Goal: Ask a question: Seek information or help from site administrators or community

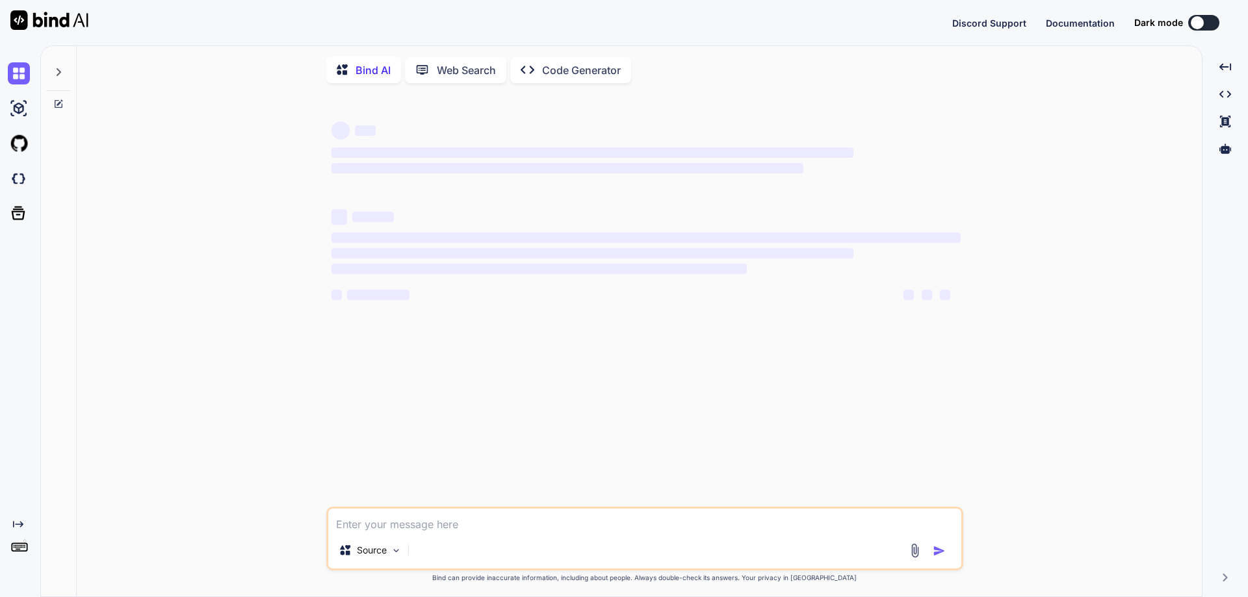
click at [415, 520] on textarea at bounding box center [644, 520] width 633 height 23
type textarea "x"
type textarea "C"
type textarea "x"
type textarea "Cr"
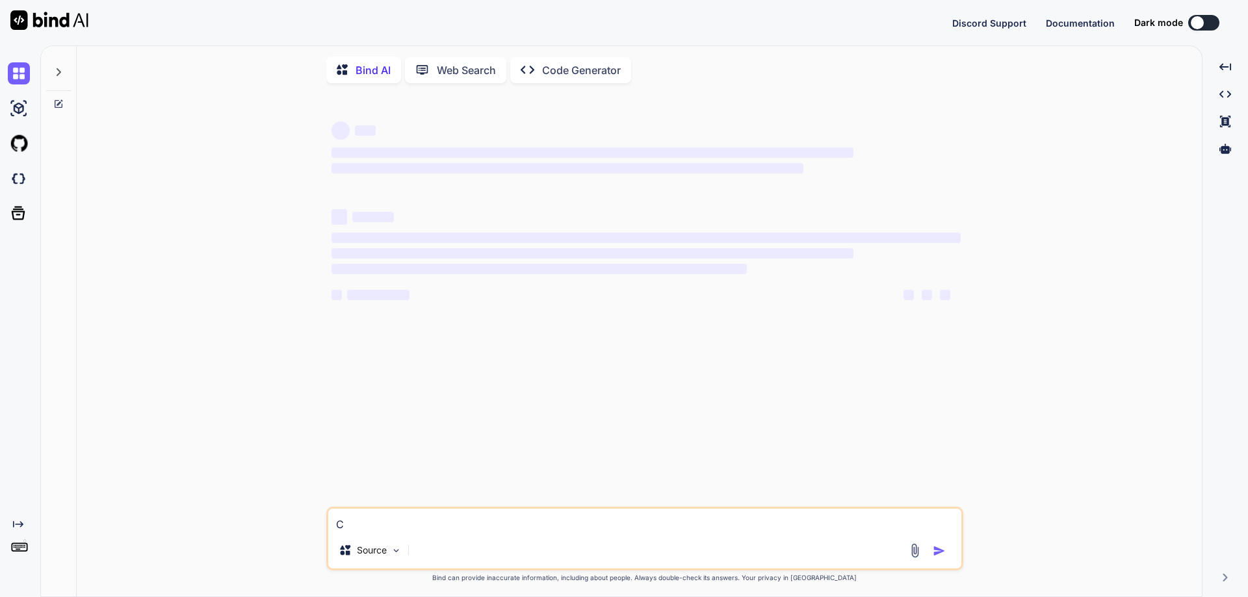
type textarea "x"
type textarea "Cre"
type textarea "x"
type textarea "Crea"
type textarea "x"
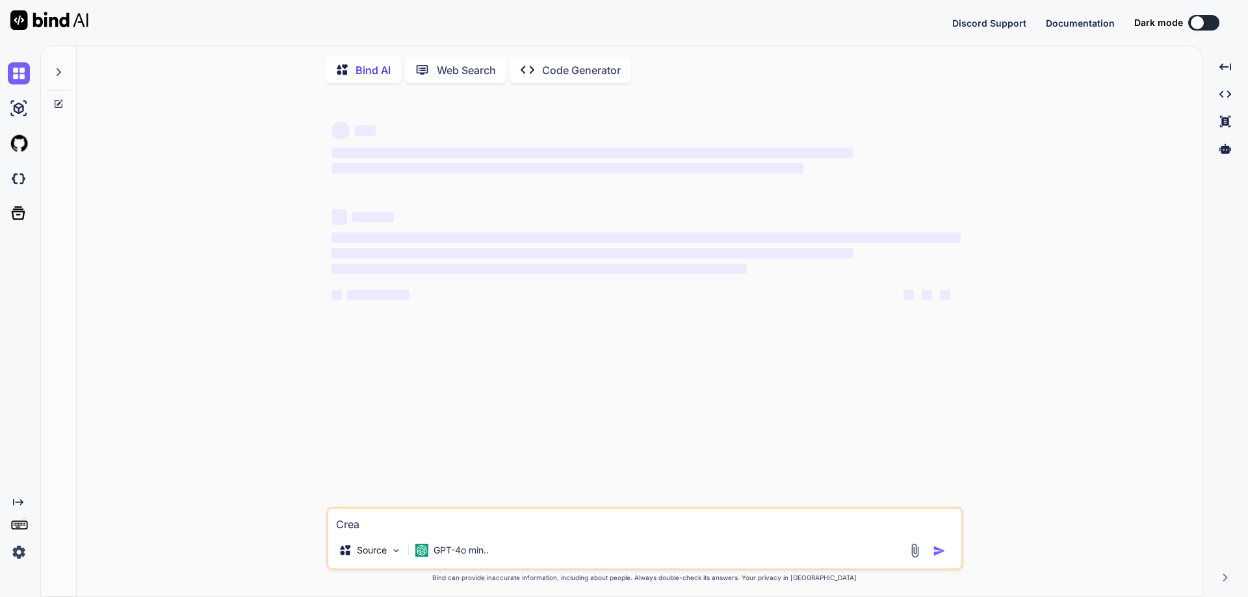
type textarea "Creat"
type textarea "x"
type textarea "Create"
type textarea "x"
type textarea "Create"
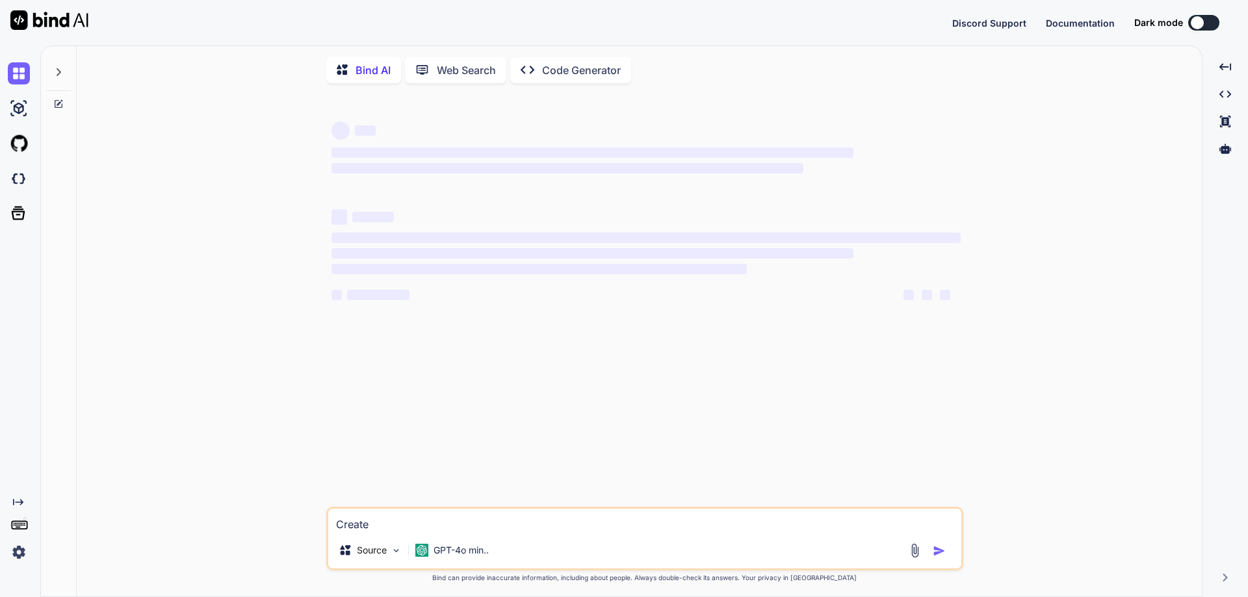
type textarea "x"
type textarea "Create t"
type textarea "x"
type textarea "Create te"
type textarea "x"
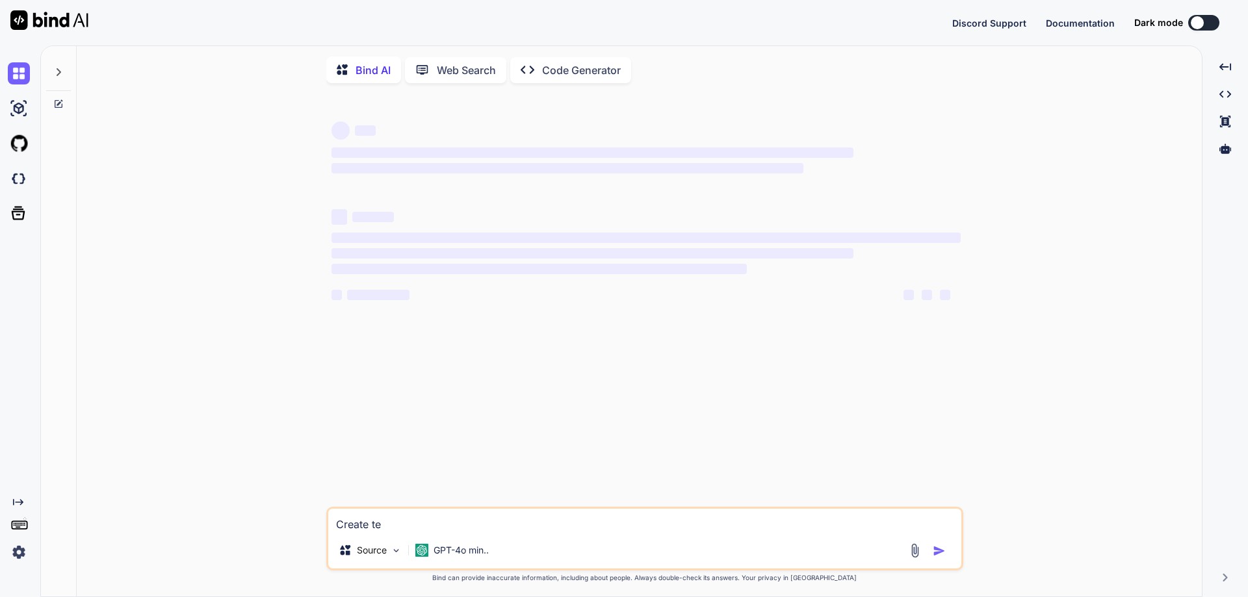
type textarea "Create tes"
type textarea "x"
type textarea "Create test"
type textarea "x"
type textarea "Create test"
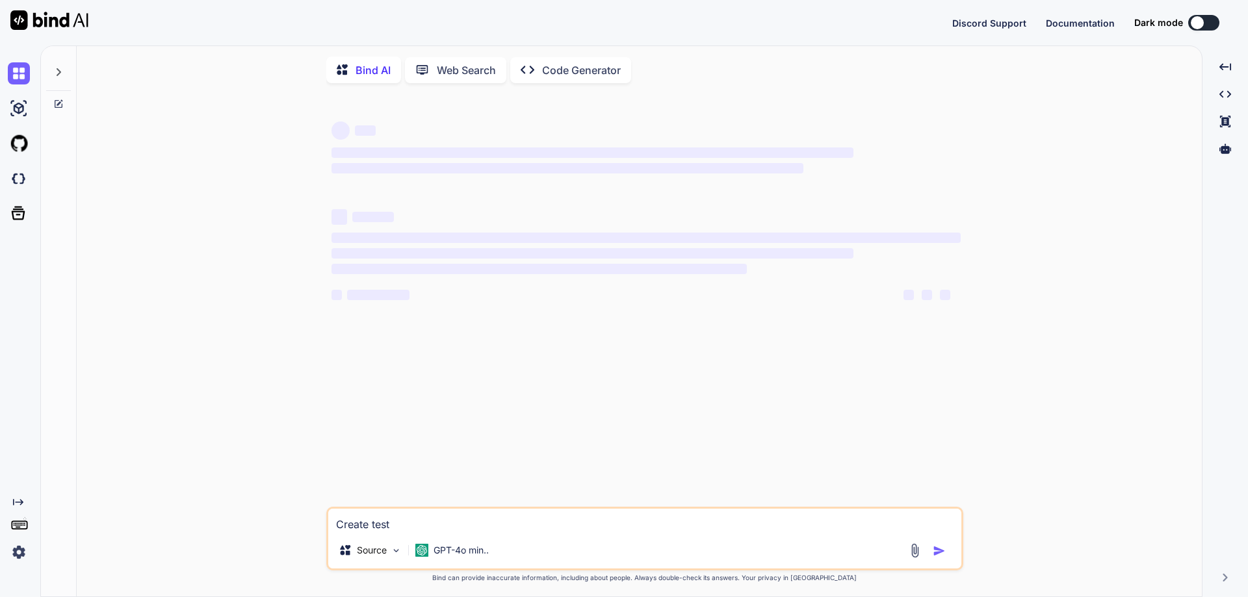
type textarea "x"
type textarea "Create test c"
type textarea "x"
type textarea "Create test ca"
type textarea "x"
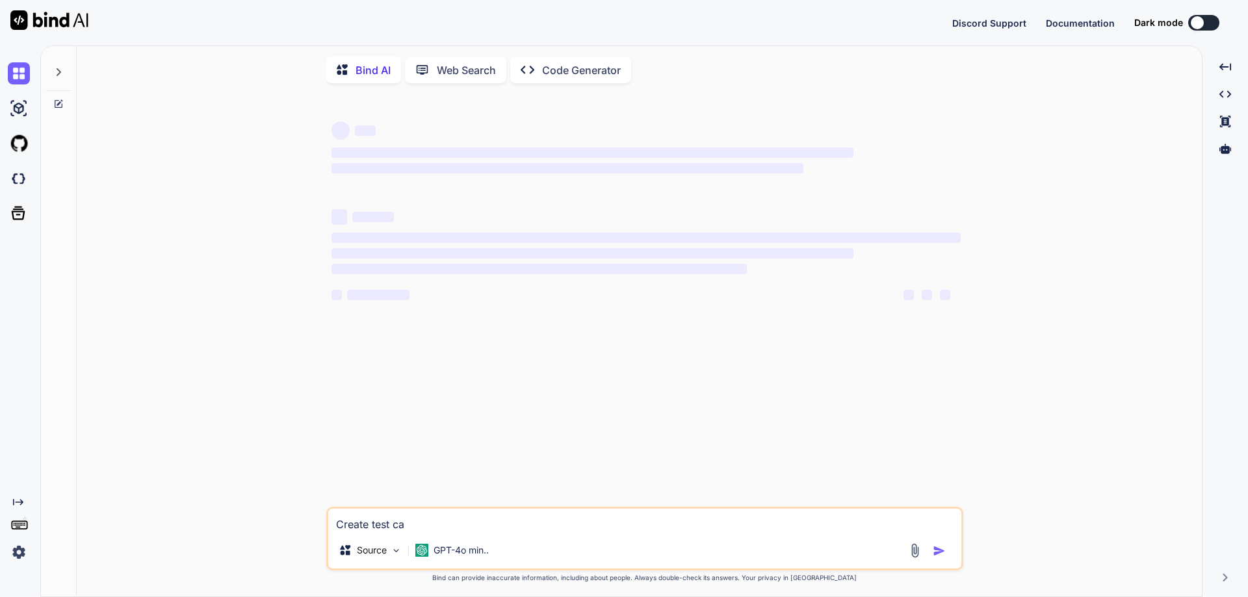
type textarea "Create test cas"
type textarea "x"
type textarea "Create test case"
type textarea "x"
type textarea "Create test cases"
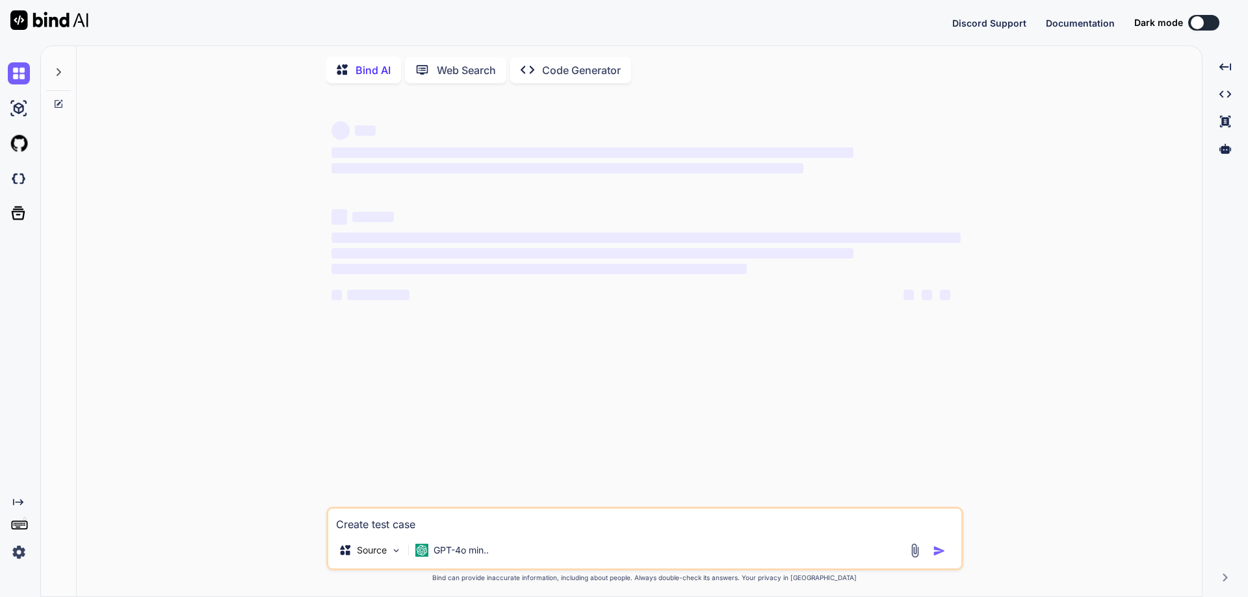
type textarea "x"
type textarea "Create test cases"
type textarea "x"
type textarea "Create test cases f"
type textarea "x"
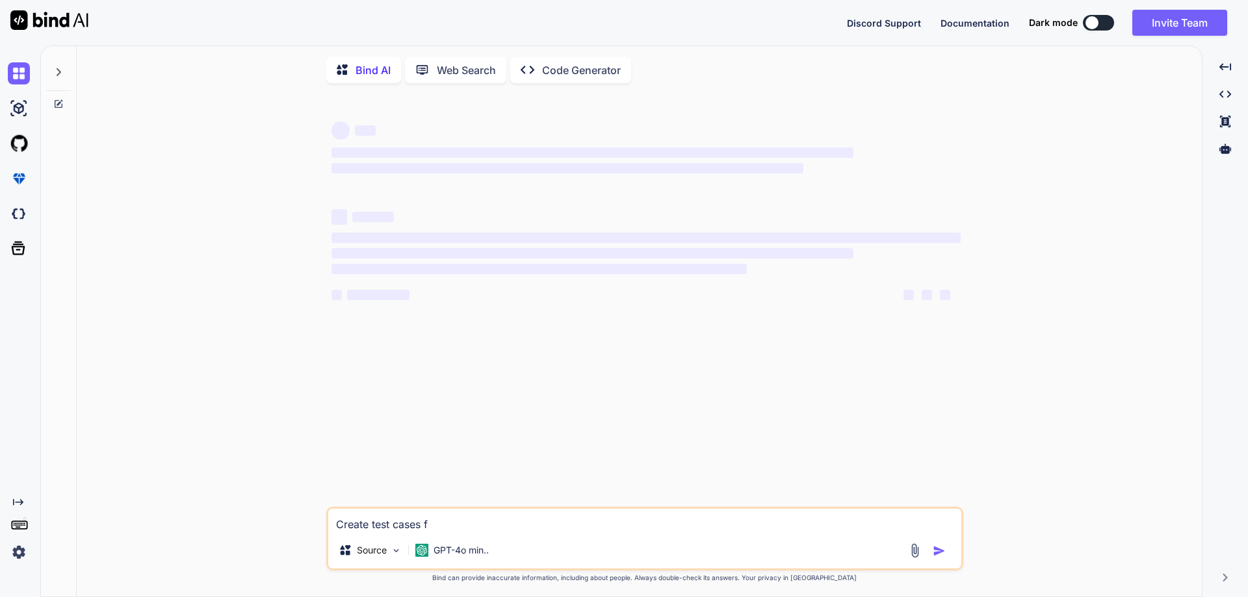
type textarea "Create test cases fo"
type textarea "x"
type textarea "Create test cases for"
type textarea "x"
type textarea "Create test cases for"
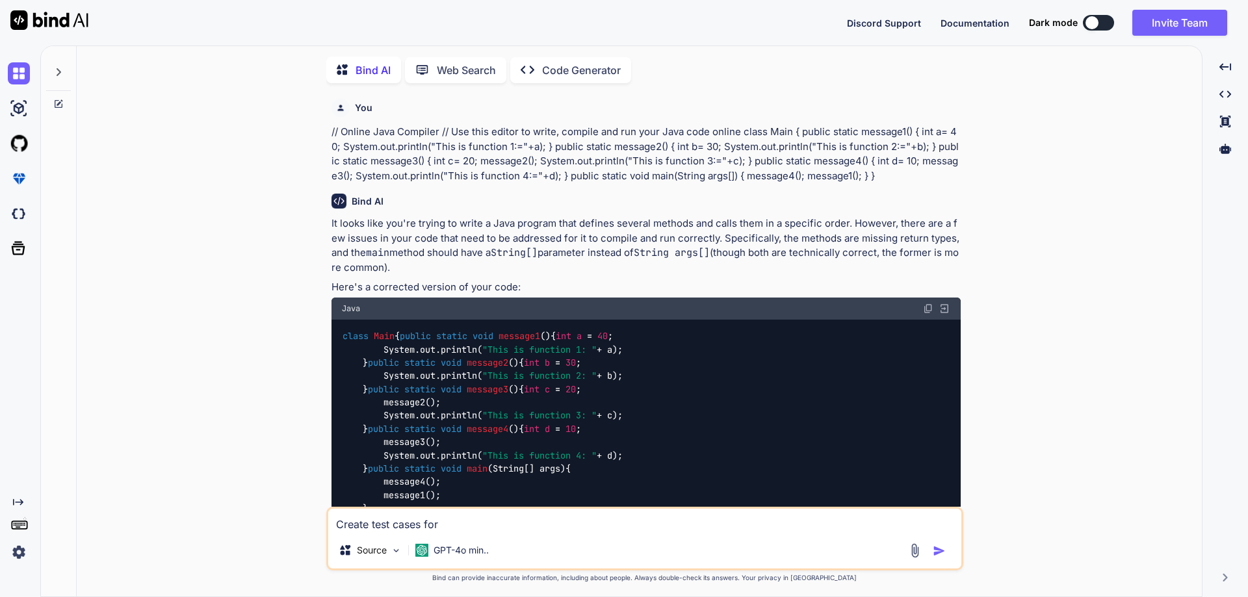
scroll to position [5, 0]
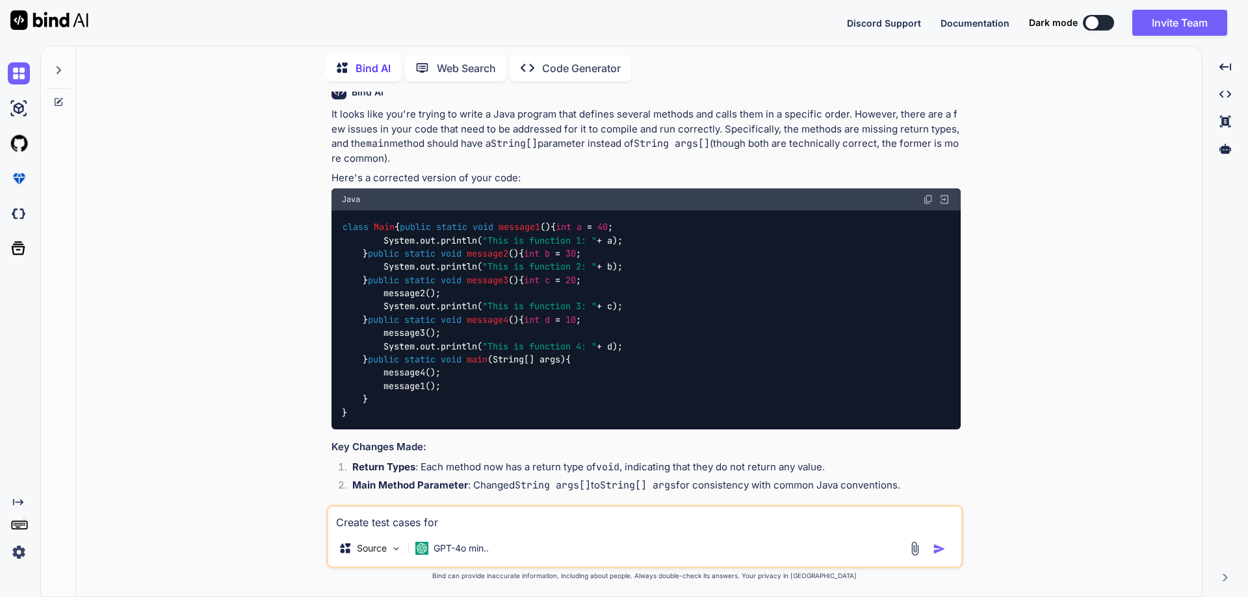
type textarea "x"
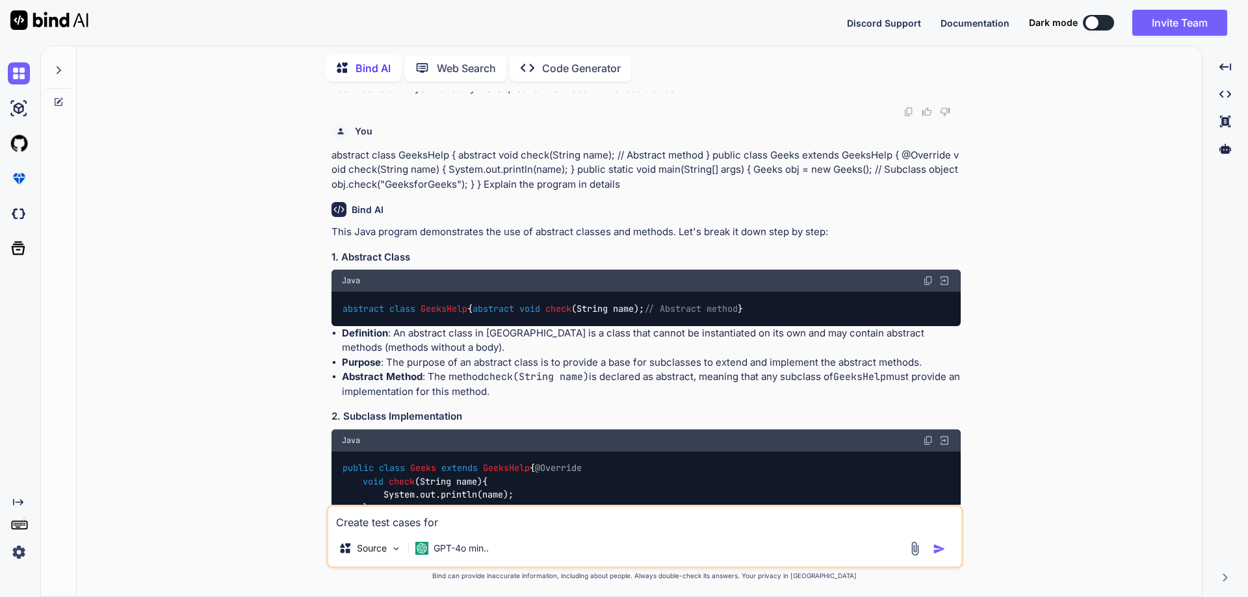
type textarea "Create test cases for ""
type textarea "x"
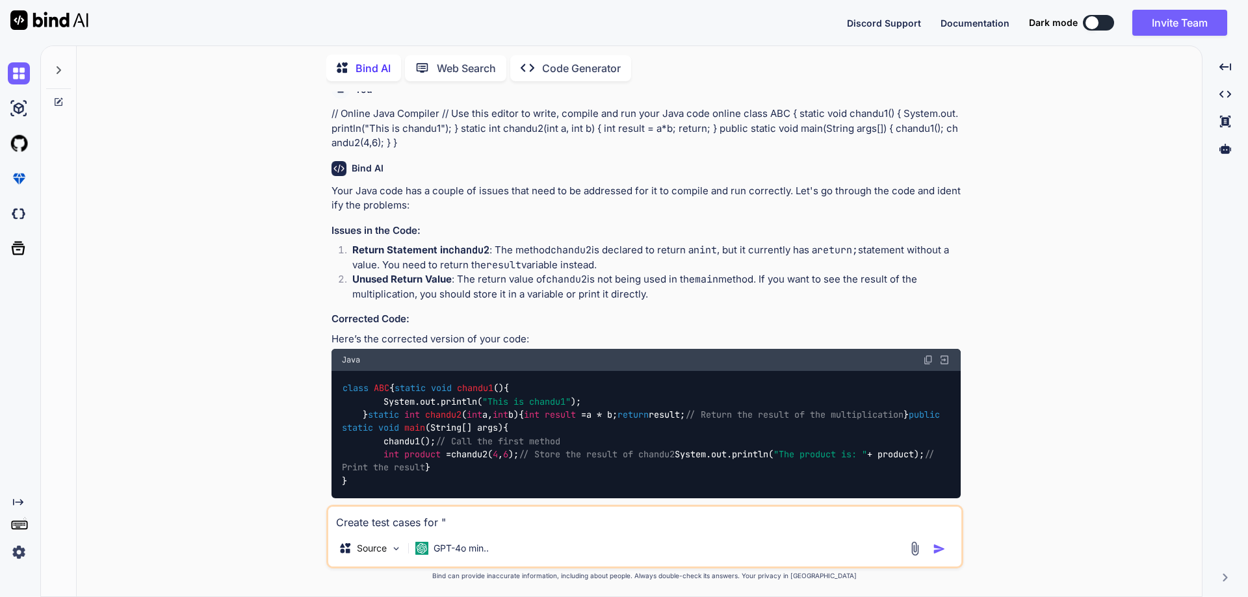
type textarea "Create test cases for """
type textarea "x"
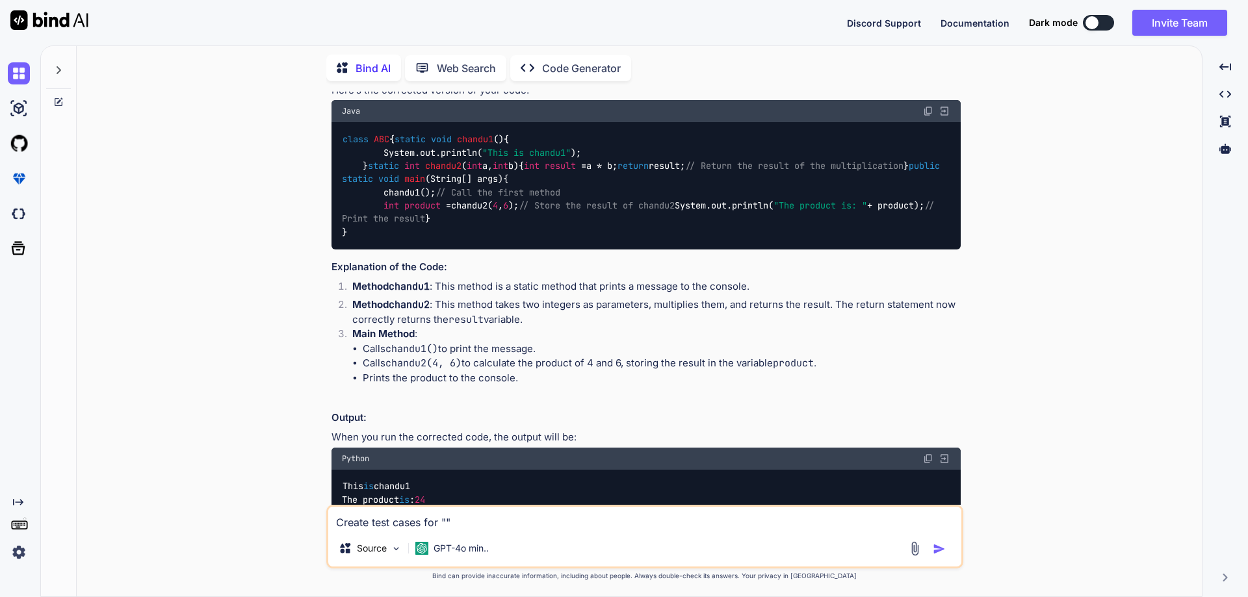
scroll to position [1853, 0]
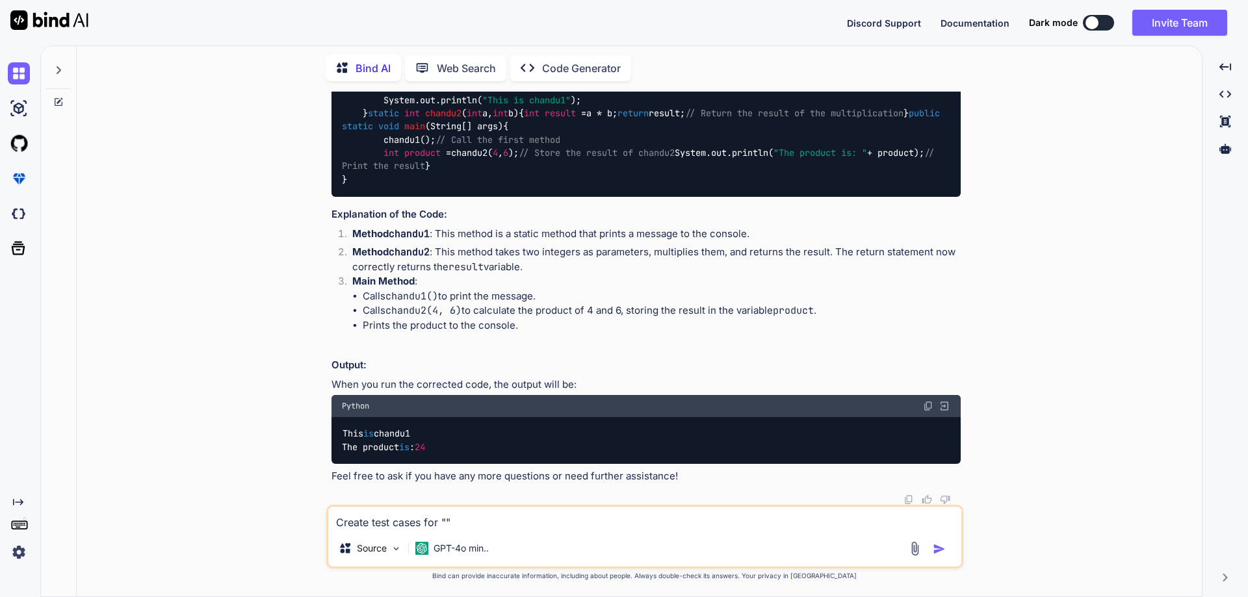
type textarea "Create test cases for "Global course should display only for selected company ""
type textarea "x"
type textarea "Create test cases for "Global course should display only for selected company""
click at [796, 526] on textarea "Create test cases for "Global course should display only for selected company"" at bounding box center [644, 518] width 633 height 23
type textarea "x"
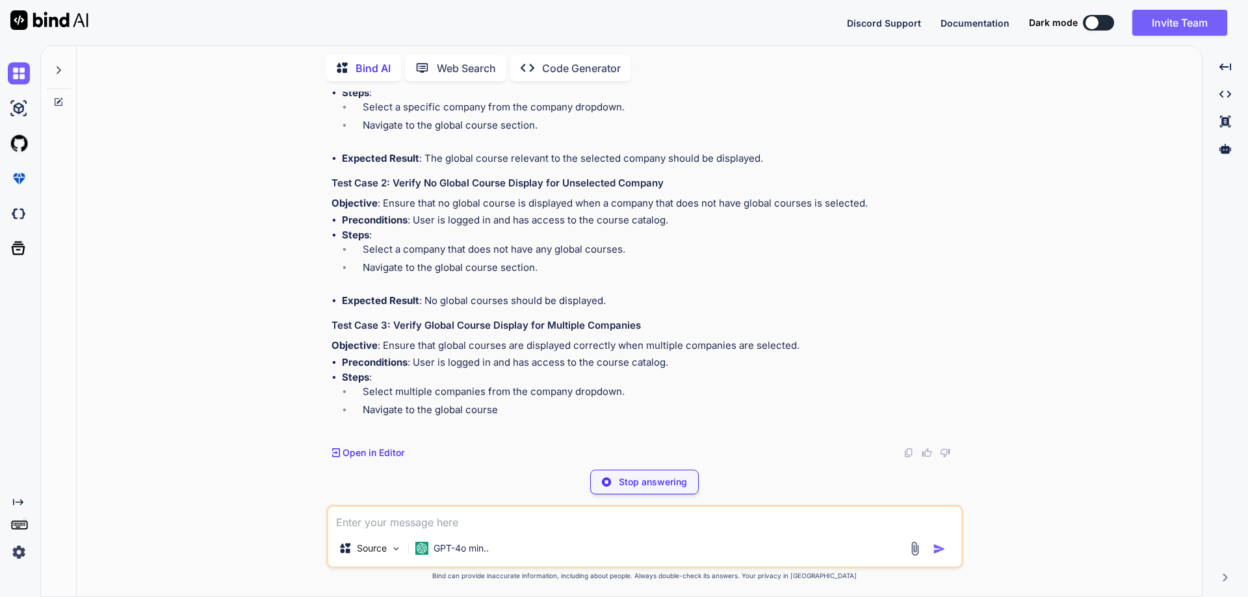
scroll to position [2785, 0]
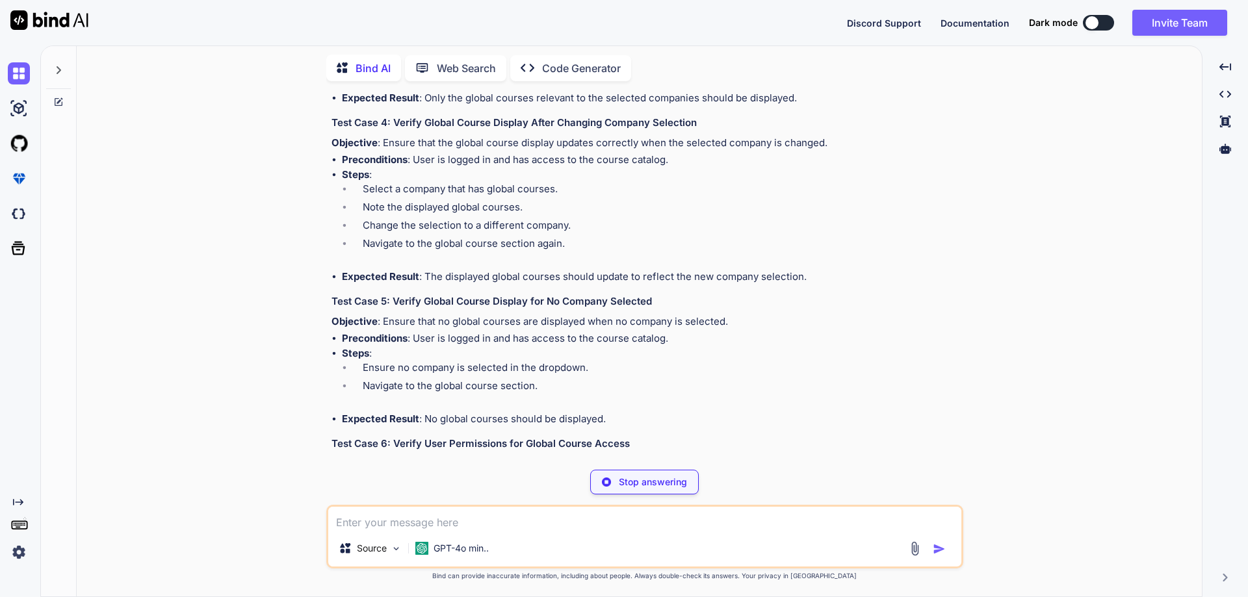
drag, startPoint x: 582, startPoint y: 252, endPoint x: 776, endPoint y: 250, distance: 194.4
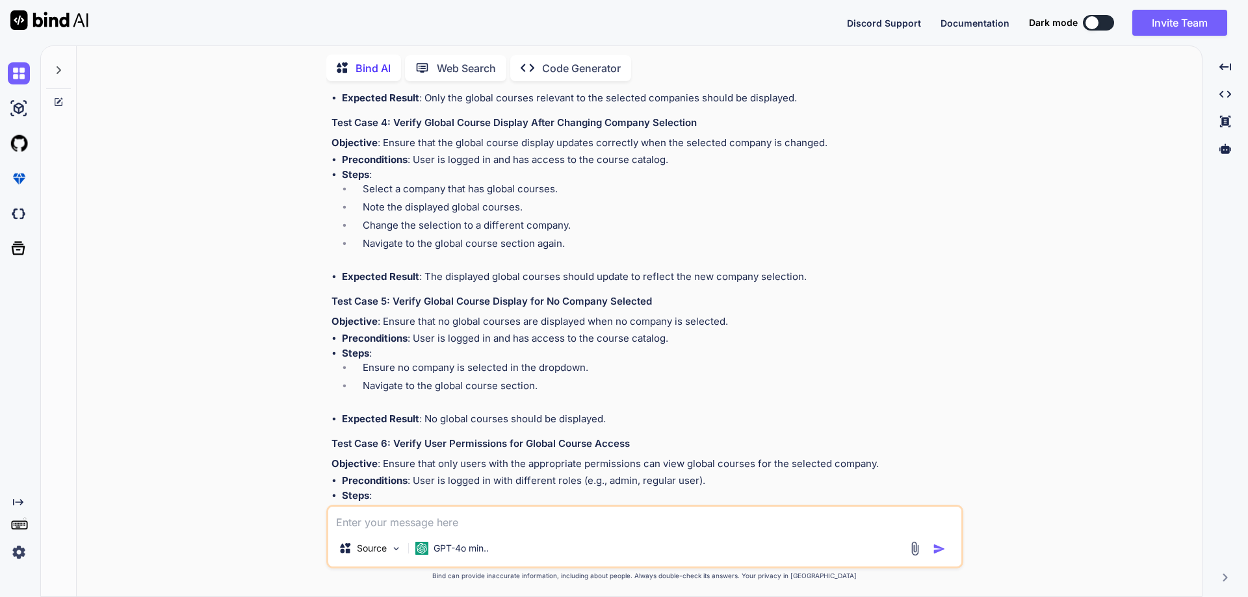
drag, startPoint x: 666, startPoint y: 315, endPoint x: 424, endPoint y: 324, distance: 242.0
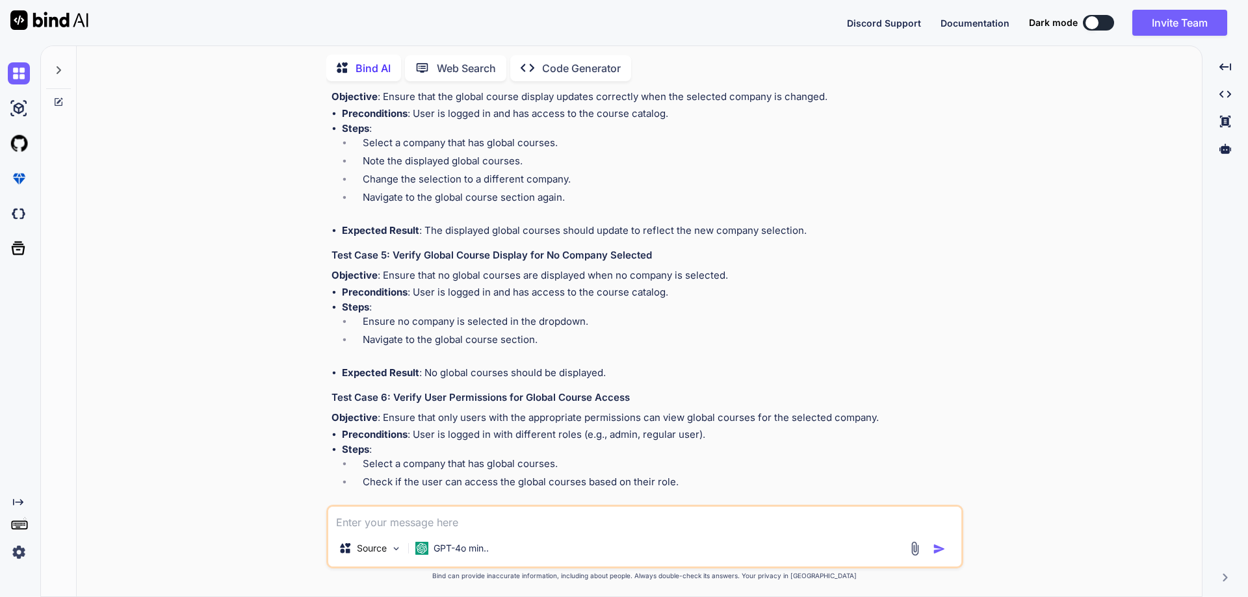
scroll to position [2915, 0]
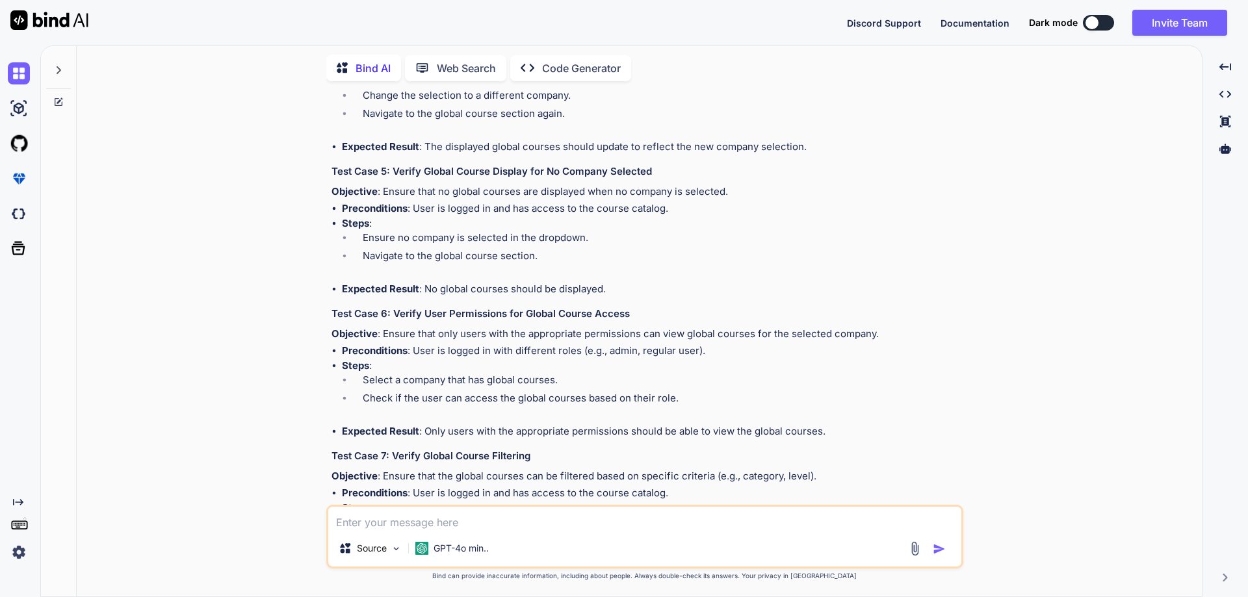
drag, startPoint x: 406, startPoint y: 291, endPoint x: 478, endPoint y: 302, distance: 72.9
click at [465, 302] on div "To create test cases for the requirement "Global course should display only for…" at bounding box center [646, 138] width 629 height 1239
drag, startPoint x: 390, startPoint y: 290, endPoint x: 649, endPoint y: 286, distance: 258.8
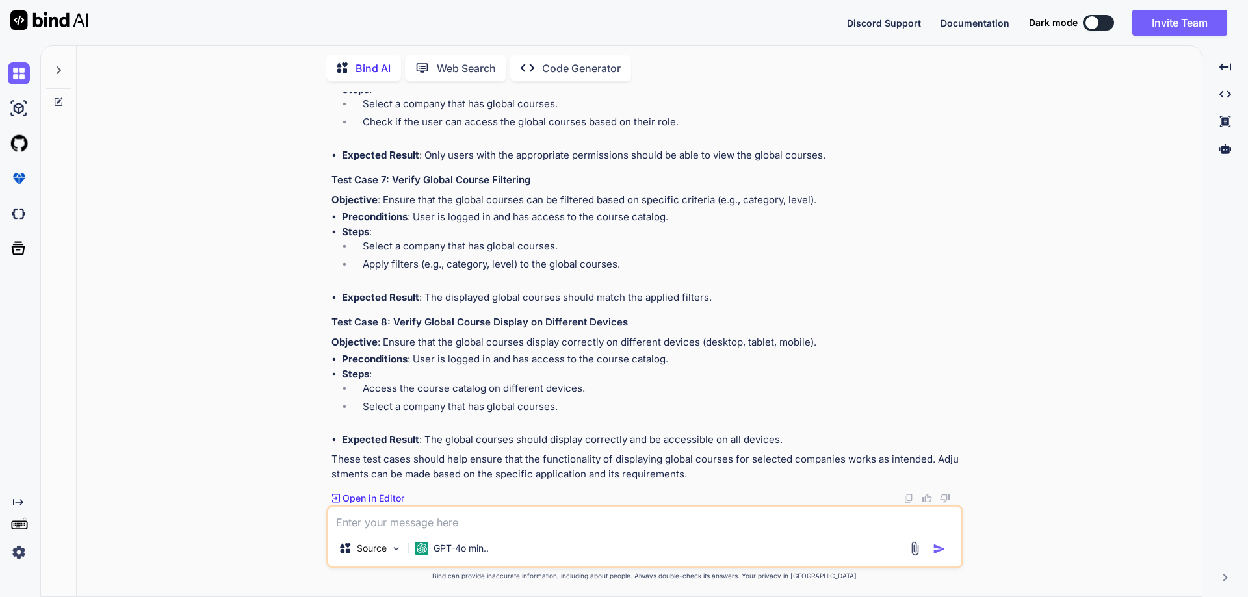
scroll to position [3632, 0]
drag, startPoint x: 396, startPoint y: 321, endPoint x: 629, endPoint y: 322, distance: 232.7
click at [629, 322] on h3 "Test Case 8: Verify Global Course Display on Different Devices" at bounding box center [646, 322] width 629 height 15
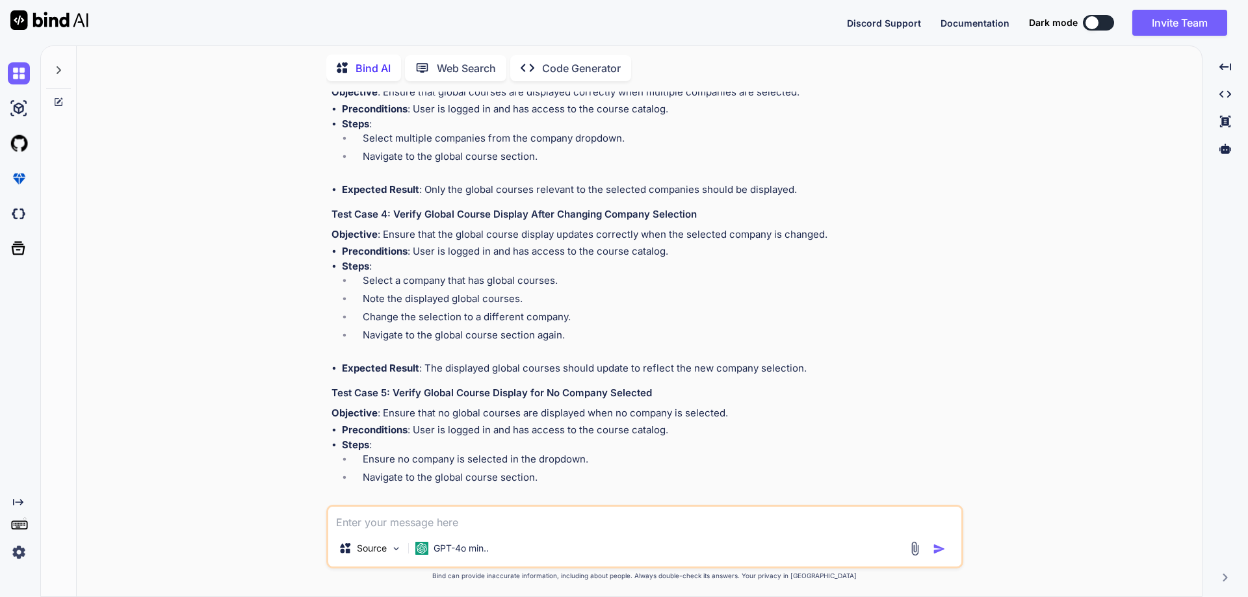
scroll to position [2722, 0]
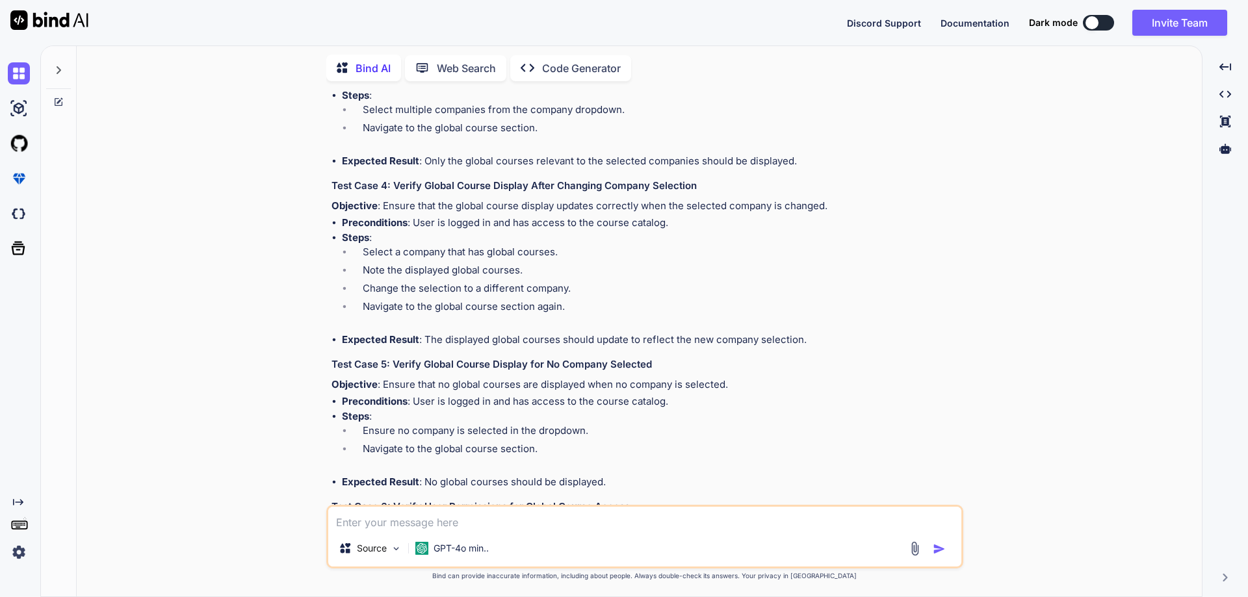
drag, startPoint x: 388, startPoint y: 198, endPoint x: 648, endPoint y: 198, distance: 260.0
copy h3 "Verify Global Course Display for Selected Company"
drag, startPoint x: 342, startPoint y: 252, endPoint x: 785, endPoint y: 314, distance: 447.7
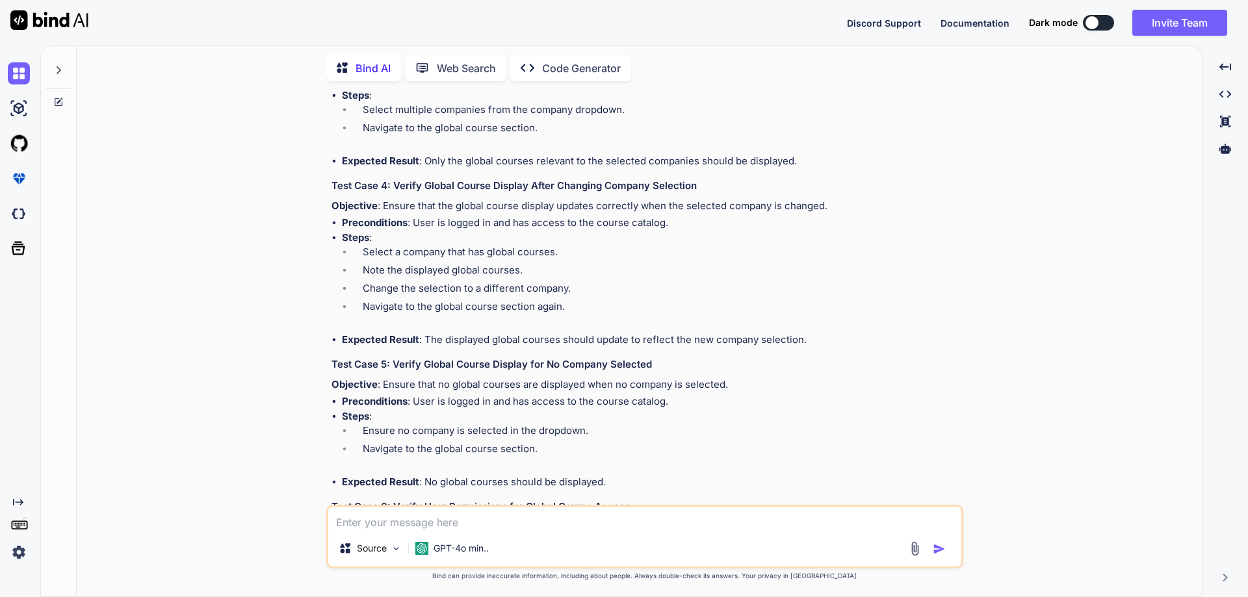
copy ul "Steps : Select a specific company from the company dropdown. Navigate to the gl…"
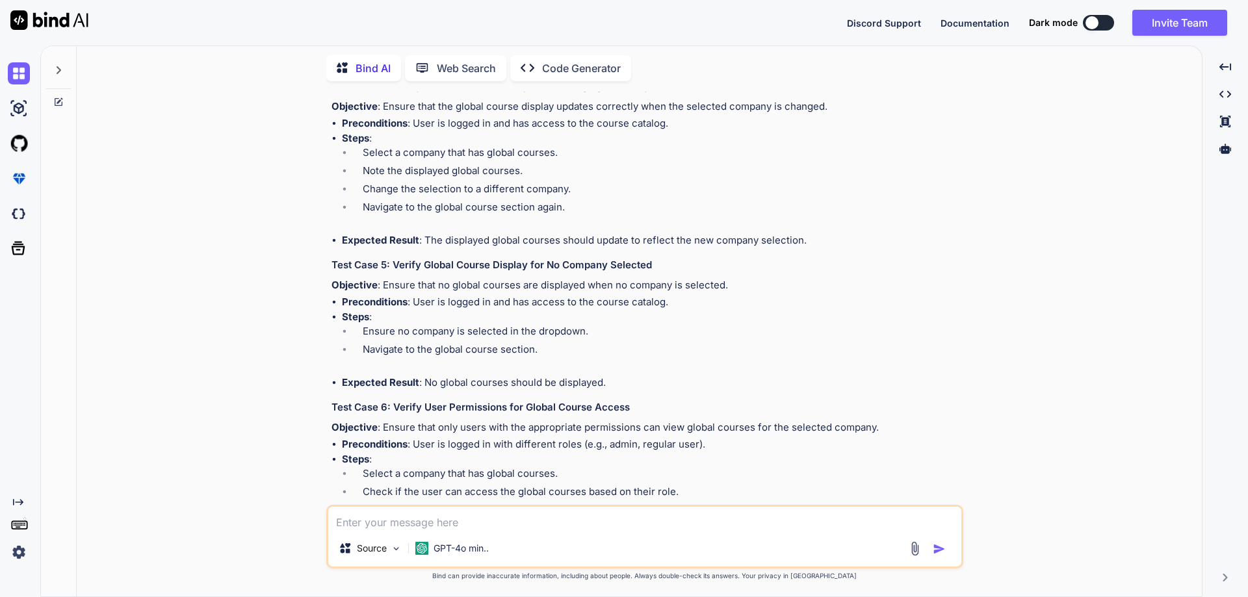
scroll to position [2852, 0]
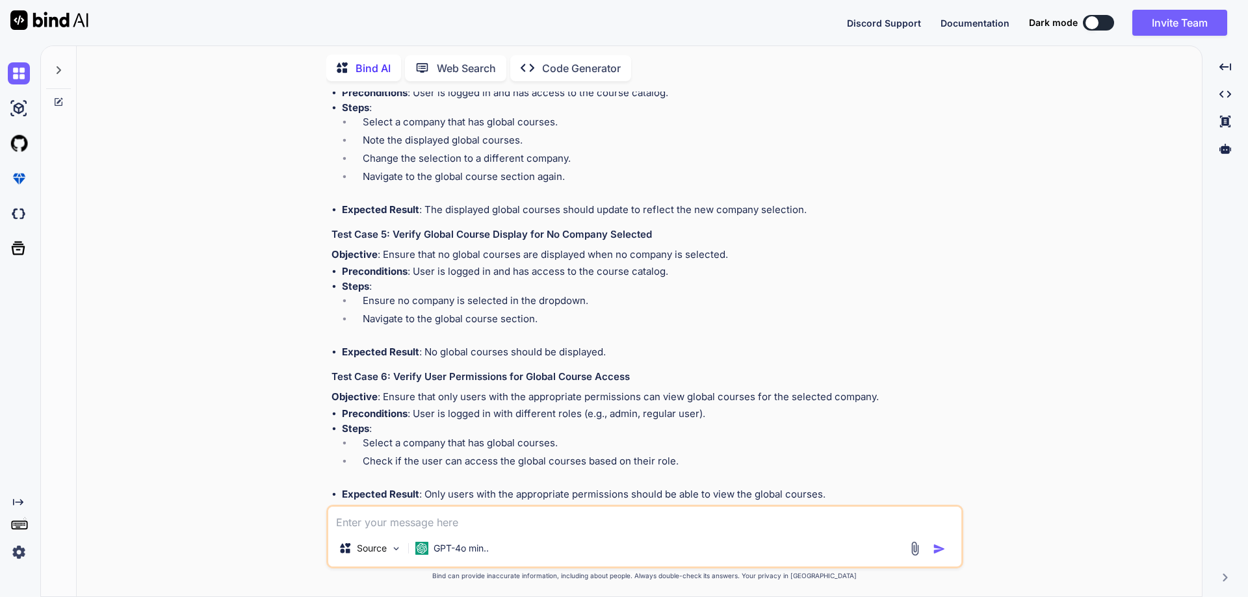
click at [417, 199] on div "To create test cases for the requirement "Global course should display only for…" at bounding box center [646, 201] width 629 height 1239
drag, startPoint x: 391, startPoint y: 210, endPoint x: 669, endPoint y: 213, distance: 278.3
copy h3 "Verify No Global Course Display for Unselected Company"
drag, startPoint x: 339, startPoint y: 261, endPoint x: 640, endPoint y: 335, distance: 309.3
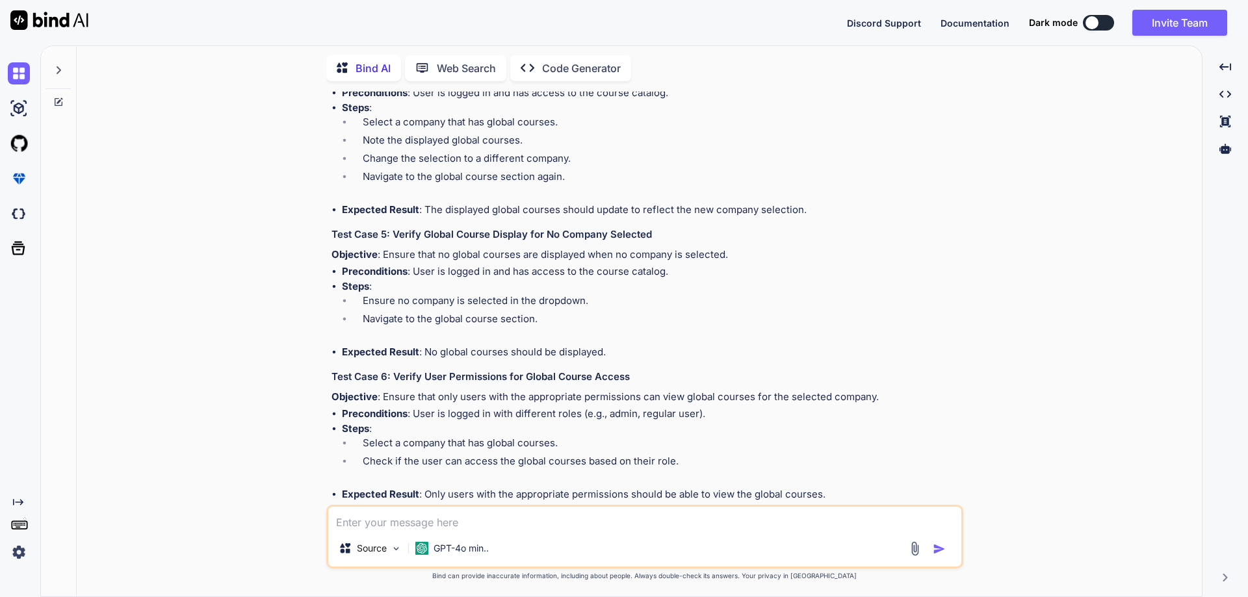
copy ul "Steps : Select a company that does not have any global courses. Navigate to the…"
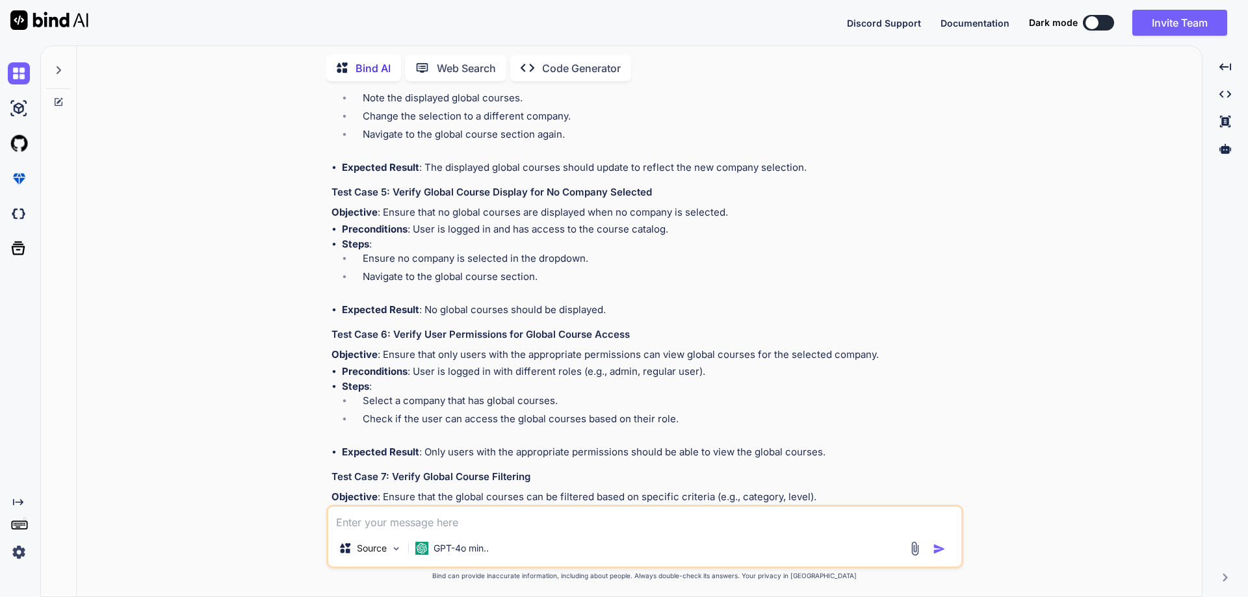
scroll to position [2917, 0]
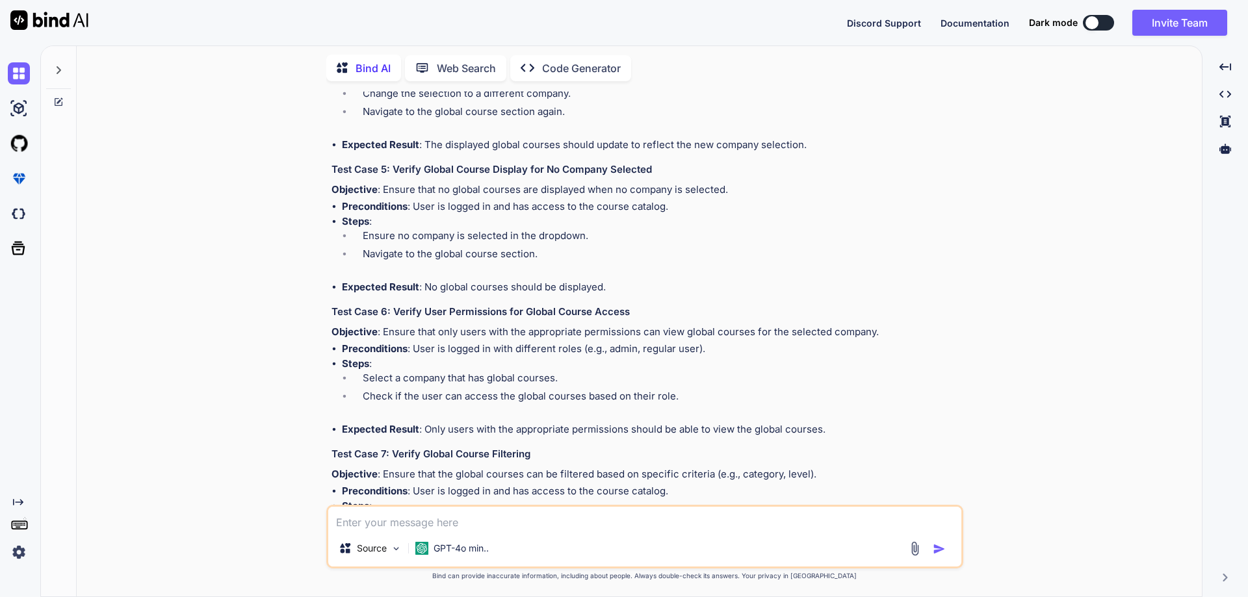
drag, startPoint x: 394, startPoint y: 288, endPoint x: 651, endPoint y: 287, distance: 256.8
copy h3 "Verify Global Course Display for Multiple Companies"
drag, startPoint x: 343, startPoint y: 342, endPoint x: 824, endPoint y: 409, distance: 485.7
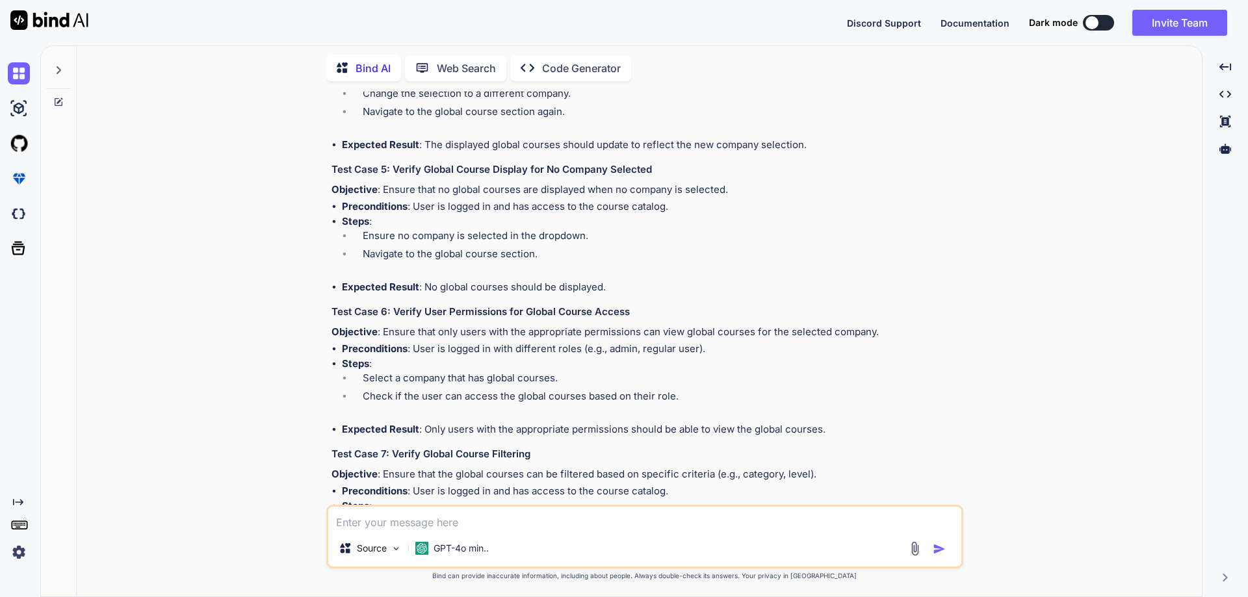
copy ul "Steps : Select multiple companies from the company dropdown. Navigate to the gl…"
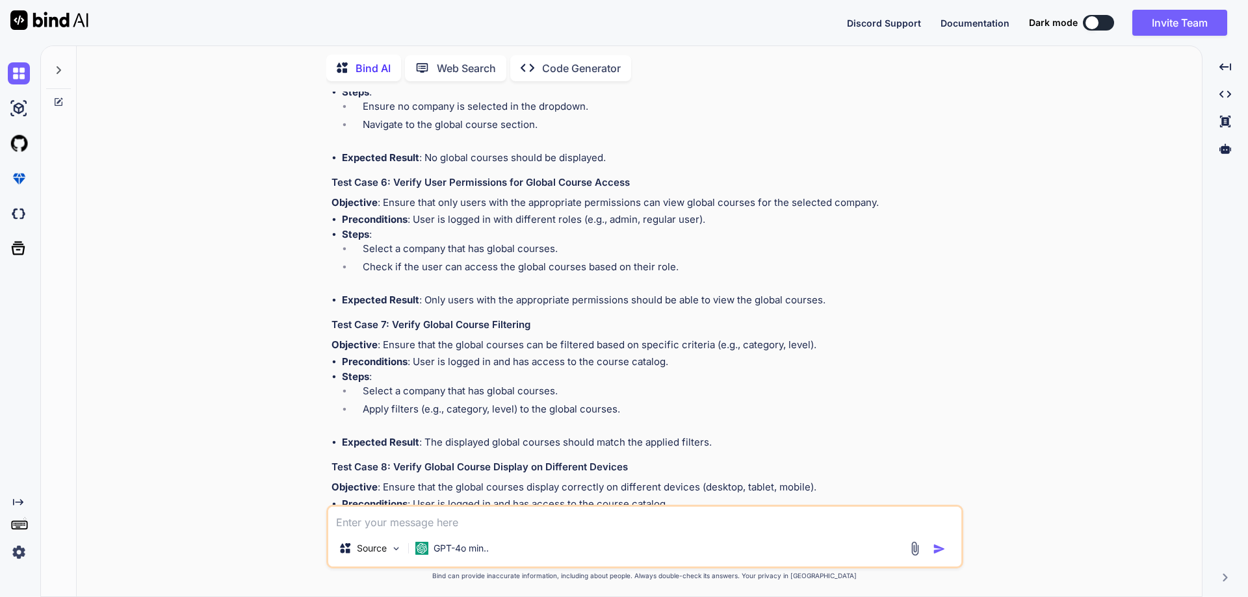
scroll to position [3047, 0]
drag, startPoint x: 392, startPoint y: 300, endPoint x: 719, endPoint y: 302, distance: 327.0
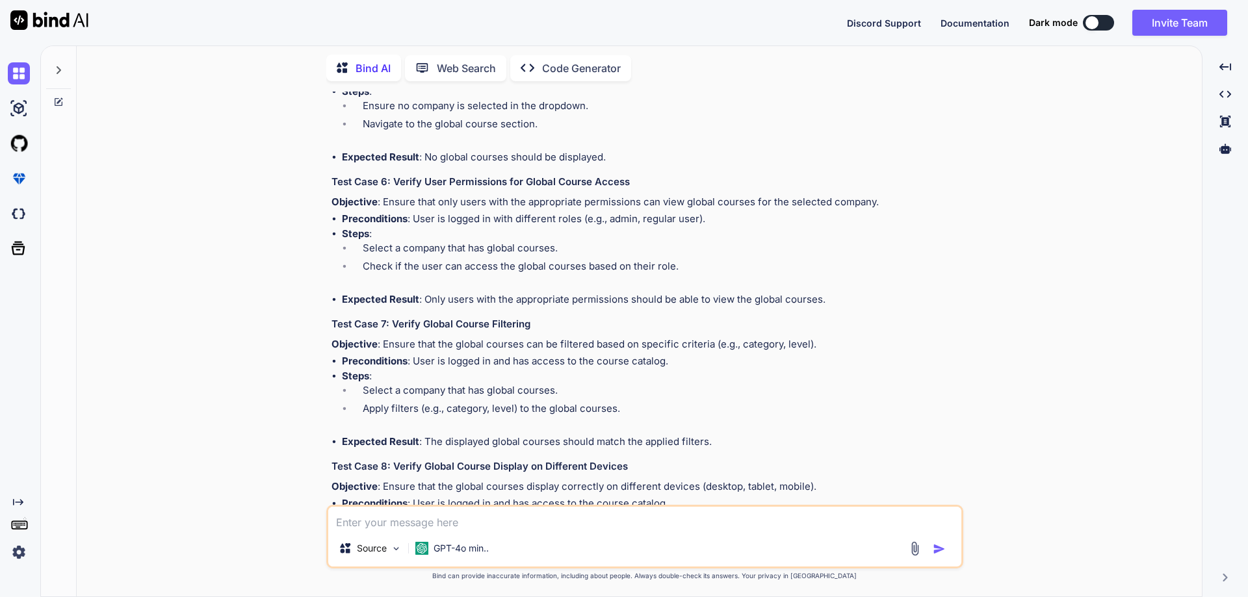
copy h3 "Verify Global Course Display After Changing Company Selection"
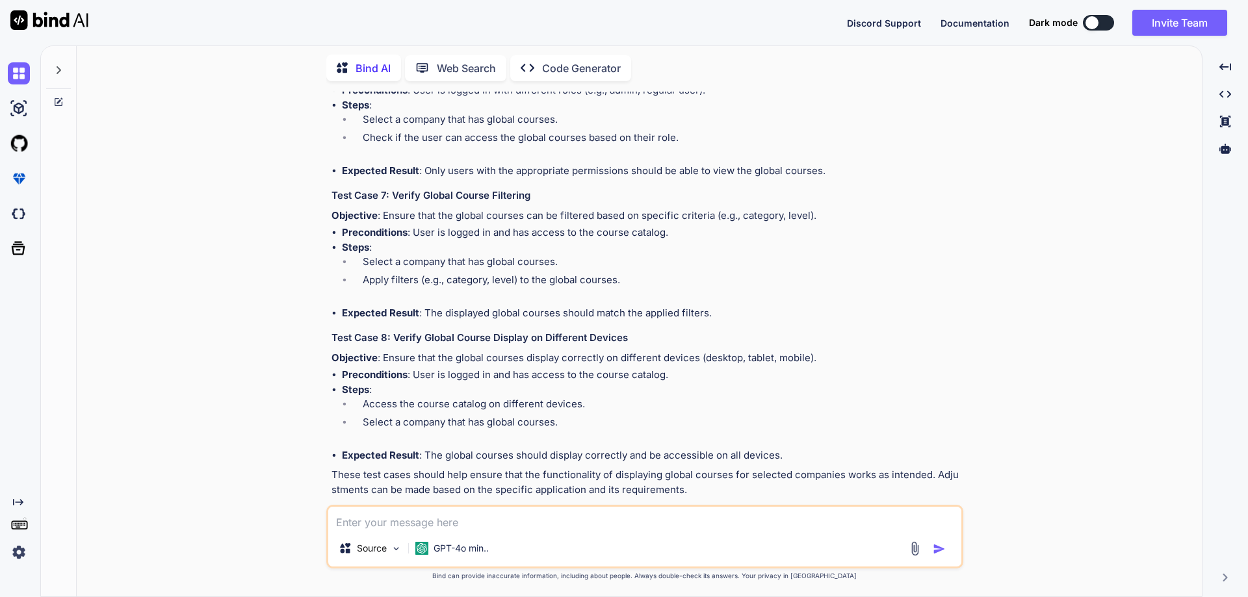
scroll to position [3177, 0]
drag, startPoint x: 340, startPoint y: 222, endPoint x: 856, endPoint y: 324, distance: 526.2
copy ul "Steps : Select a company that has global courses. Note the displayed global cou…"
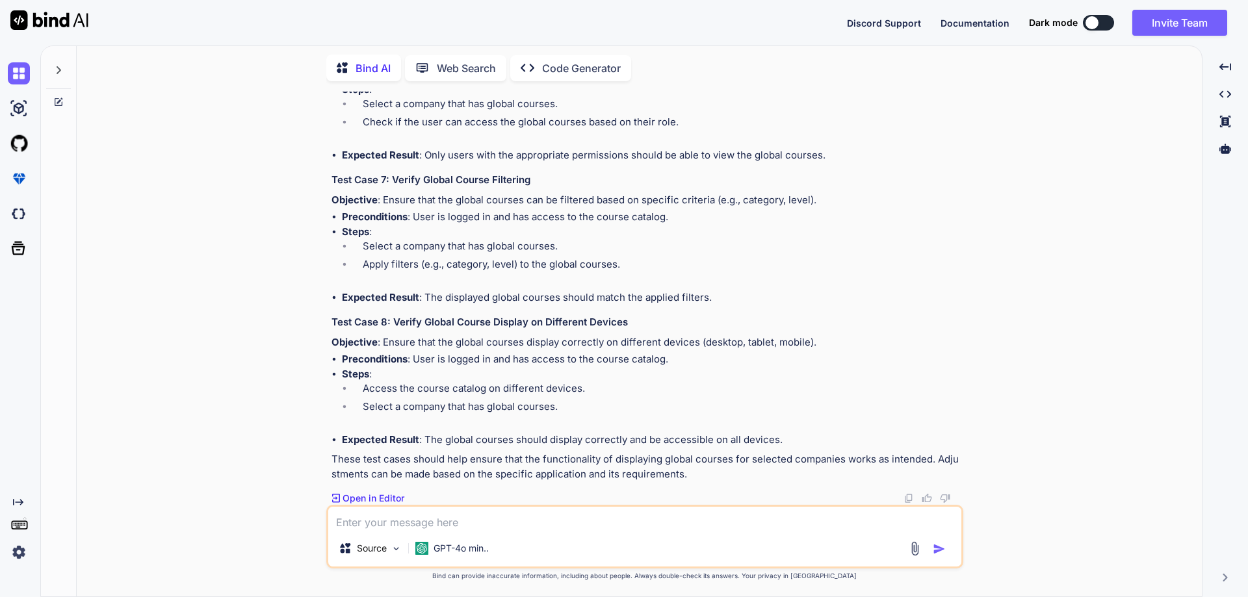
scroll to position [3307, 0]
drag, startPoint x: 391, startPoint y: 220, endPoint x: 659, endPoint y: 222, distance: 267.8
copy h3 "Verify Global Course Display for No Company Selected"
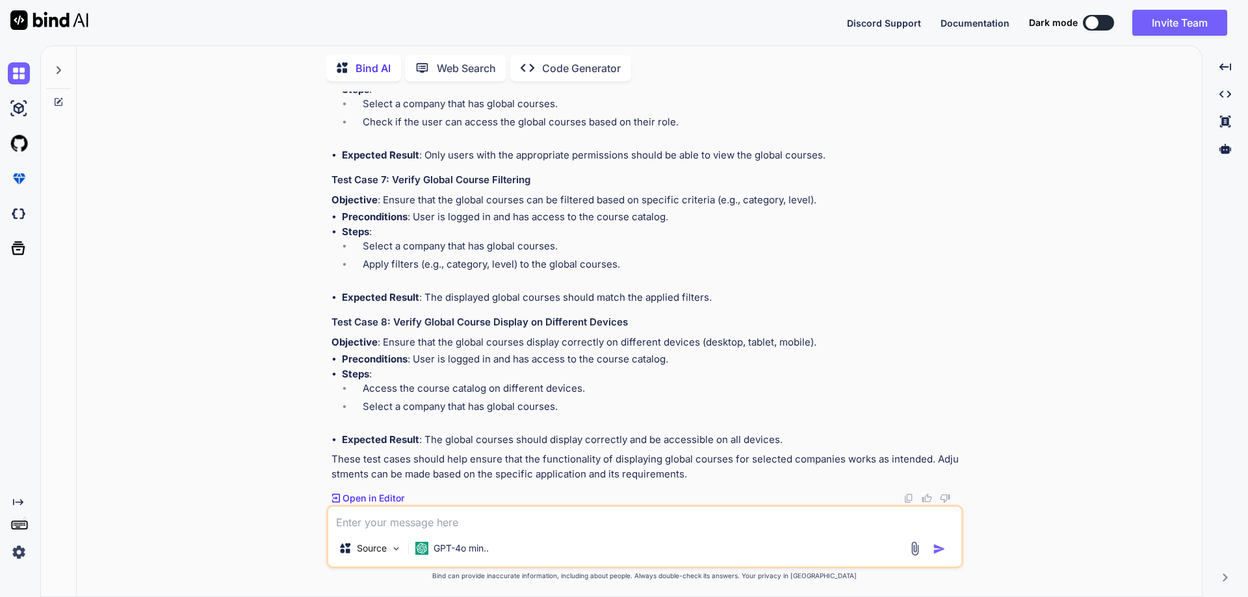
drag, startPoint x: 343, startPoint y: 270, endPoint x: 640, endPoint y: 337, distance: 304.4
copy ul "Steps : Ensure no company is selected in the dropdown. Navigate to the global c…"
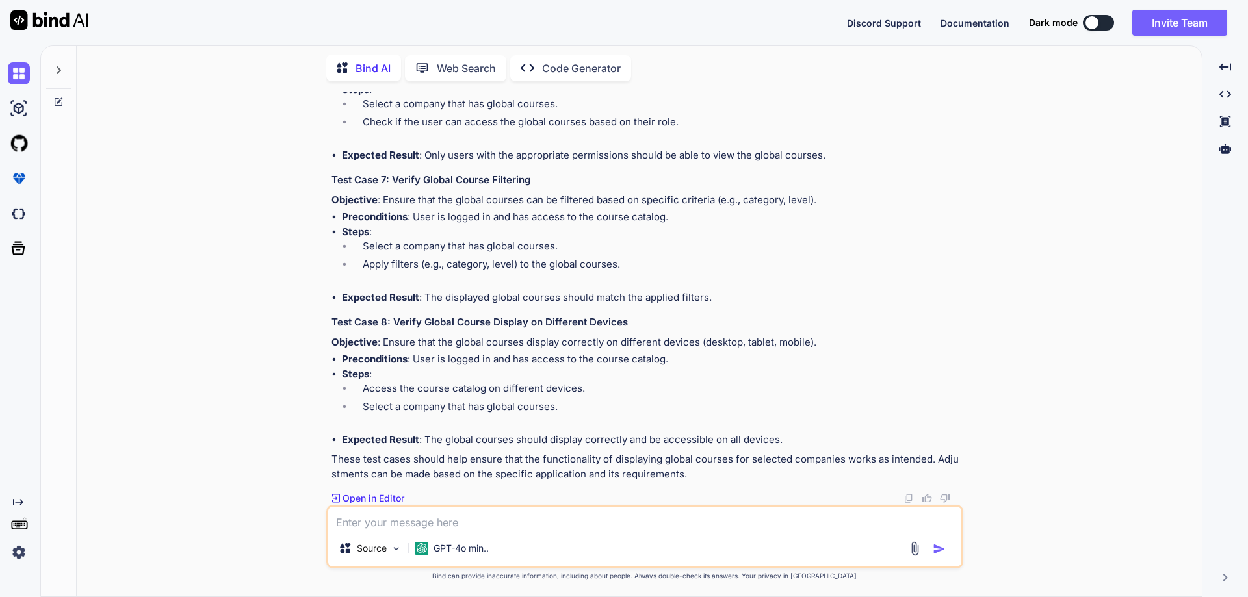
drag, startPoint x: 394, startPoint y: 231, endPoint x: 645, endPoint y: 232, distance: 250.9
click at [645, 46] on h3 "Test Case 6: Verify User Permissions for Global Course Access" at bounding box center [646, 38] width 629 height 15
click at [373, 81] on strong "Preconditions" at bounding box center [375, 74] width 66 height 12
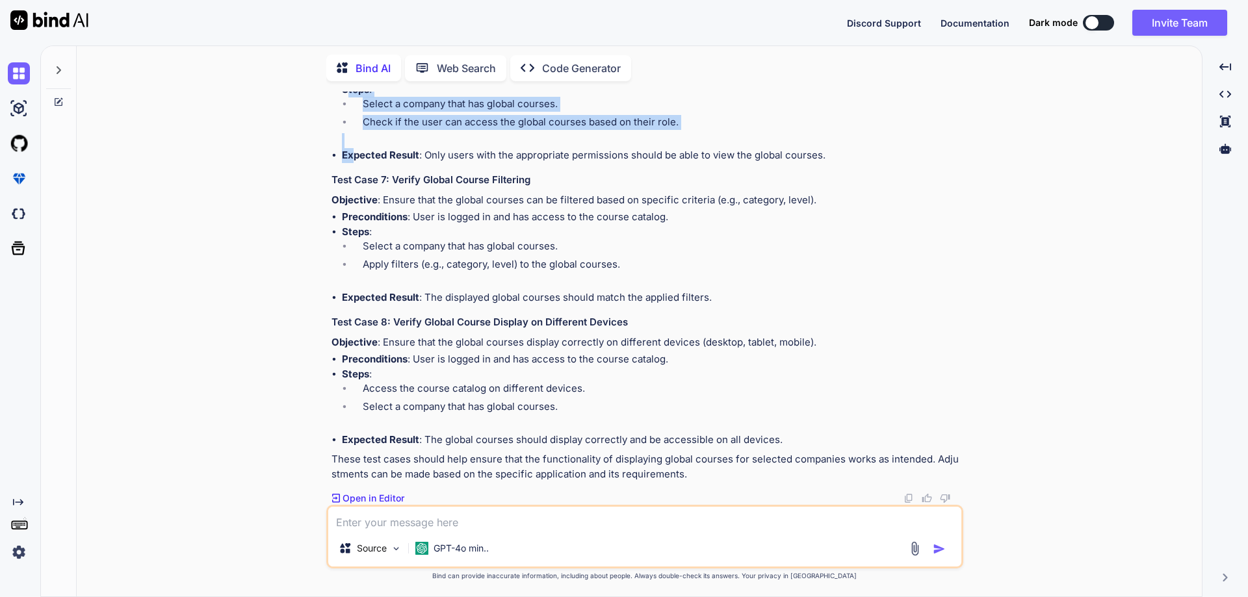
drag, startPoint x: 345, startPoint y: 283, endPoint x: 353, endPoint y: 307, distance: 25.9
click at [352, 163] on ul "Preconditions : User is logged in with different roles (e.g., admin, regular us…" at bounding box center [646, 115] width 629 height 95
click at [352, 148] on li "Steps : Select a company that has global courses. Check if the user can access …" at bounding box center [651, 116] width 619 height 66
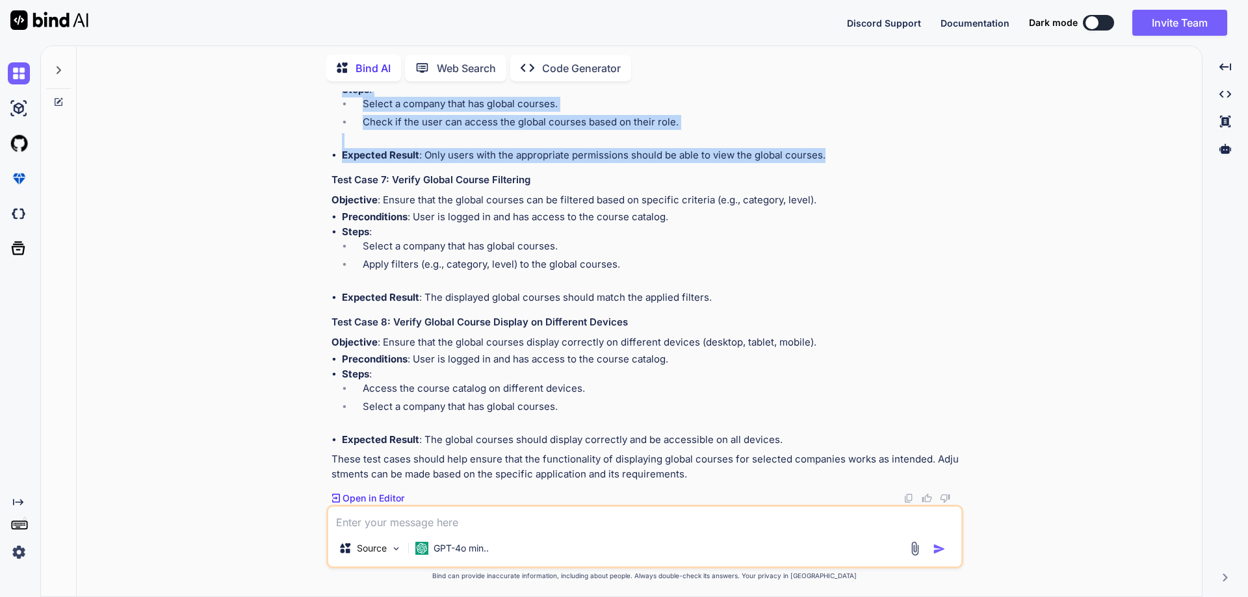
drag, startPoint x: 339, startPoint y: 283, endPoint x: 854, endPoint y: 352, distance: 519.5
click at [854, 163] on ul "Preconditions : User is logged in with different roles (e.g., admin, regular us…" at bounding box center [646, 115] width 629 height 95
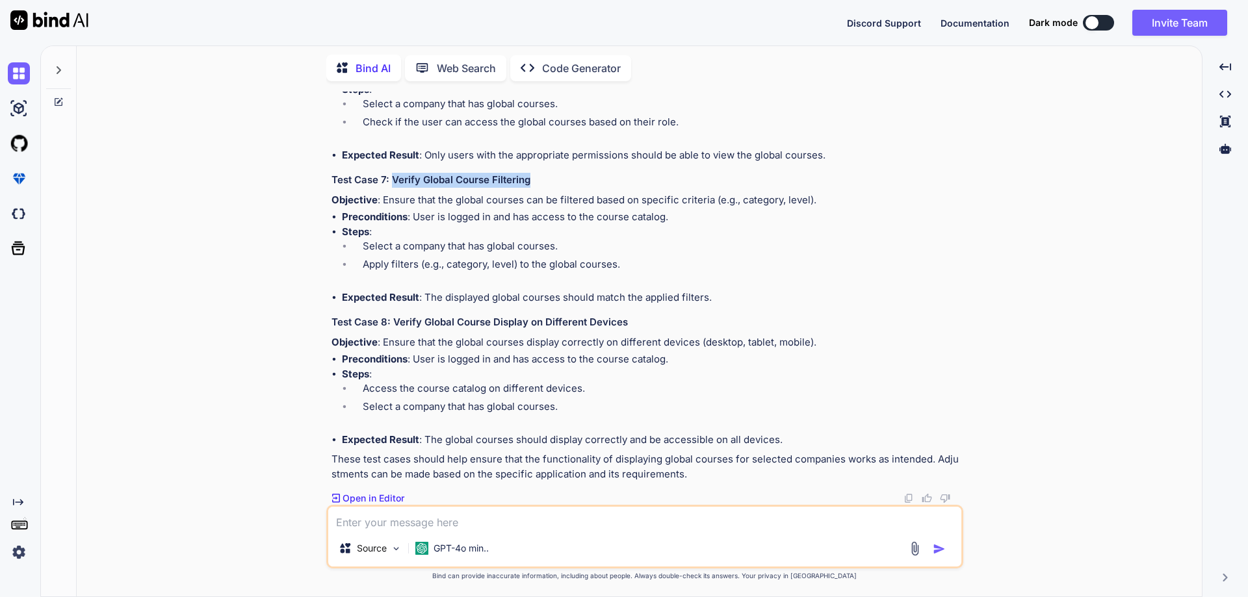
drag, startPoint x: 392, startPoint y: 375, endPoint x: 531, endPoint y: 375, distance: 139.1
click at [531, 188] on h3 "Test Case 7: Verify Global Course Filtering" at bounding box center [646, 180] width 629 height 15
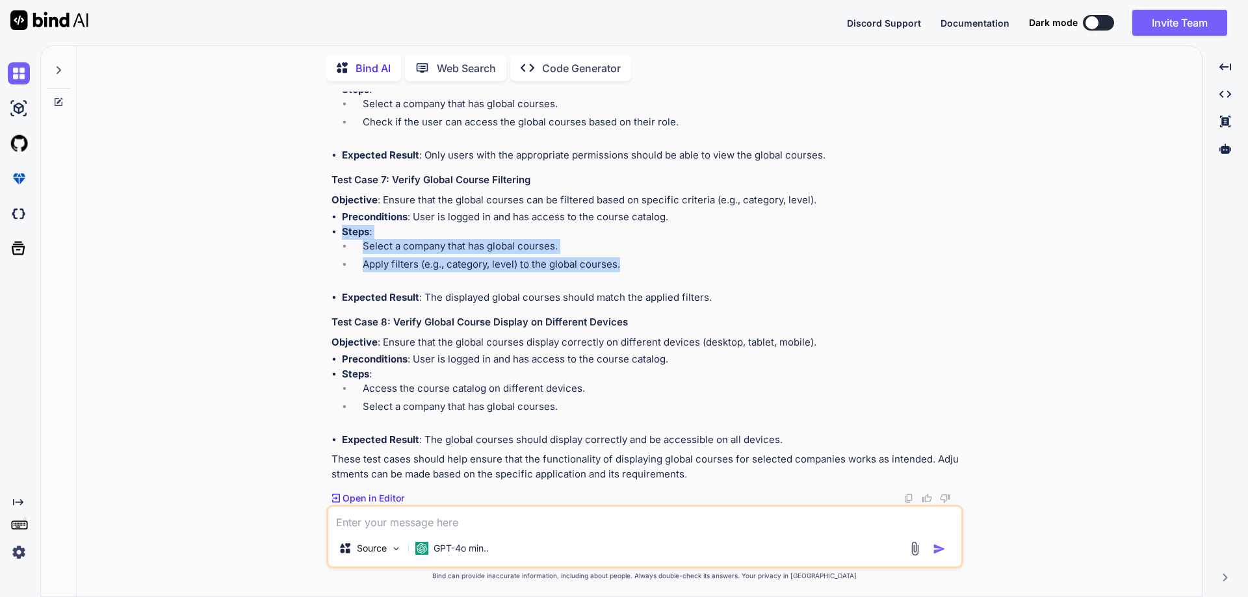
drag, startPoint x: 343, startPoint y: 298, endPoint x: 665, endPoint y: 332, distance: 324.1
click at [665, 291] on li "Steps : Select a company that has global courses. Apply filters (e.g., category…" at bounding box center [651, 258] width 619 height 66
click at [385, 276] on li "Apply filters (e.g., category, level) to the global courses." at bounding box center [656, 266] width 608 height 18
drag, startPoint x: 343, startPoint y: 293, endPoint x: 730, endPoint y: 357, distance: 392.7
click at [730, 305] on ul "Preconditions : User is logged in and has access to the course catalog. Steps :…" at bounding box center [646, 257] width 629 height 95
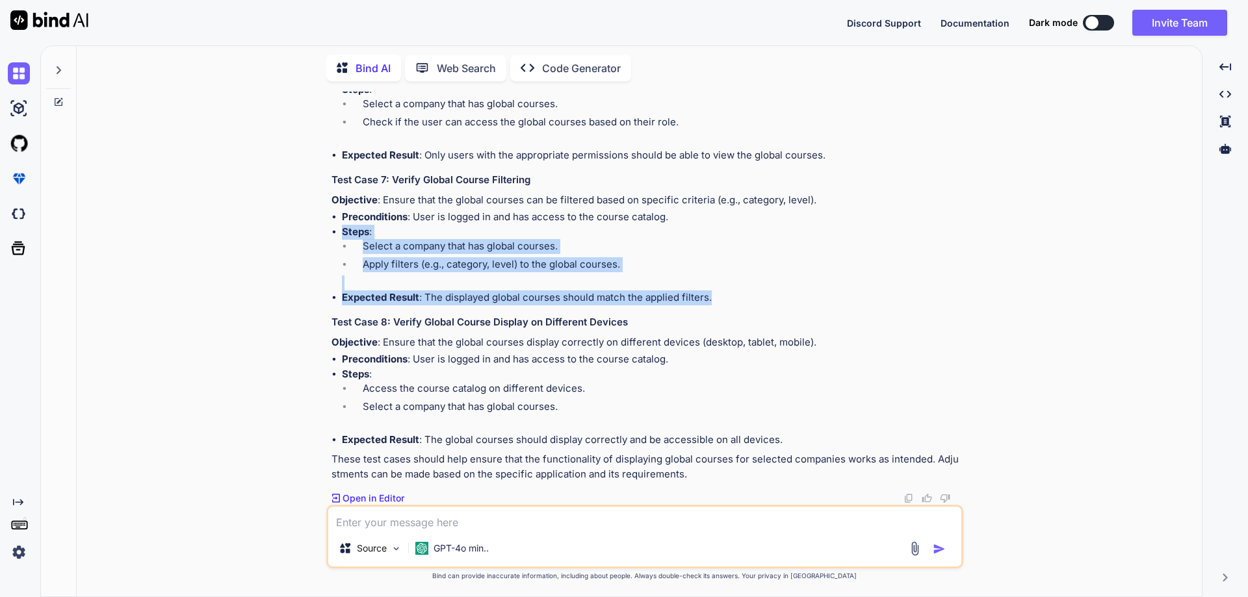
scroll to position [3632, 0]
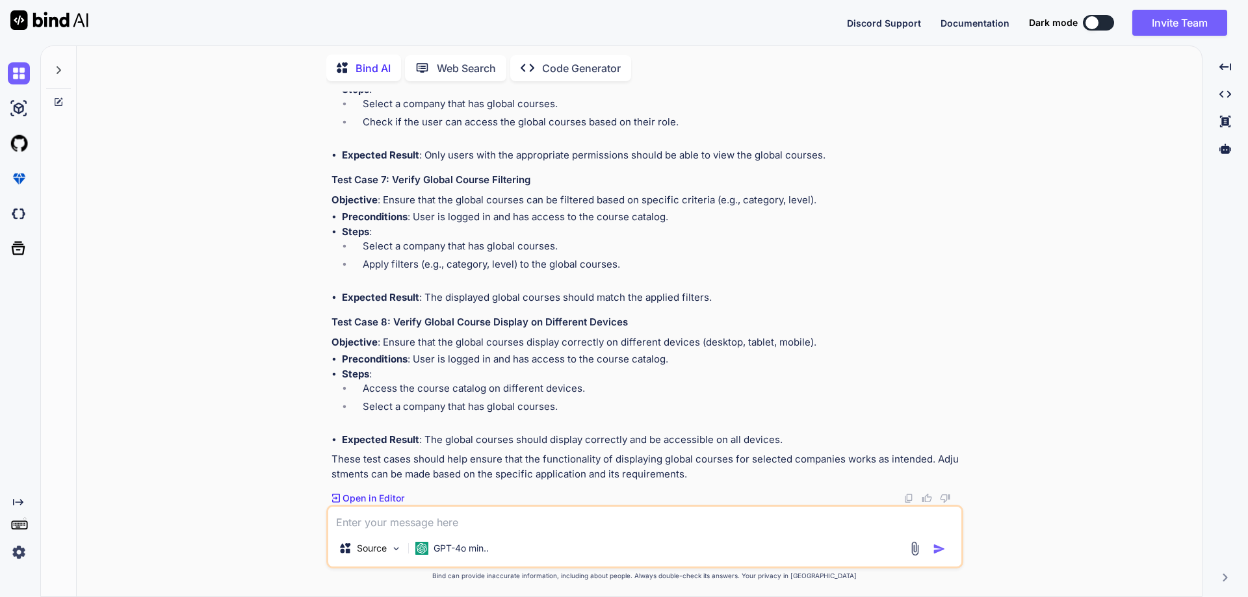
drag, startPoint x: 414, startPoint y: 359, endPoint x: 672, endPoint y: 361, distance: 258.1
click at [672, 361] on li "Preconditions : User is logged in and has access to the course catalog." at bounding box center [651, 359] width 619 height 15
click at [399, 317] on h3 "Test Case 8: Verify Global Course Display on Different Devices" at bounding box center [646, 322] width 629 height 15
drag, startPoint x: 392, startPoint y: 320, endPoint x: 659, endPoint y: 324, distance: 266.6
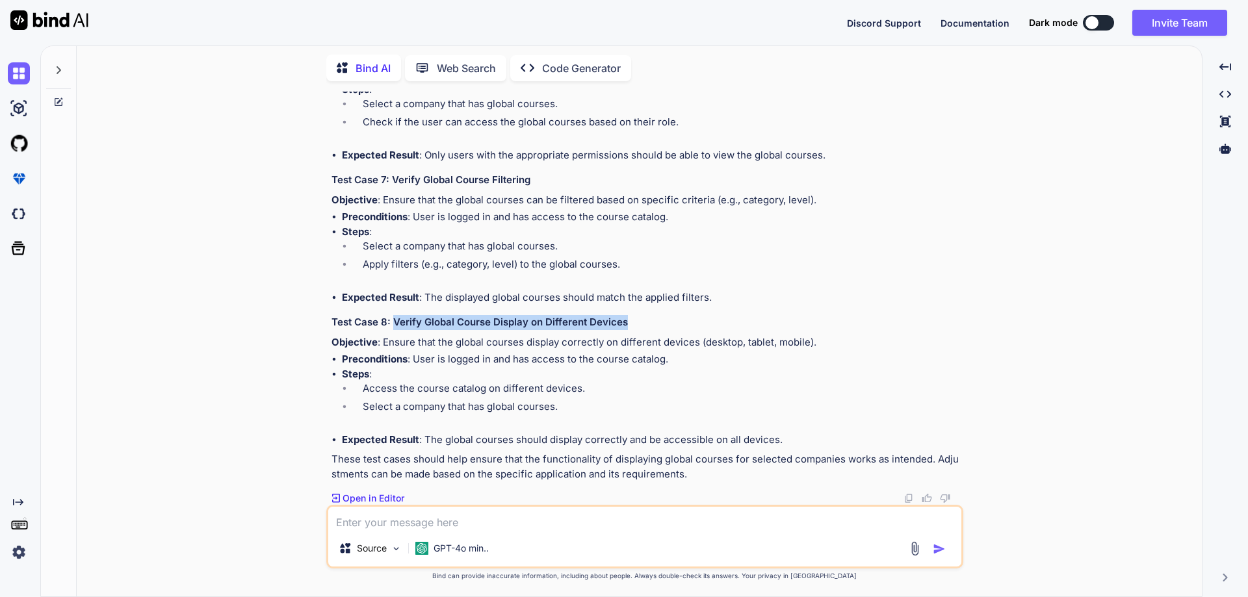
click at [659, 324] on h3 "Test Case 8: Verify Global Course Display on Different Devices" at bounding box center [646, 322] width 629 height 15
click at [437, 368] on li "Steps : Access the course catalog on different devices. Select a company that h…" at bounding box center [651, 400] width 619 height 66
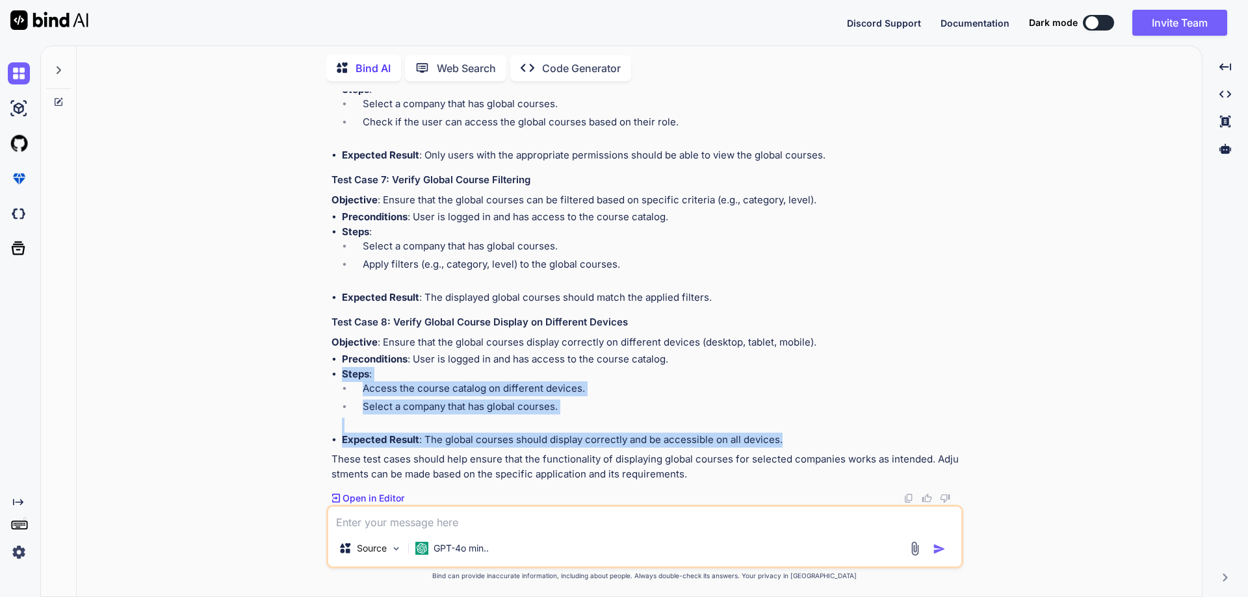
drag, startPoint x: 344, startPoint y: 374, endPoint x: 784, endPoint y: 436, distance: 444.4
click at [784, 436] on ul "Preconditions : User is logged in and has access to the course catalog. Steps :…" at bounding box center [646, 399] width 629 height 95
click at [460, 415] on li "Select a company that has global courses." at bounding box center [656, 409] width 608 height 18
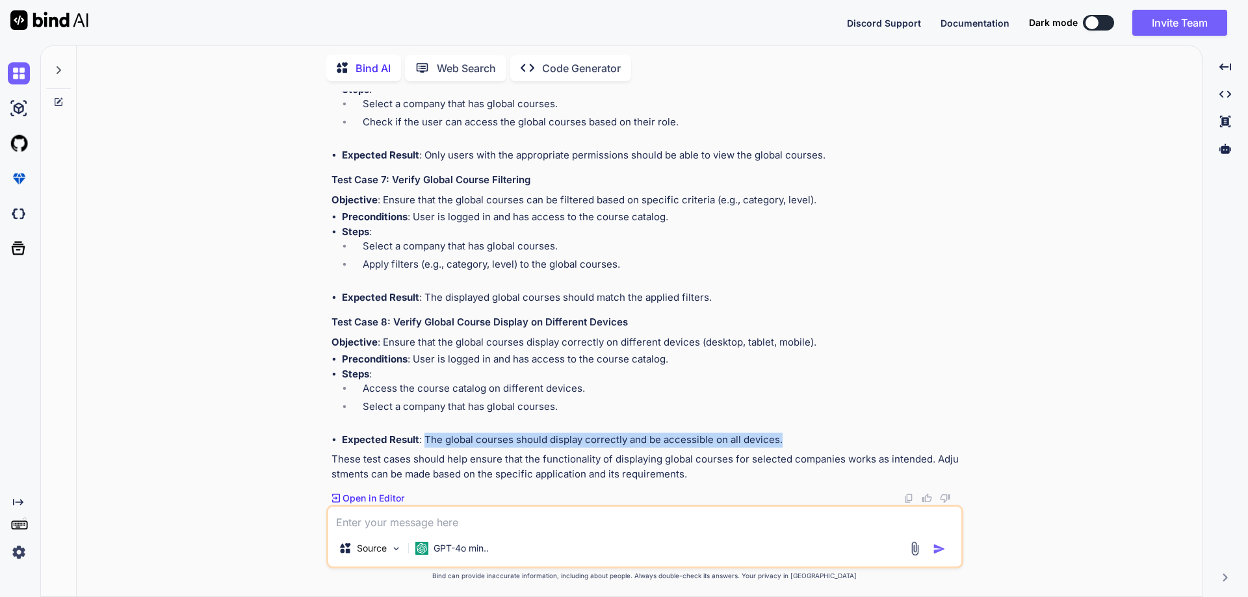
drag, startPoint x: 426, startPoint y: 438, endPoint x: 785, endPoint y: 440, distance: 358.9
click at [785, 440] on li "Expected Result : The global courses should display correctly and be accessible…" at bounding box center [651, 440] width 619 height 15
click at [443, 477] on p "These test cases should help ensure that the functionality of displaying global…" at bounding box center [646, 466] width 629 height 29
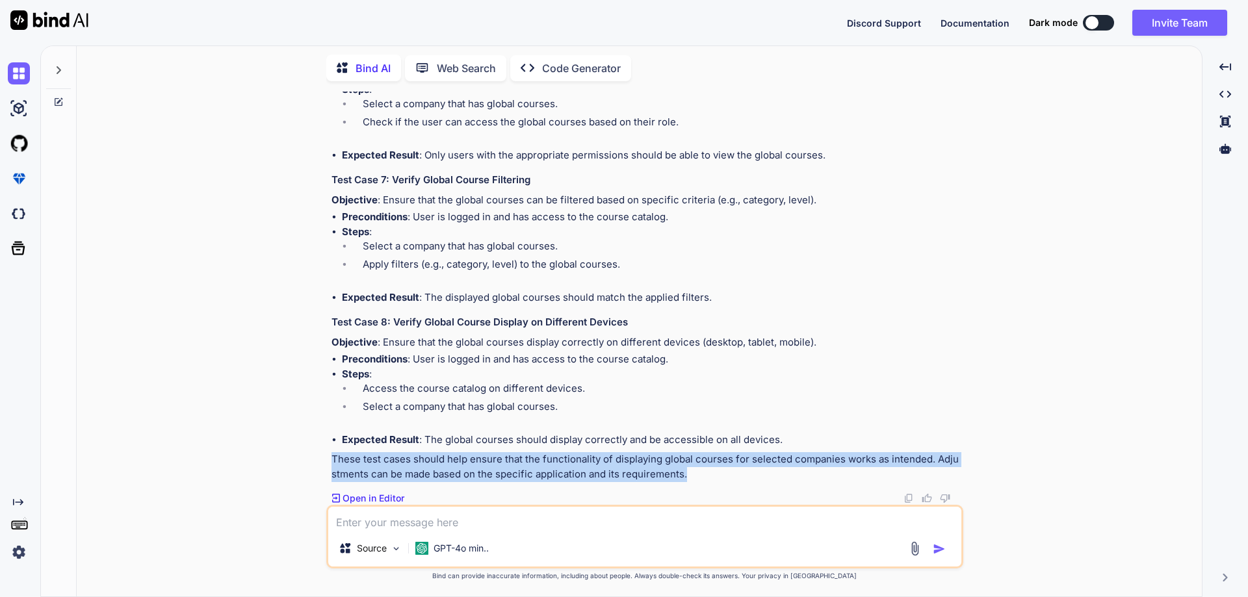
drag, startPoint x: 333, startPoint y: 460, endPoint x: 733, endPoint y: 475, distance: 400.1
click at [733, 475] on p "These test cases should help ensure that the functionality of displaying global…" at bounding box center [646, 466] width 629 height 29
drag, startPoint x: 647, startPoint y: 463, endPoint x: 668, endPoint y: 465, distance: 21.0
click at [655, 467] on p "These test cases should help ensure that the functionality of displaying global…" at bounding box center [646, 466] width 629 height 29
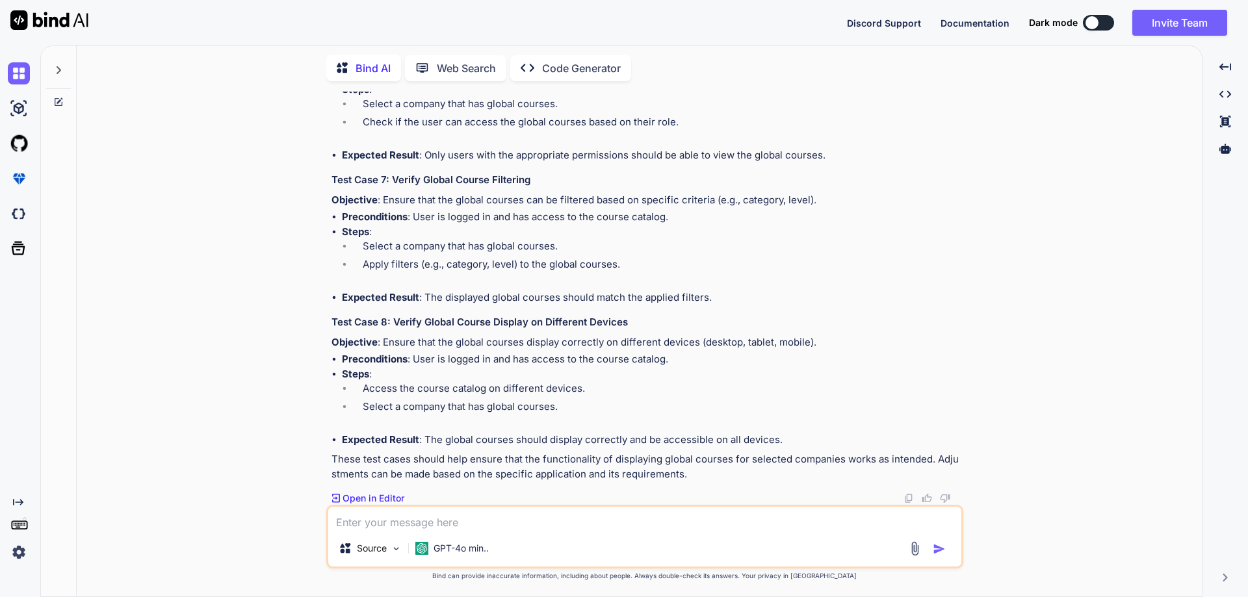
click at [674, 462] on p "These test cases should help ensure that the functionality of displaying global…" at bounding box center [646, 466] width 629 height 29
click at [716, 459] on p "These test cases should help ensure that the functionality of displaying global…" at bounding box center [646, 466] width 629 height 29
click at [764, 459] on p "These test cases should help ensure that the functionality of displaying global…" at bounding box center [646, 466] width 629 height 29
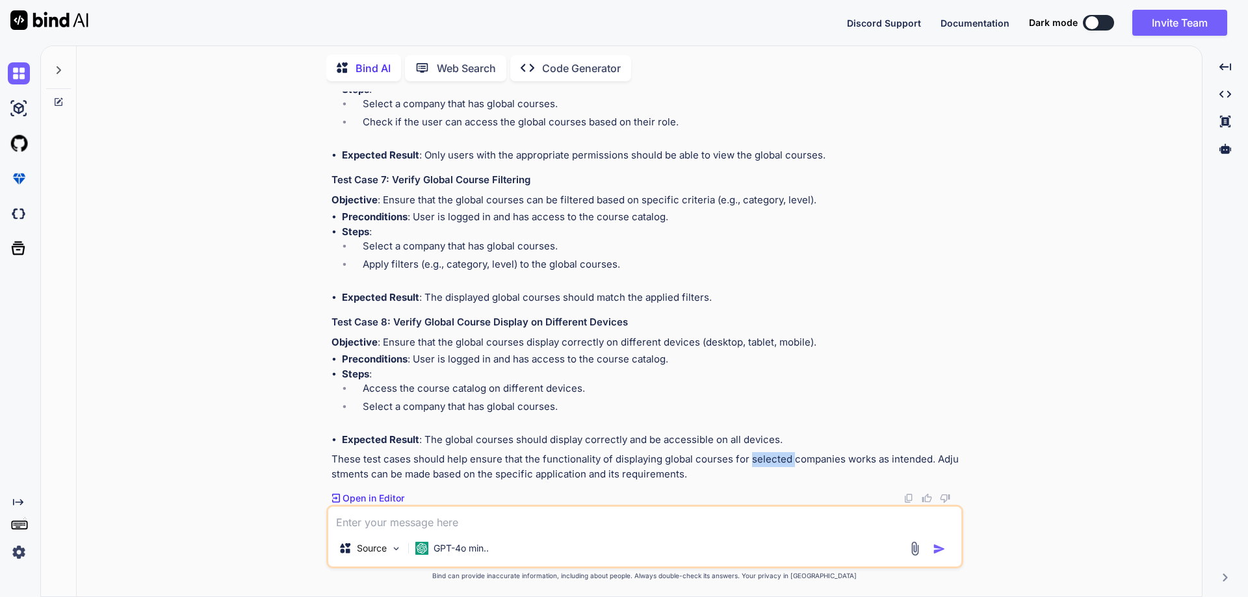
click at [764, 459] on p "These test cases should help ensure that the functionality of displaying global…" at bounding box center [646, 466] width 629 height 29
click at [800, 460] on p "These test cases should help ensure that the functionality of displaying global…" at bounding box center [646, 466] width 629 height 29
drag, startPoint x: 803, startPoint y: 459, endPoint x: 817, endPoint y: 460, distance: 13.7
click at [804, 459] on p "These test cases should help ensure that the functionality of displaying global…" at bounding box center [646, 466] width 629 height 29
click at [824, 460] on p "These test cases should help ensure that the functionality of displaying global…" at bounding box center [646, 466] width 629 height 29
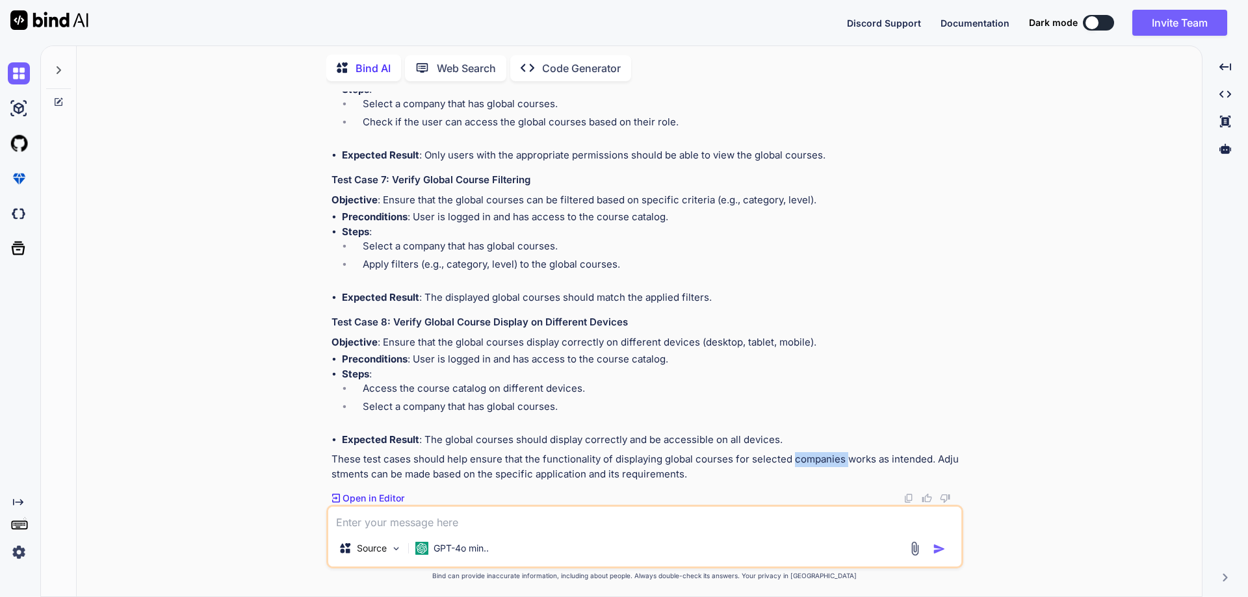
click at [824, 460] on p "These test cases should help ensure that the functionality of displaying global…" at bounding box center [646, 466] width 629 height 29
click at [859, 457] on p "These test cases should help ensure that the functionality of displaying global…" at bounding box center [646, 466] width 629 height 29
click at [861, 456] on p "These test cases should help ensure that the functionality of displaying global…" at bounding box center [646, 466] width 629 height 29
click at [895, 455] on p "These test cases should help ensure that the functionality of displaying global…" at bounding box center [646, 466] width 629 height 29
click at [897, 454] on p "These test cases should help ensure that the functionality of displaying global…" at bounding box center [646, 466] width 629 height 29
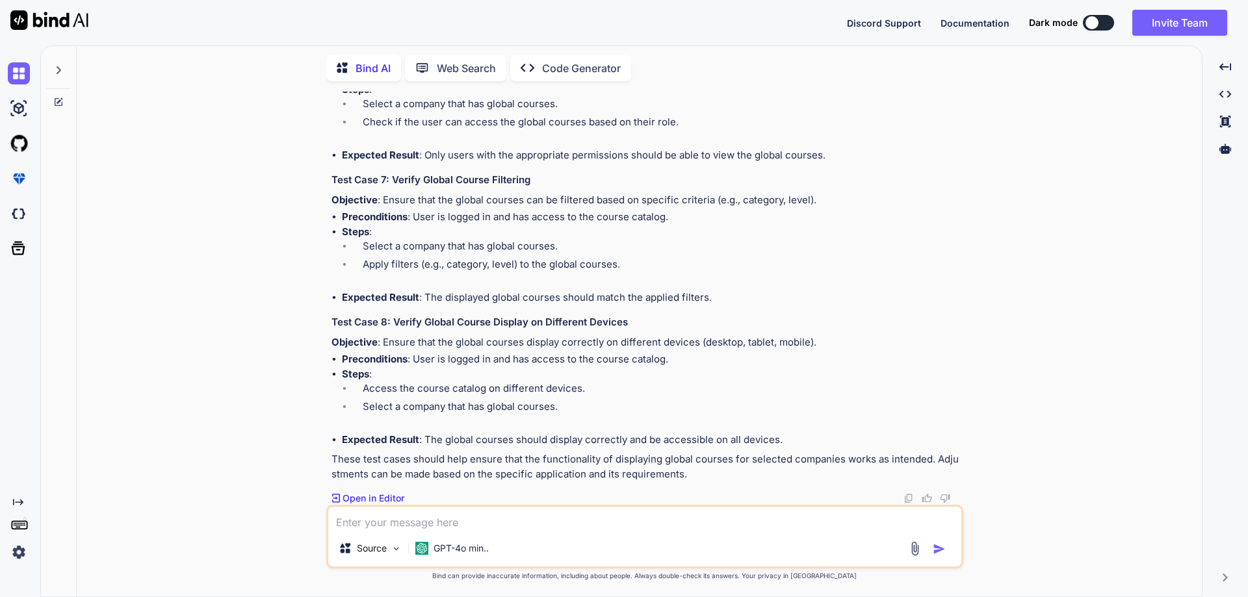
click at [943, 457] on p "These test cases should help ensure that the functionality of displaying global…" at bounding box center [646, 466] width 629 height 29
click at [376, 472] on p "These test cases should help ensure that the functionality of displaying global…" at bounding box center [646, 466] width 629 height 29
drag, startPoint x: 365, startPoint y: 473, endPoint x: 700, endPoint y: 478, distance: 334.8
click at [700, 478] on p "These test cases should help ensure that the functionality of displaying global…" at bounding box center [646, 466] width 629 height 29
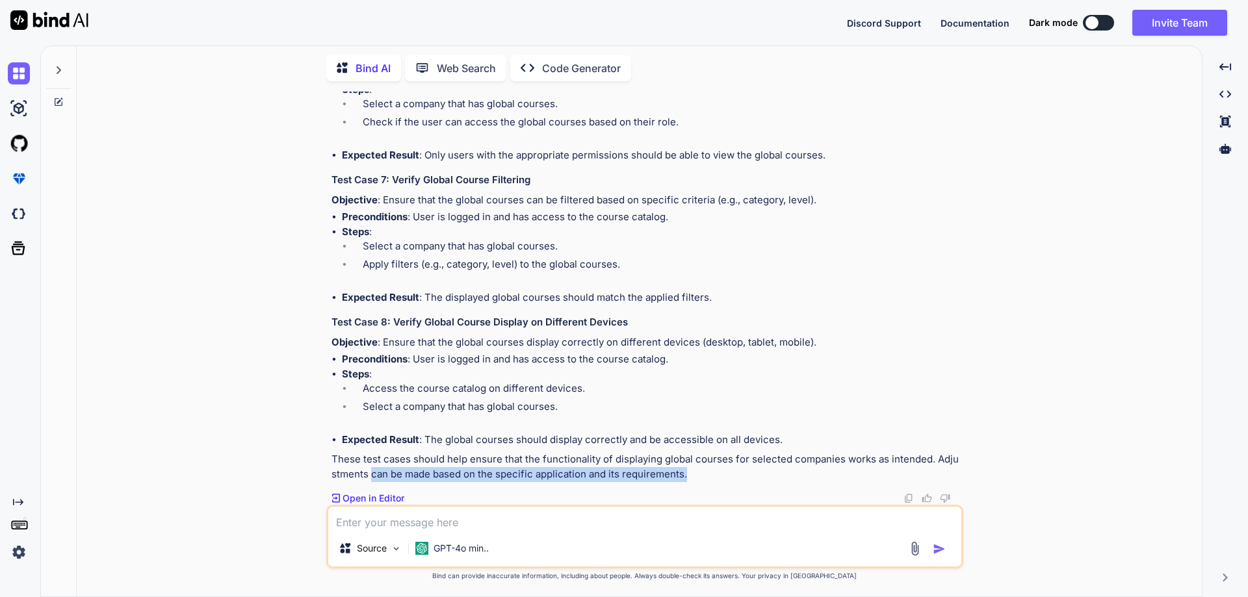
click at [570, 467] on p "These test cases should help ensure that the functionality of displaying global…" at bounding box center [646, 466] width 629 height 29
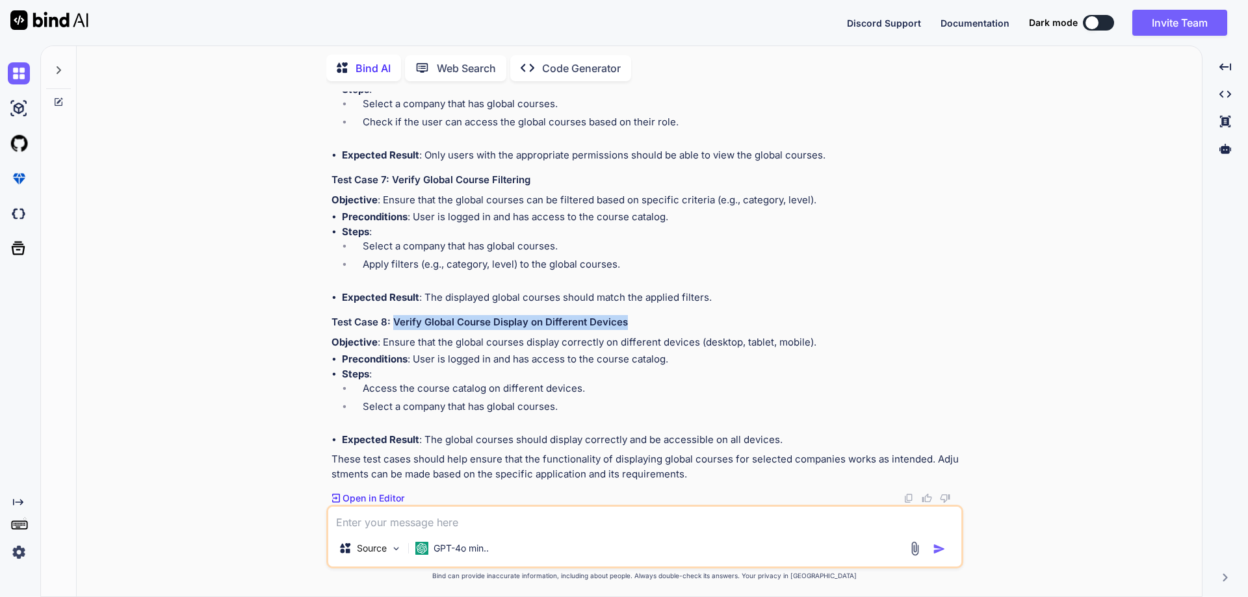
drag, startPoint x: 395, startPoint y: 322, endPoint x: 655, endPoint y: 326, distance: 260.1
click at [660, 323] on h3 "Test Case 8: Verify Global Course Display on Different Devices" at bounding box center [646, 322] width 629 height 15
click at [885, 356] on li "Preconditions : User is logged in and has access to the course catalog." at bounding box center [651, 359] width 619 height 15
drag, startPoint x: 394, startPoint y: 321, endPoint x: 592, endPoint y: 324, distance: 198.3
click at [592, 324] on h3 "Test Case 8: Verify Global Course Display on Different Devices" at bounding box center [646, 322] width 629 height 15
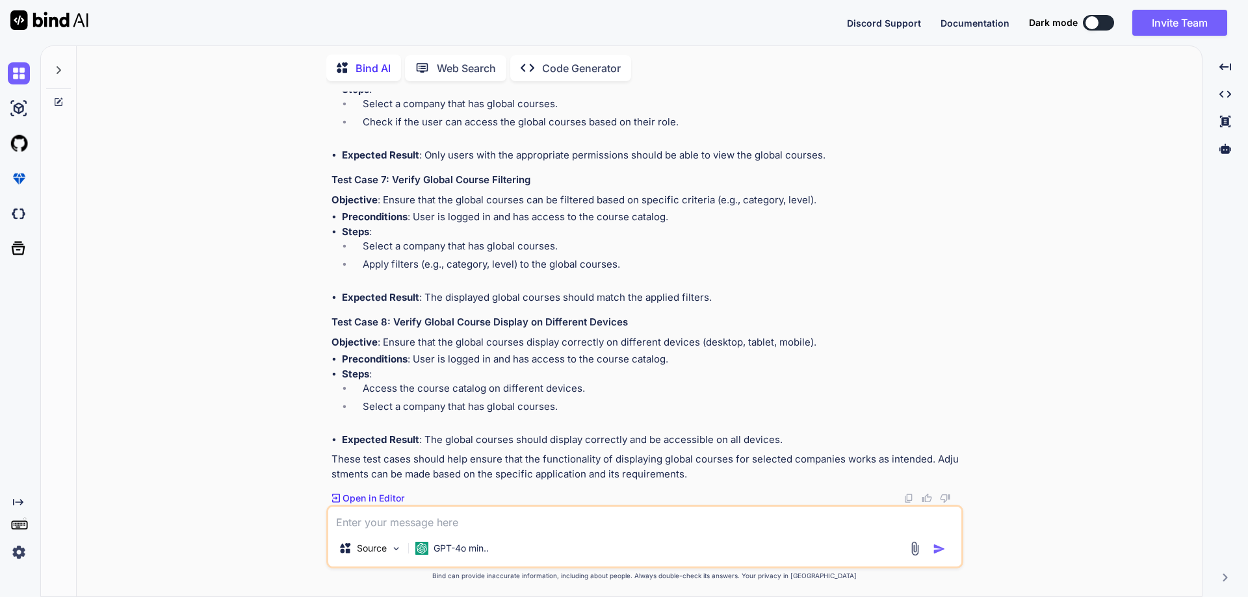
click at [601, 328] on h3 "Test Case 8: Verify Global Course Display on Different Devices" at bounding box center [646, 322] width 629 height 15
type textarea "x"
click at [406, 515] on textarea at bounding box center [644, 518] width 633 height 23
type textarea "C"
type textarea "x"
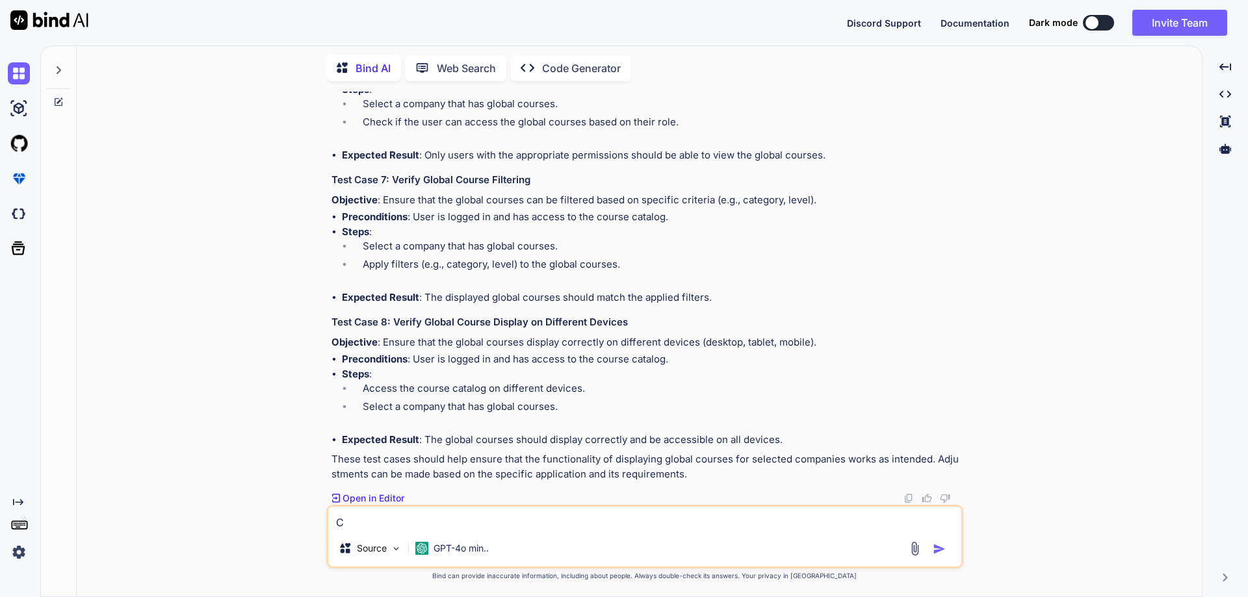
type textarea "Cr"
type textarea "x"
type textarea "Cre"
type textarea "x"
type textarea "Crea"
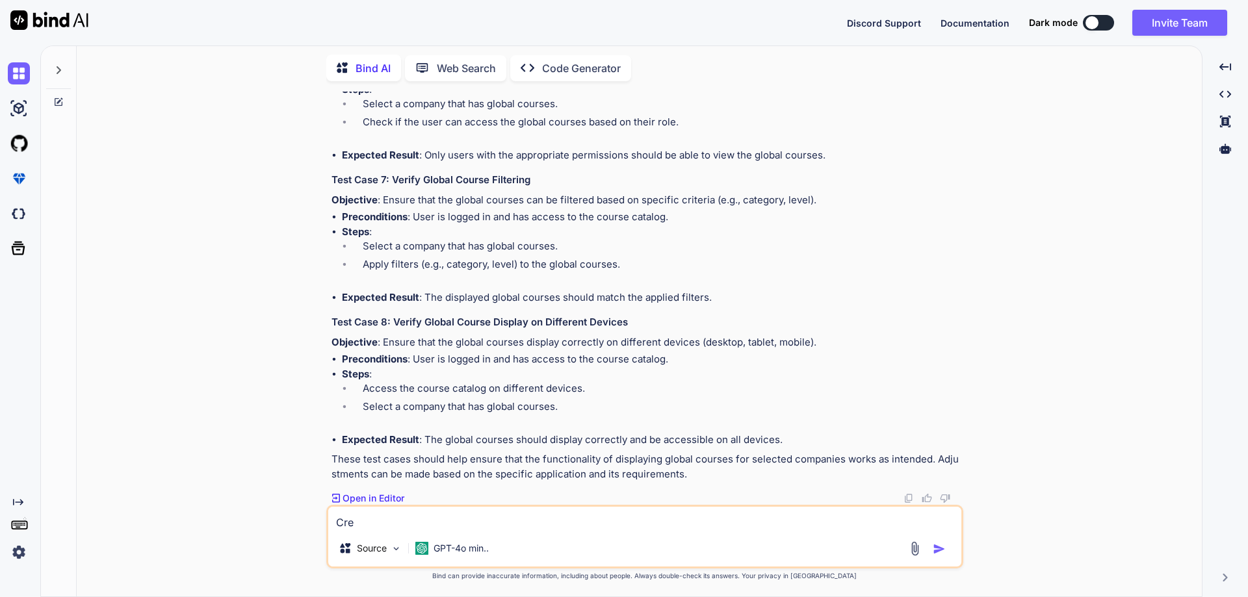
type textarea "x"
type textarea "Creae"
type textarea "x"
type textarea "Creae"
type textarea "x"
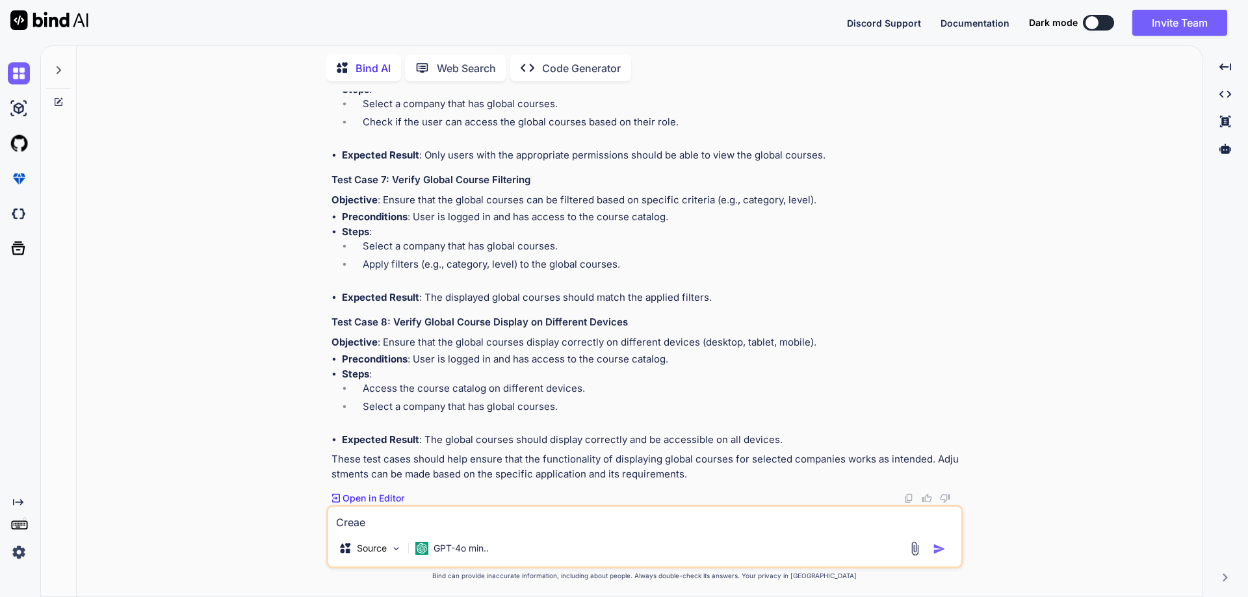
type textarea "Creae"
type textarea "x"
type textarea "Crea"
type textarea "x"
type textarea "Creat"
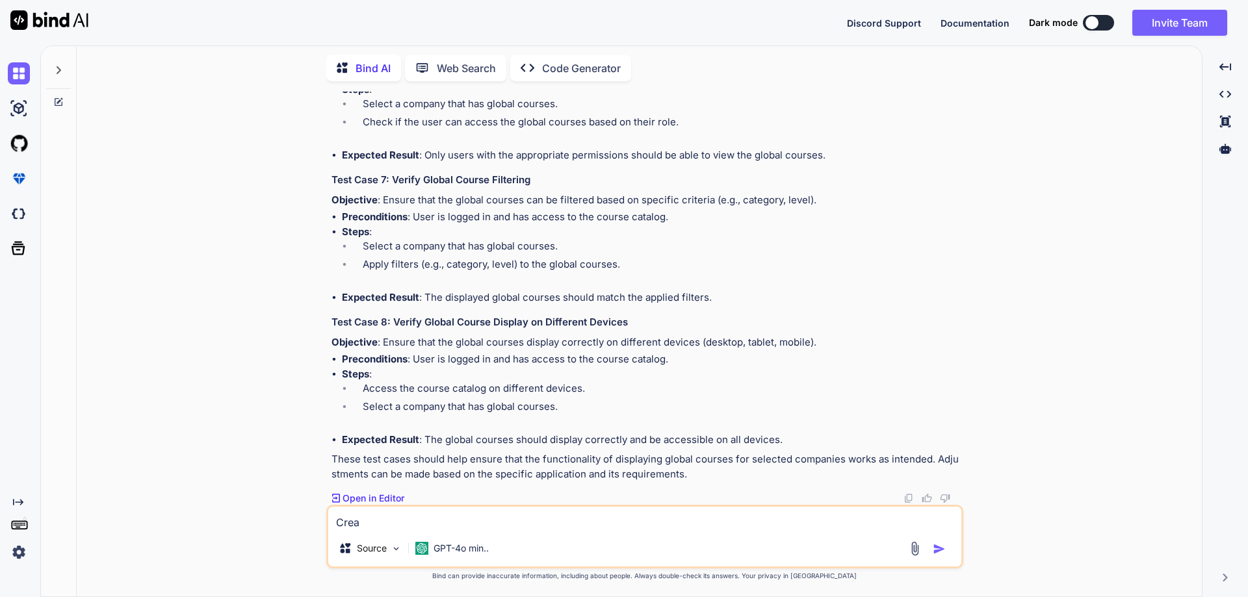
type textarea "x"
type textarea "Create"
type textarea "x"
type textarea "Create"
type textarea "x"
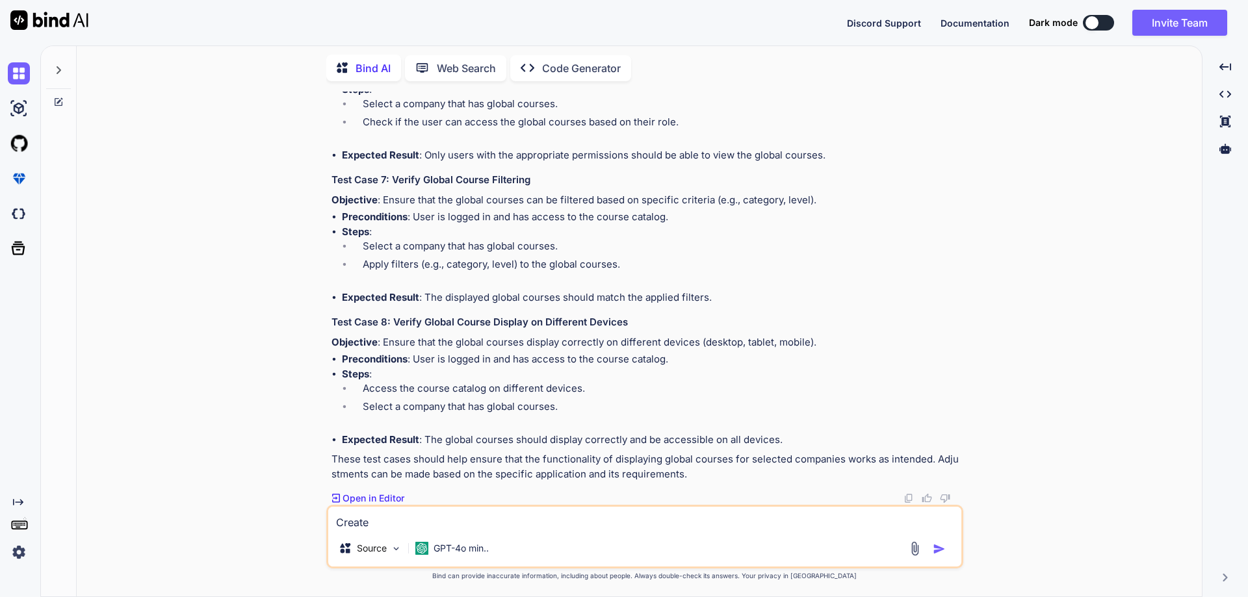
type textarea "Create t"
type textarea "x"
type textarea "Create te"
type textarea "x"
type textarea "Create tes"
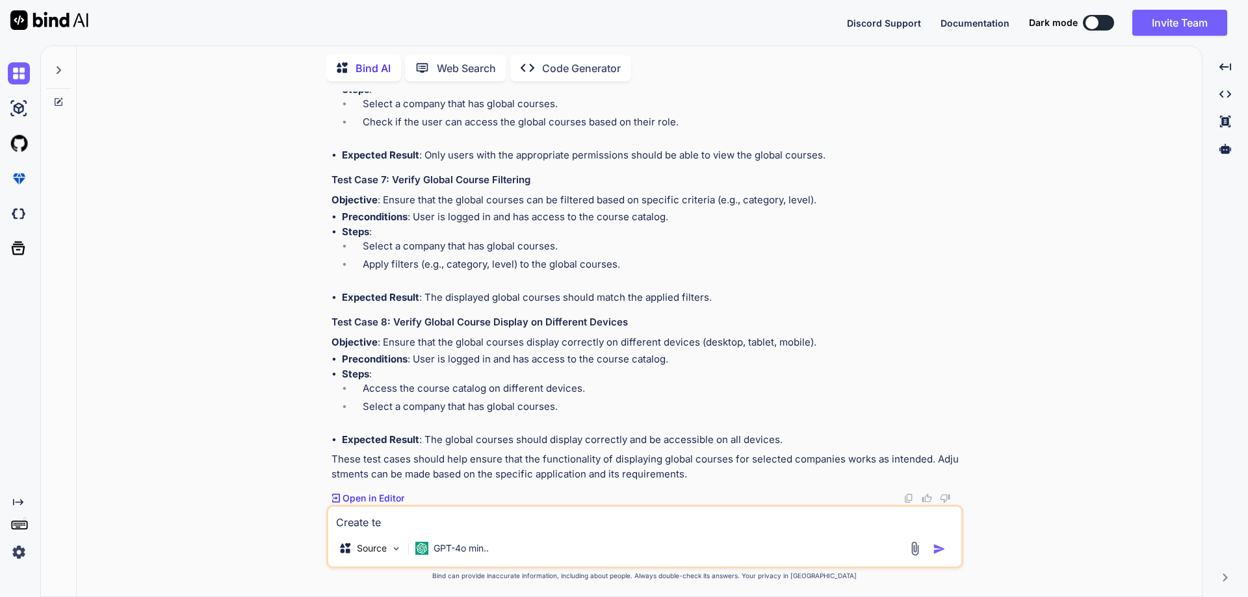
type textarea "x"
type textarea "Create test"
type textarea "x"
type textarea "Create test"
type textarea "x"
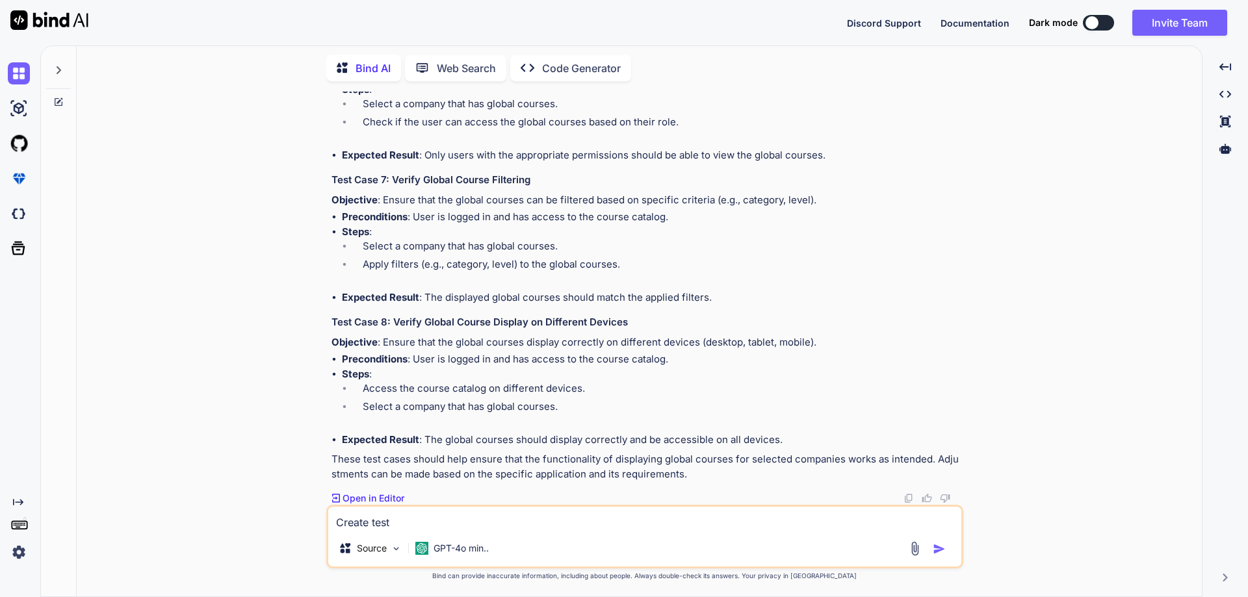
type textarea "Create test c"
type textarea "x"
type textarea "Create test ca"
type textarea "x"
type textarea "Create test cas"
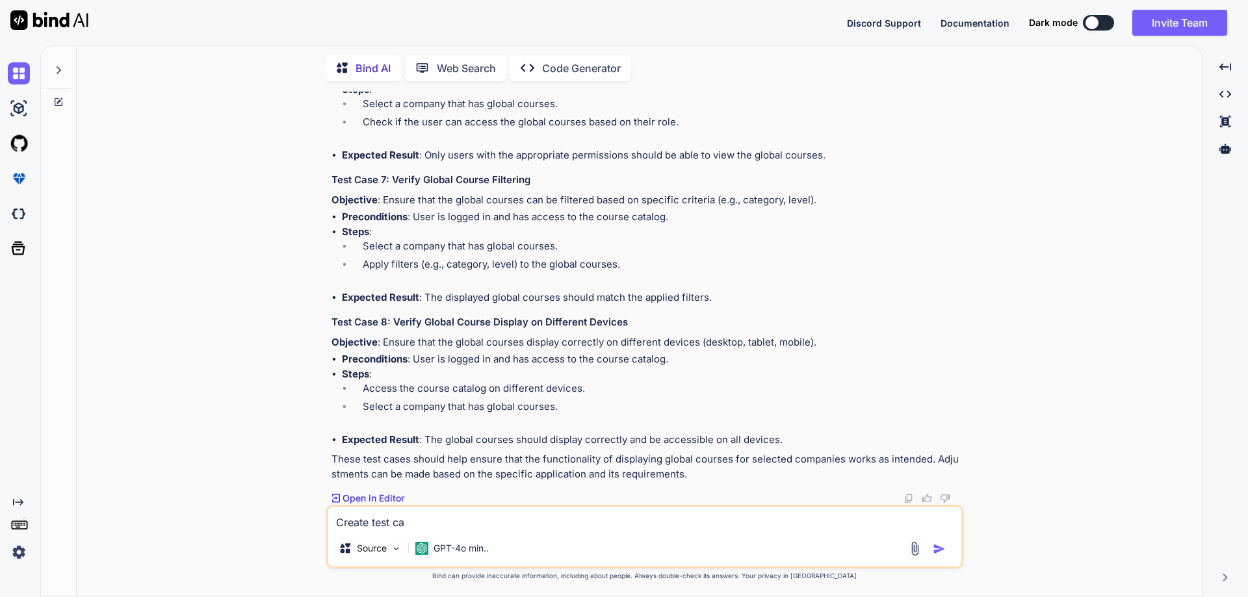
type textarea "x"
type textarea "Create test case"
type textarea "x"
type textarea "Create test cases"
type textarea "x"
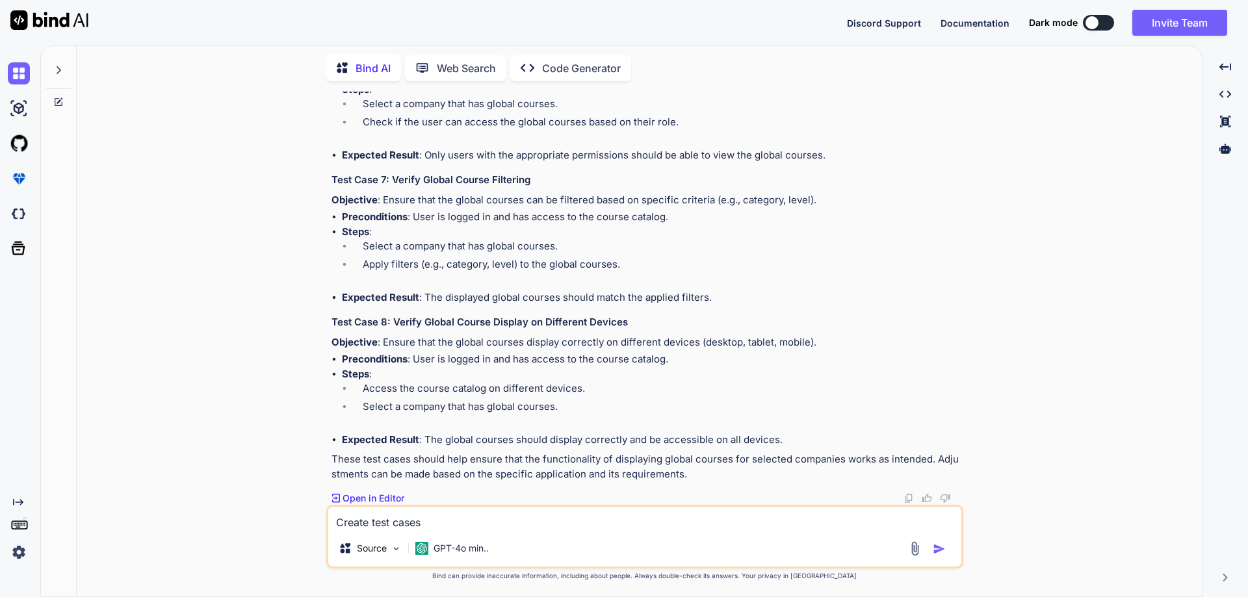
type textarea "Create test cases"
type textarea "x"
type textarea "Create test cases f"
type textarea "x"
type textarea "Create test cases fo"
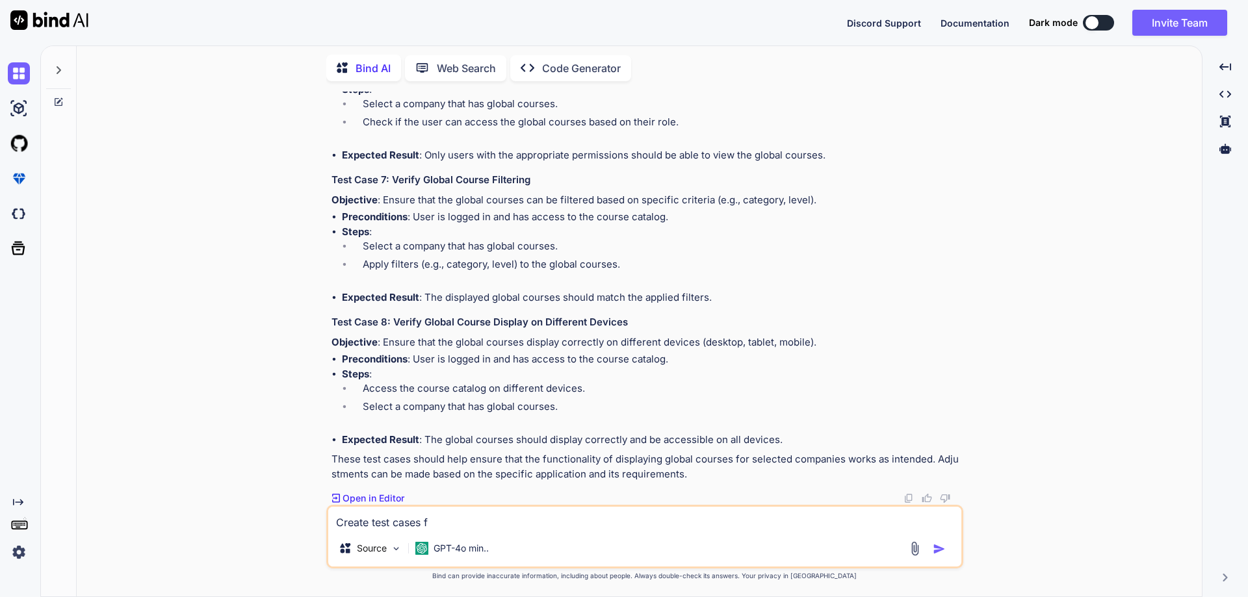
type textarea "x"
type textarea "Create test cases for"
type textarea "x"
type textarea "Create test cases for"
type textarea "x"
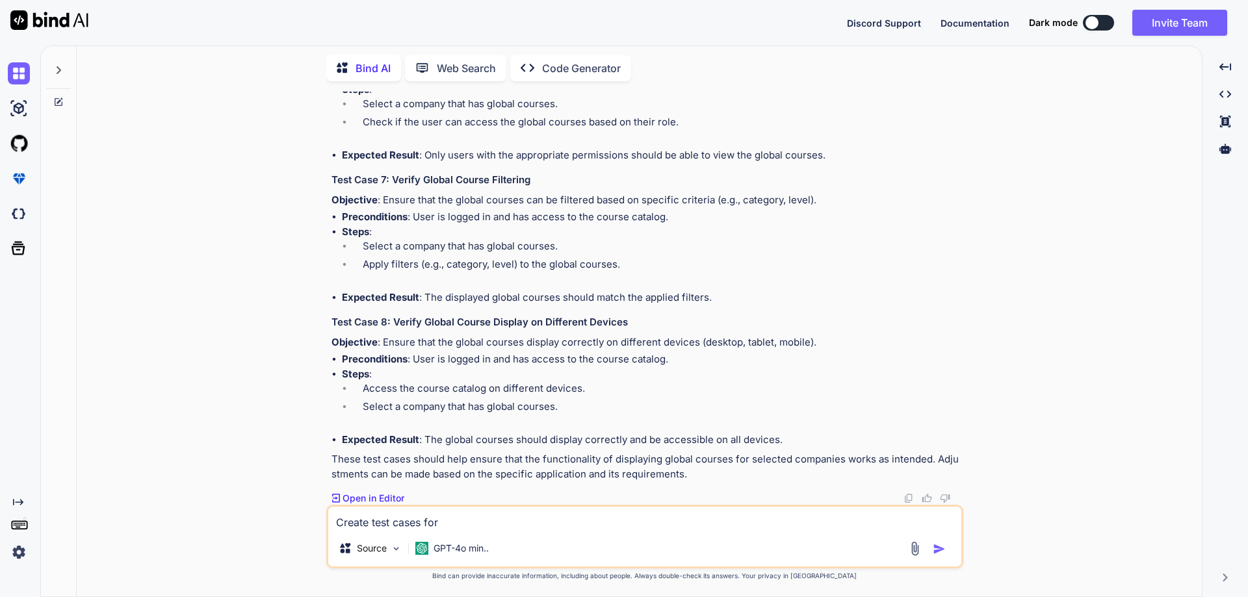
type textarea "Create test cases for ""
type textarea "x"
type textarea "Create test cases for """
type textarea "x"
paste textarea "• Hide/Unhide global courses by company admin for learner"
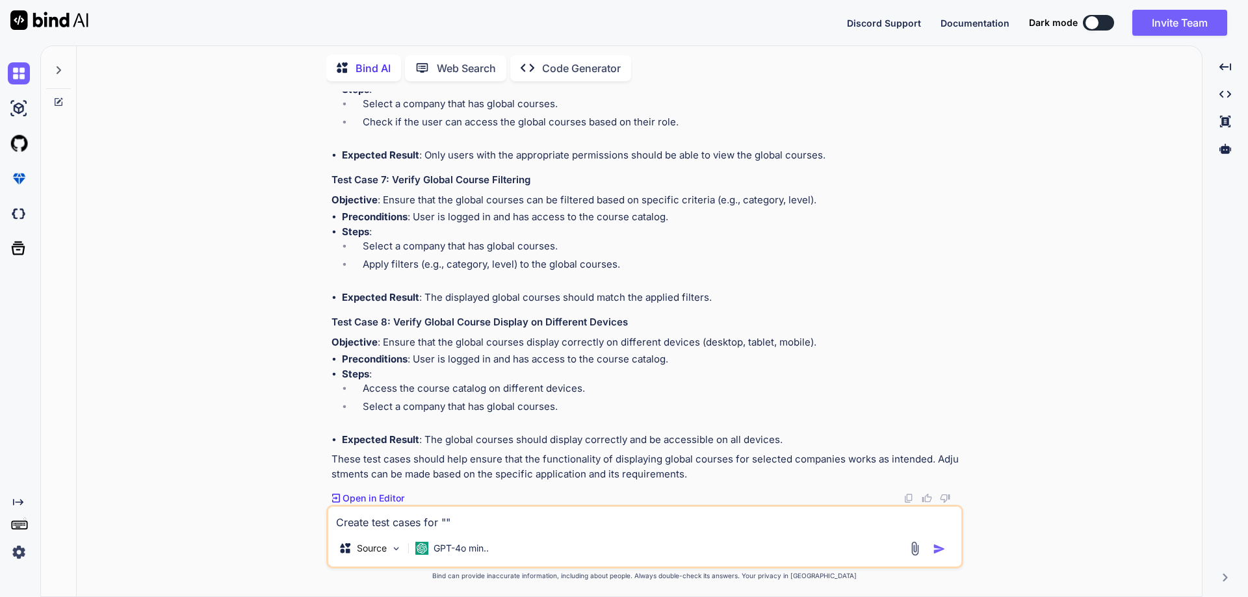
type textarea "Create test cases for "• Hide/Unhide global courses by company admin for learne…"
type textarea "x"
click at [468, 525] on textarea "Create test cases for "• Hide/Unhide global courses by company admin for learne…" at bounding box center [644, 518] width 633 height 23
type textarea "Create test cases for "•Hide/Unhide global courses by company admin for learner""
type textarea "x"
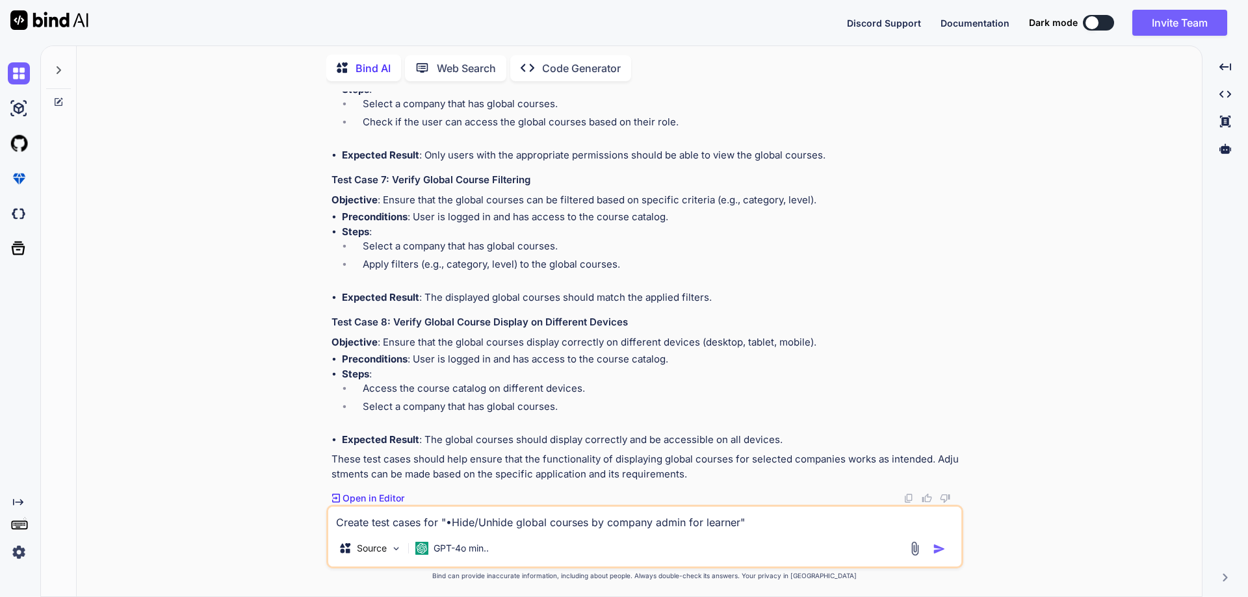
type textarea "Create test cases for "Hide/Unhide global courses by company admin for learner""
type textarea "x"
click at [472, 524] on textarea "Create test cases for "Hide/Unhide global courses by company admin for learner"" at bounding box center [644, 518] width 633 height 23
type textarea "Create test cases for "HideUnhide global courses by company admin for learner""
type textarea "x"
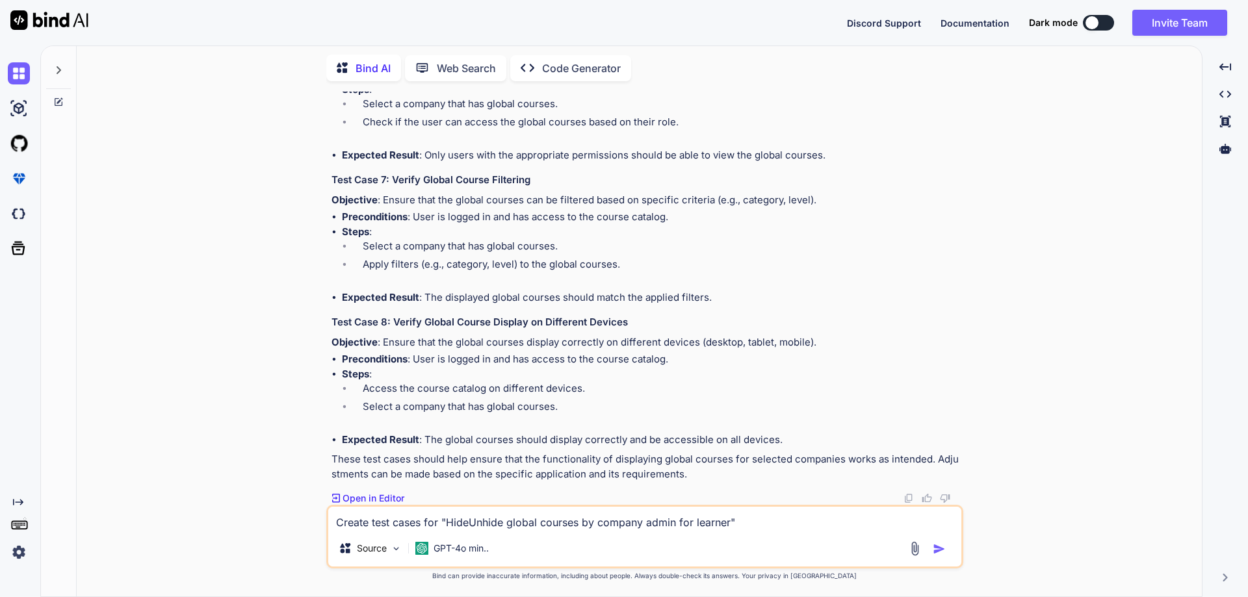
type textarea "Create test cases for "Hide Unhide global courses by company admin for learner""
type textarea "x"
type textarea "Create test cases for "Hide oUnhide global courses by company admin for learner""
type textarea "x"
type textarea "Create test cases for "Hide orUnhide global courses by company admin for learne…"
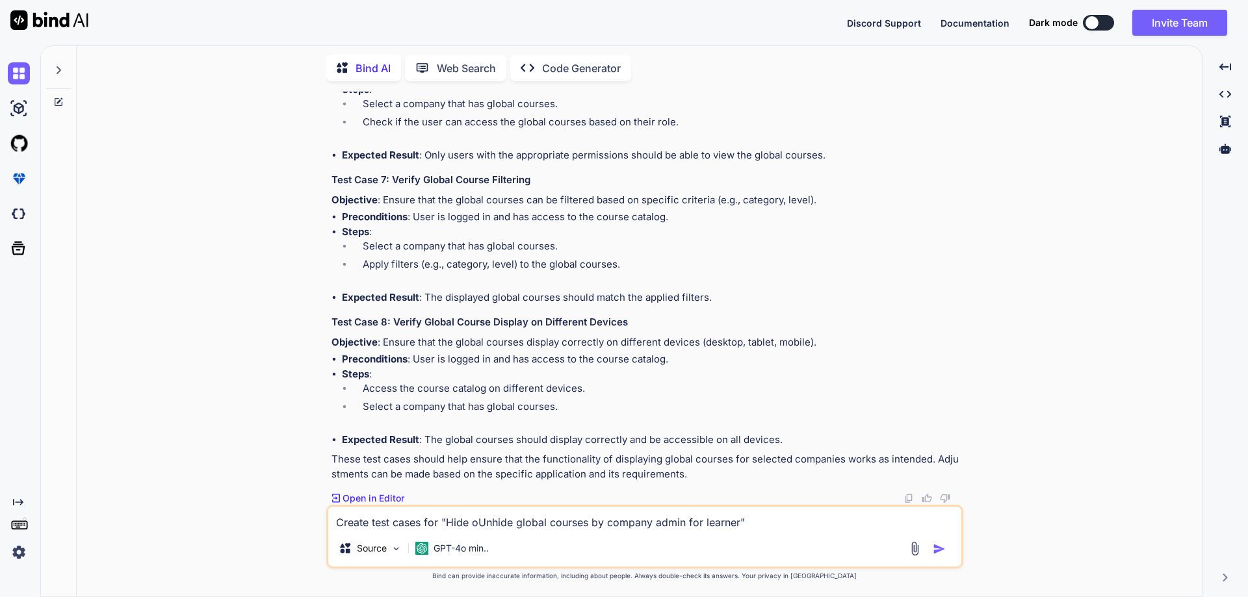
type textarea "x"
type textarea "Create test cases for "Hide or Unhide global courses by company admin for learn…"
click at [802, 518] on textarea "Create test cases for "Hide or Unhide global courses by company admin for learn…" at bounding box center [644, 518] width 633 height 23
type textarea "x"
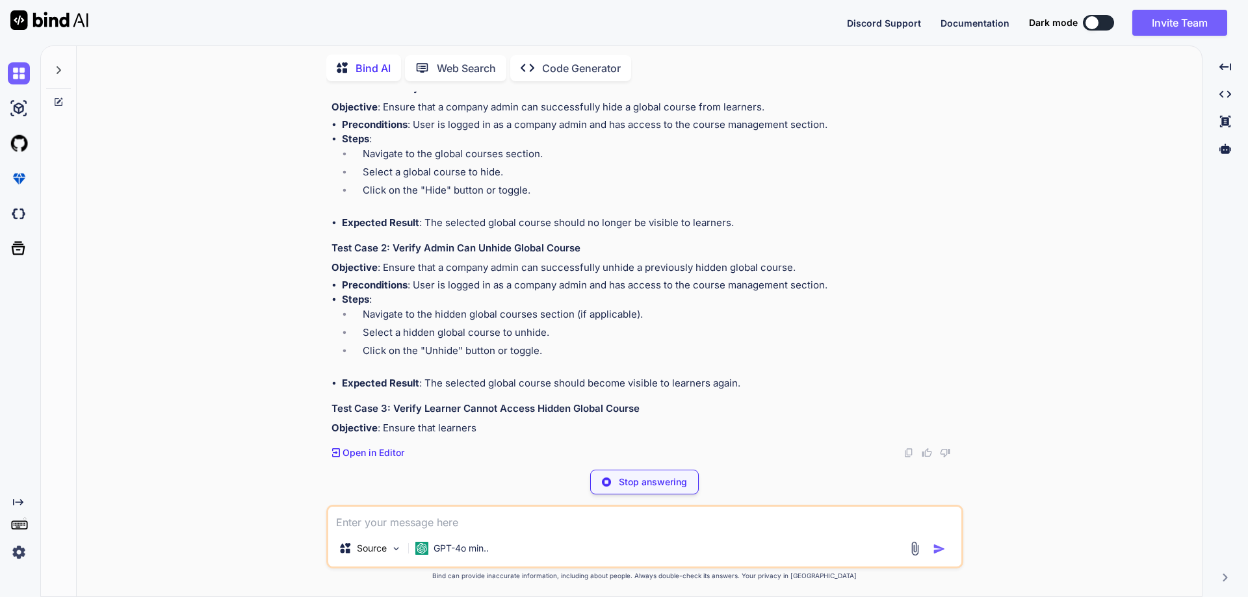
scroll to position [4029, 0]
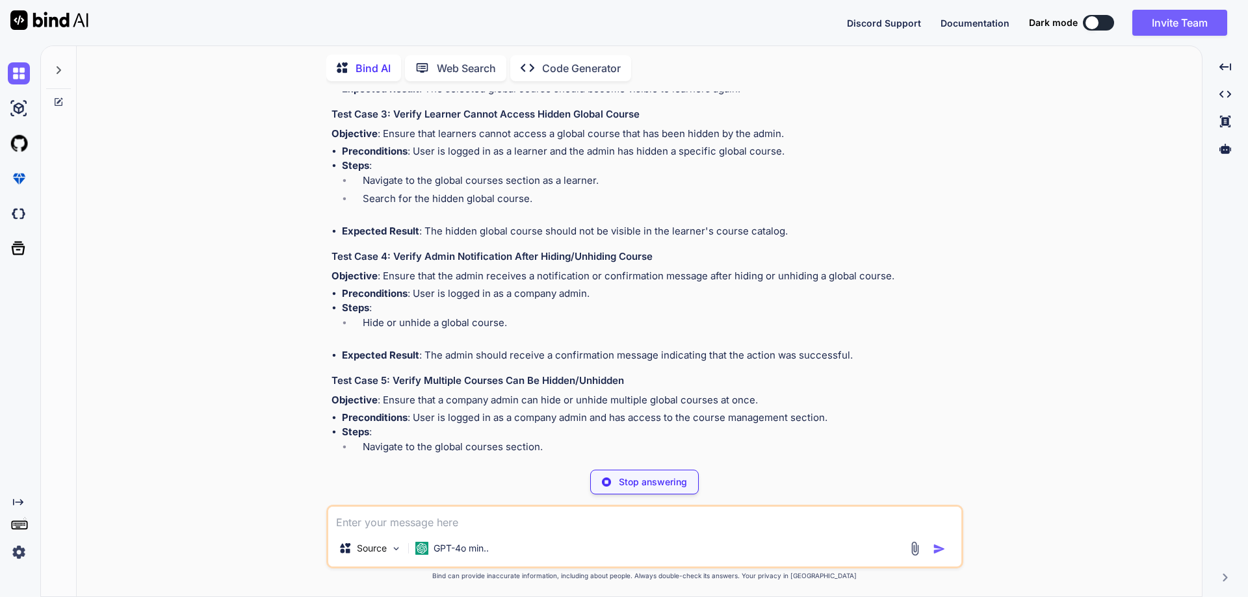
drag, startPoint x: 439, startPoint y: 370, endPoint x: 571, endPoint y: 391, distance: 133.6
click at [488, 383] on div "To create test cases for the requirement "Hide or Unhide global courses by comp…" at bounding box center [646, 261] width 629 height 1030
drag, startPoint x: 510, startPoint y: 369, endPoint x: 732, endPoint y: 369, distance: 222.3
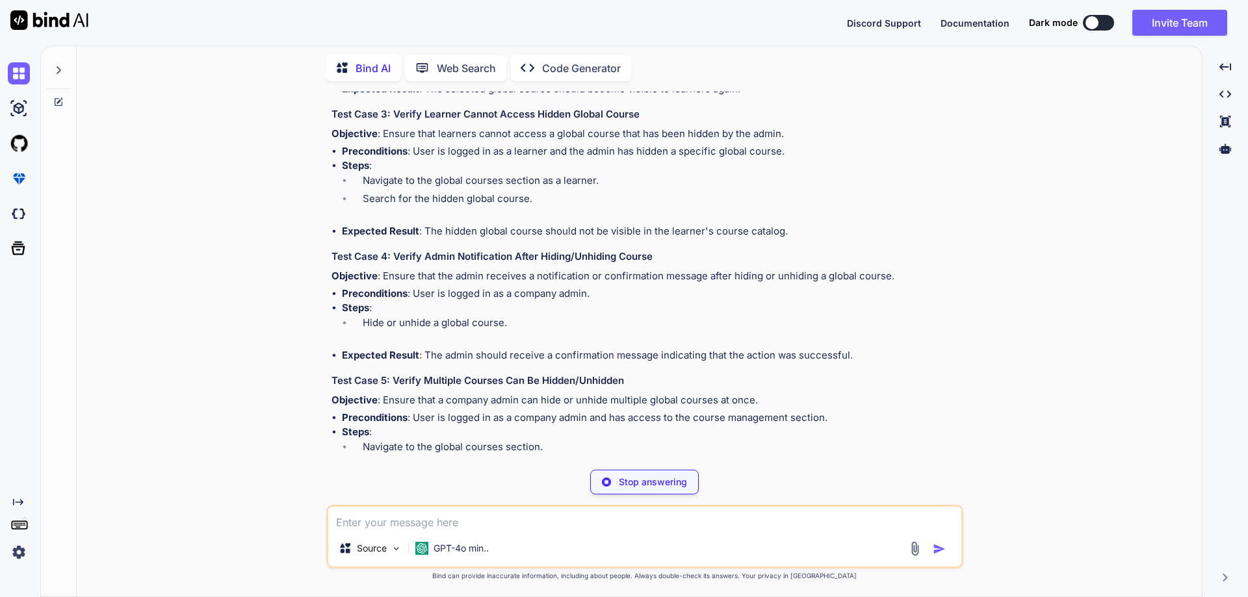
type textarea "x"
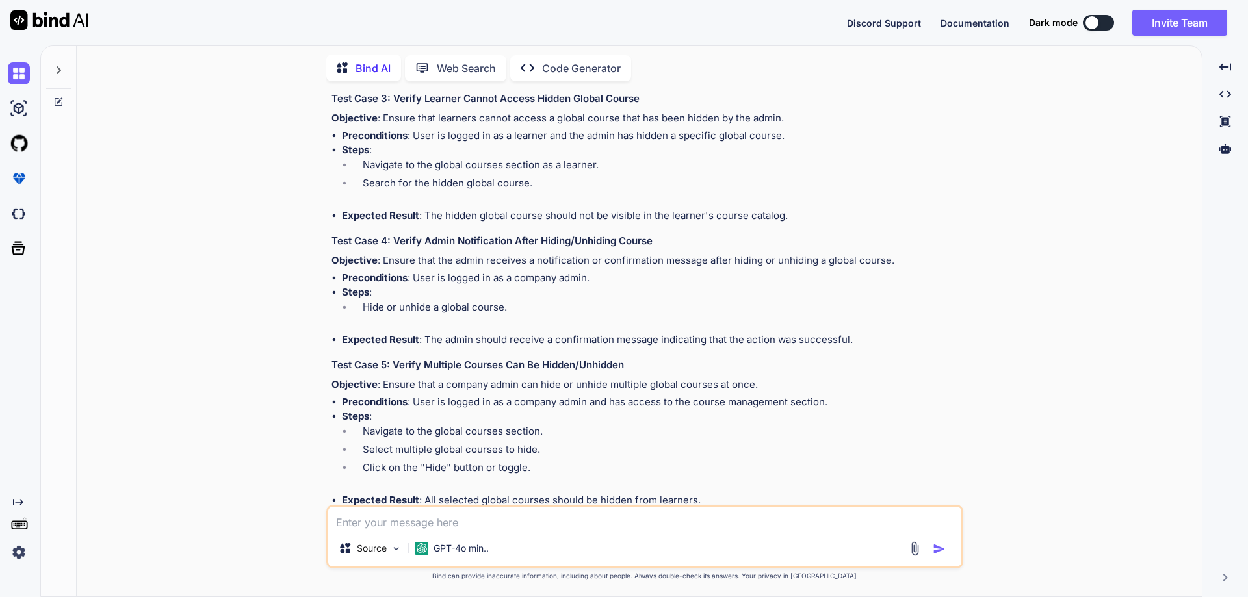
scroll to position [3915, 0]
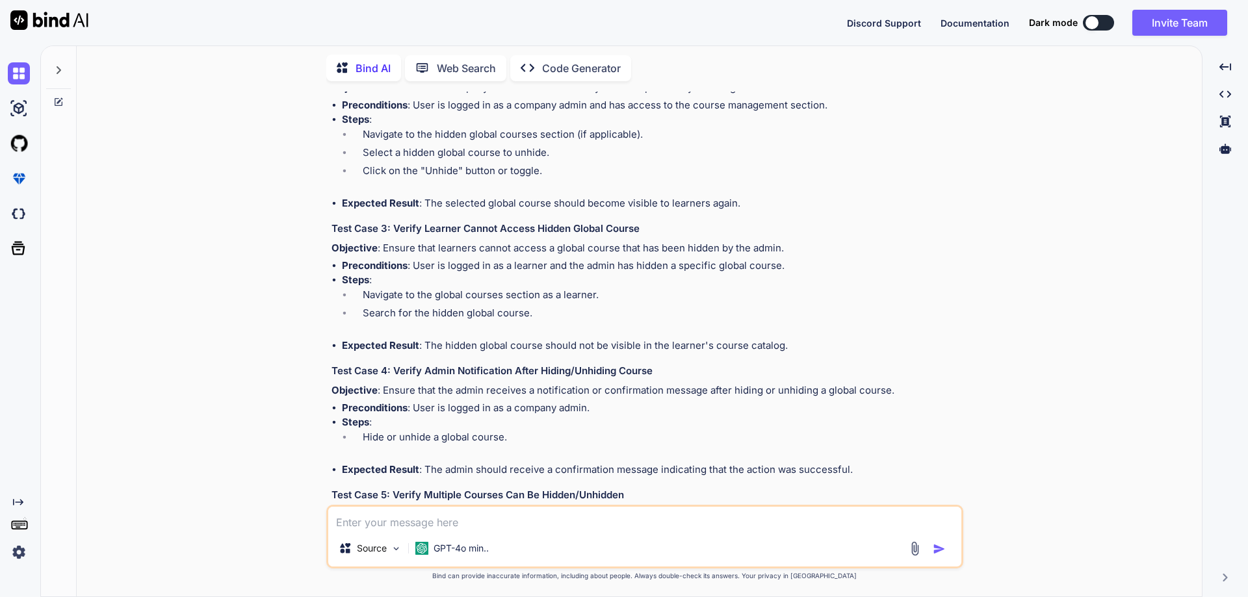
drag, startPoint x: 332, startPoint y: 260, endPoint x: 742, endPoint y: 265, distance: 410.2
click at [742, 265] on div "You // Online Java Compiler // Use this editor to write, compile and run your J…" at bounding box center [646, 298] width 634 height 413
click at [361, 516] on textarea at bounding box center [644, 518] width 633 height 23
paste textarea "Create test cases for "Hide or Unhide global courses by company admin for learn…"
type textarea "Create test cases for "Hide or Unhide global courses by company admin for learn…"
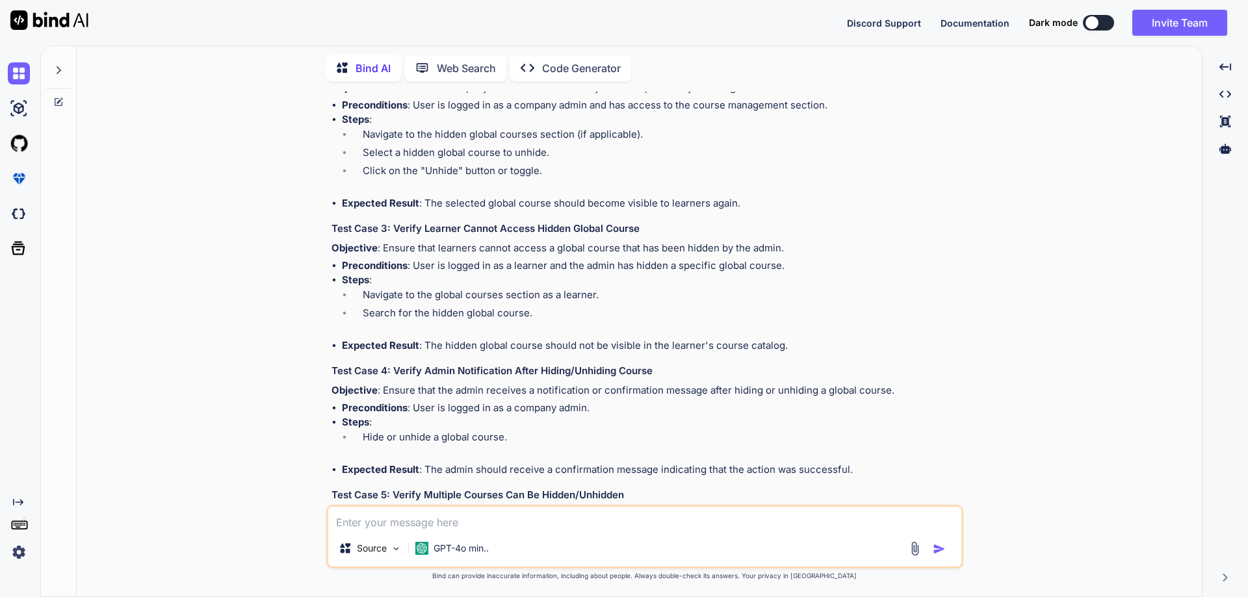
type textarea "x"
type textarea "Create test cases for "Hide or Unhide global courses by company admin for learn…"
type textarea "x"
click at [692, 527] on textarea "Create test cases for "Hide or Unhide global courses by company admin for learn…" at bounding box center [644, 518] width 633 height 23
type textarea "Create test cases for "Hide or Unhide global courses by company admin" for lear…"
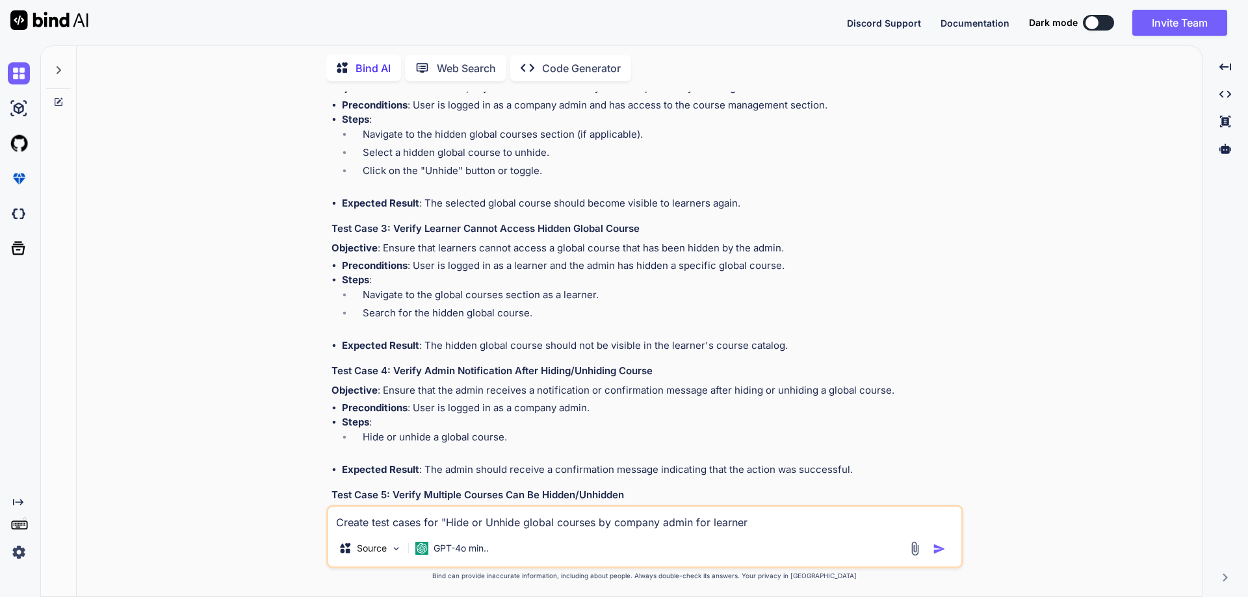
type textarea "x"
click at [753, 522] on textarea "Create test cases for "Hide or Unhide global courses by company admin" for lear…" at bounding box center [644, 518] width 633 height 23
type textarea "Create test cases for "Hide or Unhide global courses by company admin" for lear…"
type textarea "x"
type textarea "Create test cases for "Hide or Unhide global courses by company admin" for lear…"
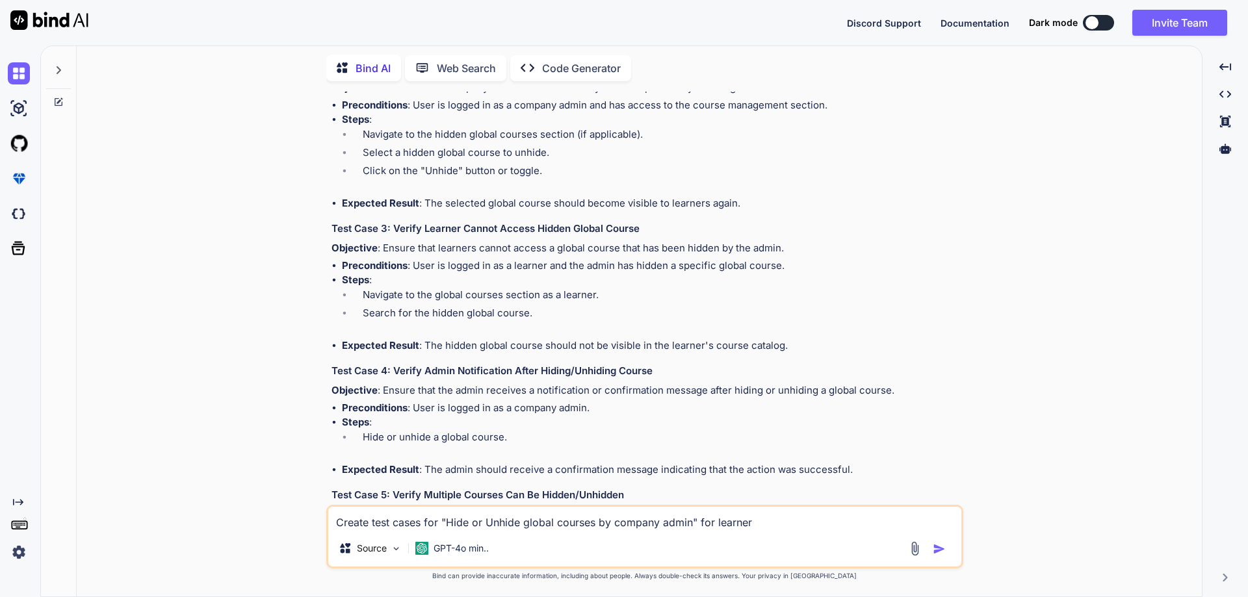
type textarea "x"
type textarea "Create test cases for "Hide or Unhide global courses by company admin" for lear…"
type textarea "x"
type textarea "Create test cases for "Hide or Unhide global courses by company admin" for lear…"
type textarea "x"
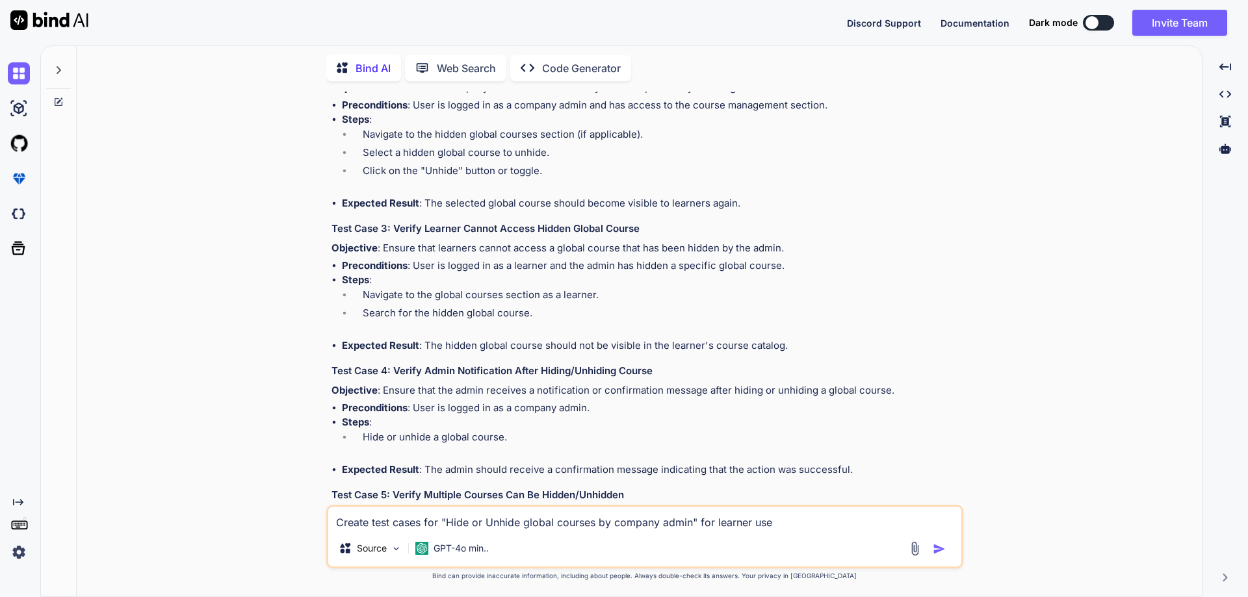
type textarea "Create test cases for "Hide or Unhide global courses by company admin" for lear…"
type textarea "x"
type textarea "Create test cases for "Hide or Unhide global courses by company admin" for lear…"
type textarea "x"
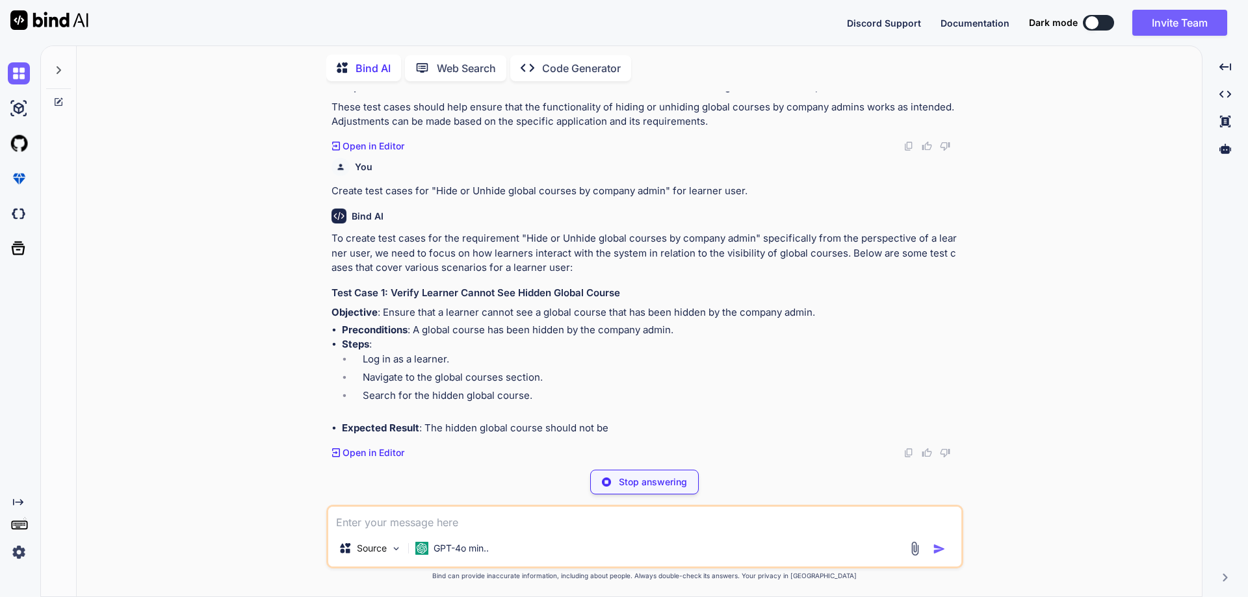
scroll to position [5307, 0]
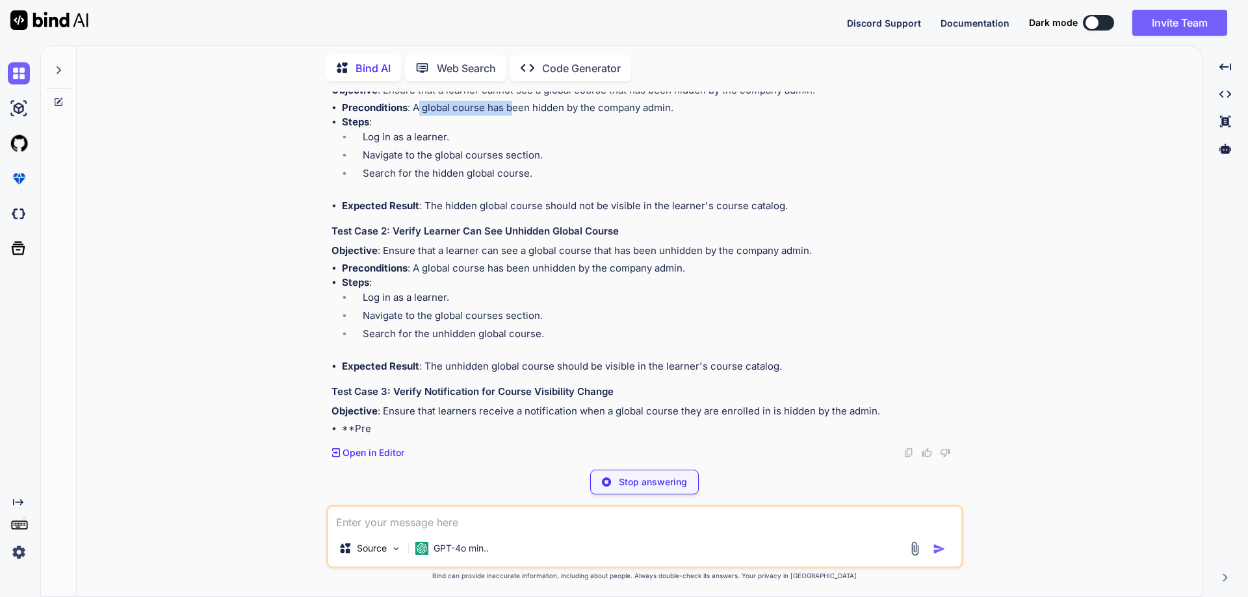
drag, startPoint x: 417, startPoint y: 329, endPoint x: 513, endPoint y: 334, distance: 95.7
click at [514, 116] on li "Preconditions : A global course has been hidden by the company admin." at bounding box center [651, 108] width 619 height 15
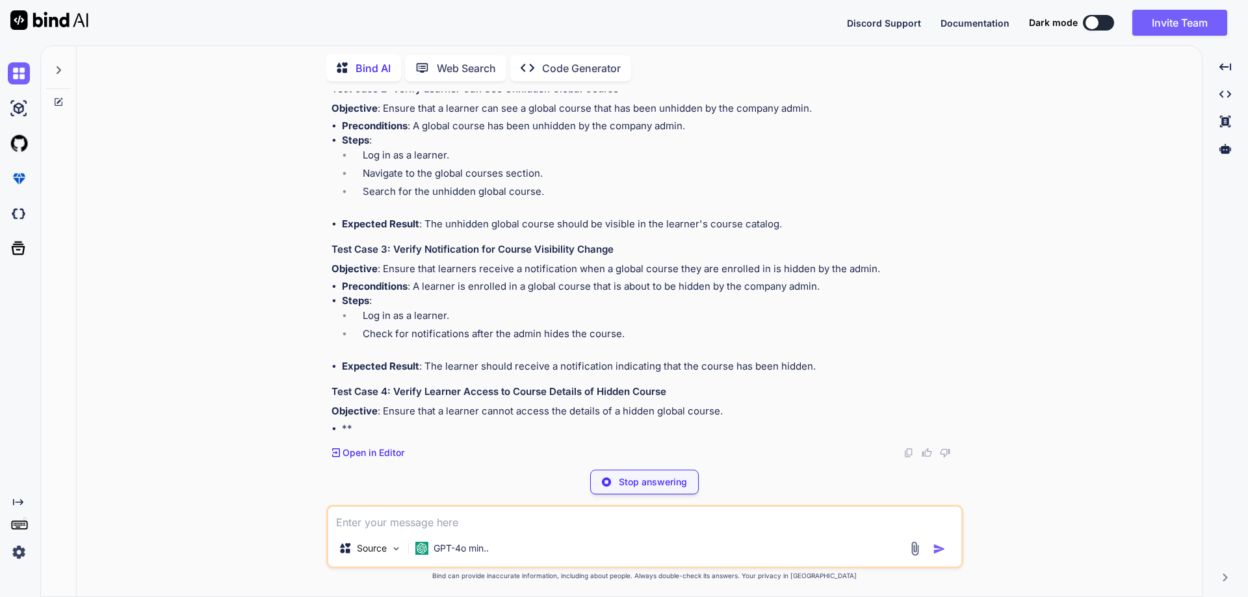
drag, startPoint x: 434, startPoint y: 430, endPoint x: 604, endPoint y: 427, distance: 169.7
click at [604, 72] on li "Expected Result : The hidden global course should not be visible in the learner…" at bounding box center [651, 64] width 619 height 15
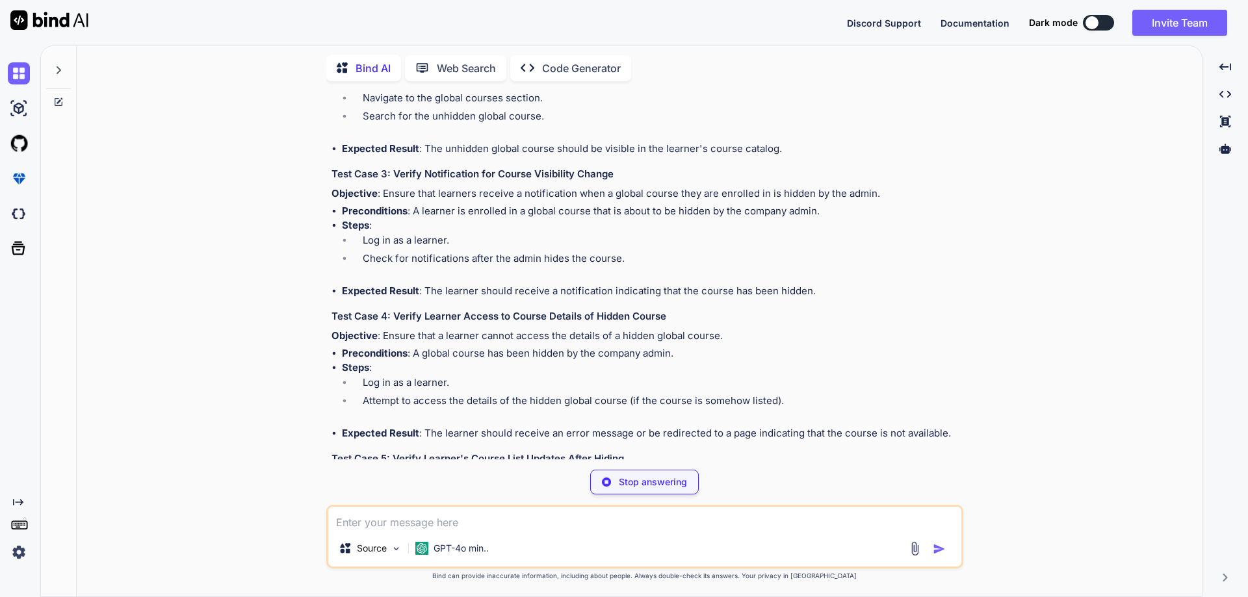
drag, startPoint x: 390, startPoint y: 293, endPoint x: 627, endPoint y: 293, distance: 236.6
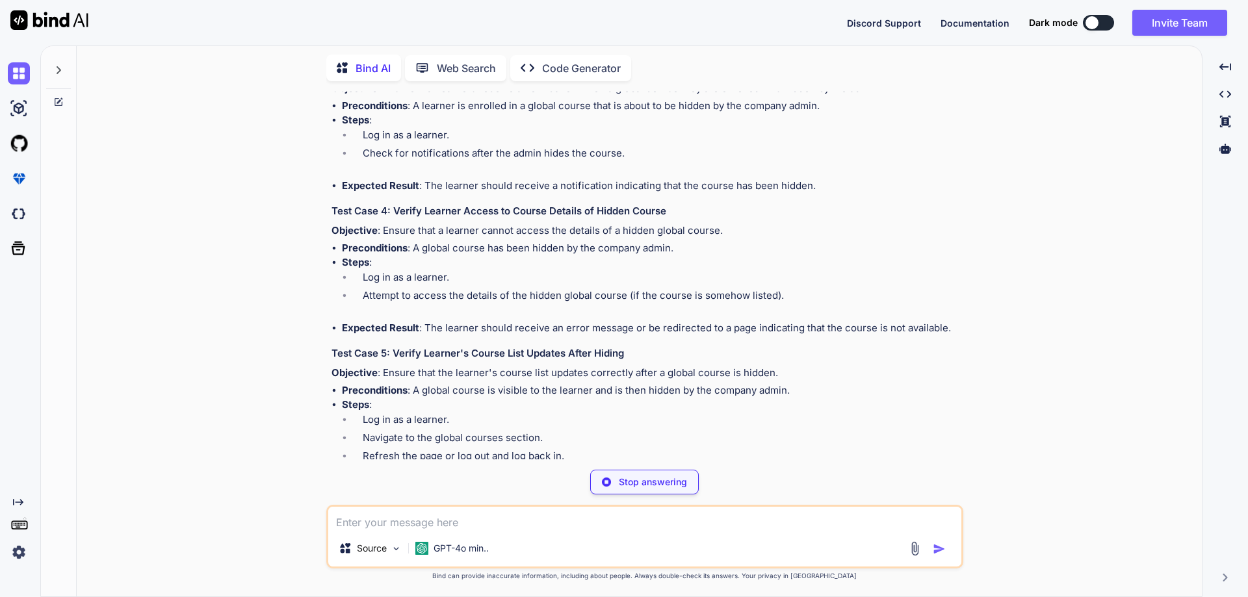
scroll to position [5437, 0]
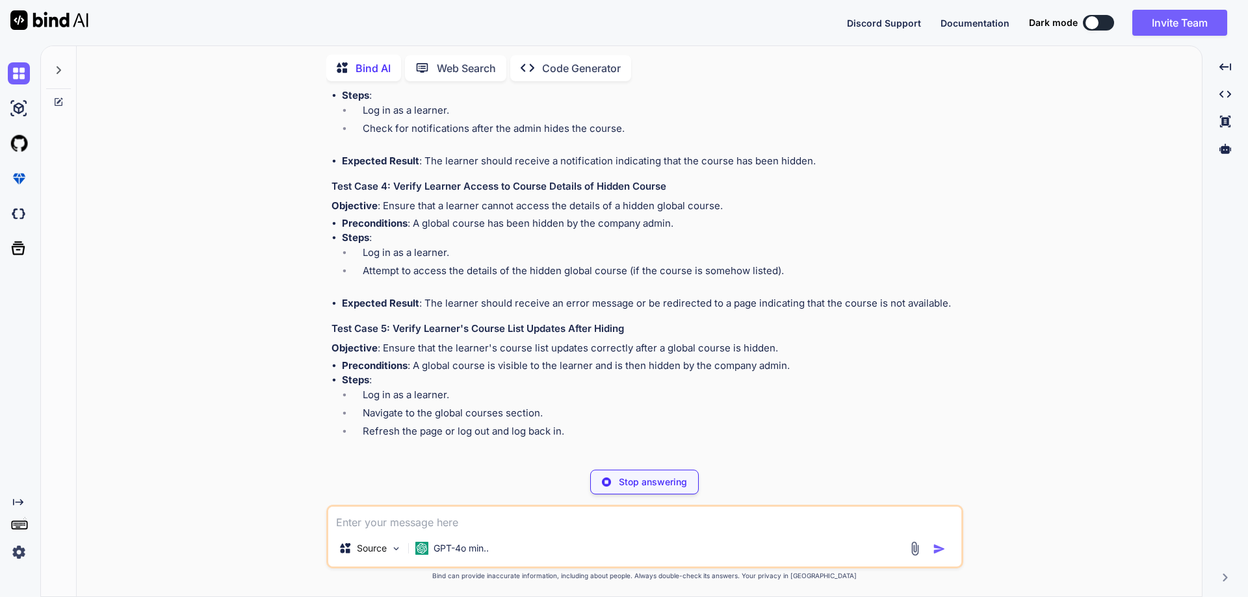
type textarea "x"
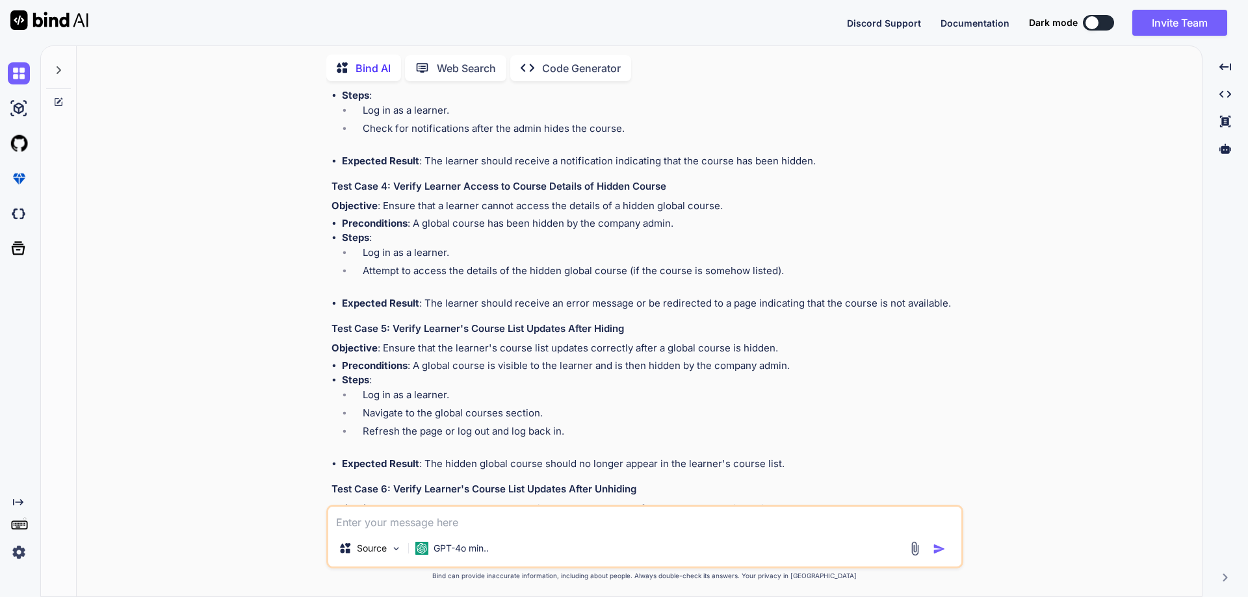
drag, startPoint x: 343, startPoint y: 215, endPoint x: 809, endPoint y: 292, distance: 473.1
drag, startPoint x: 394, startPoint y: 322, endPoint x: 630, endPoint y: 326, distance: 236.0
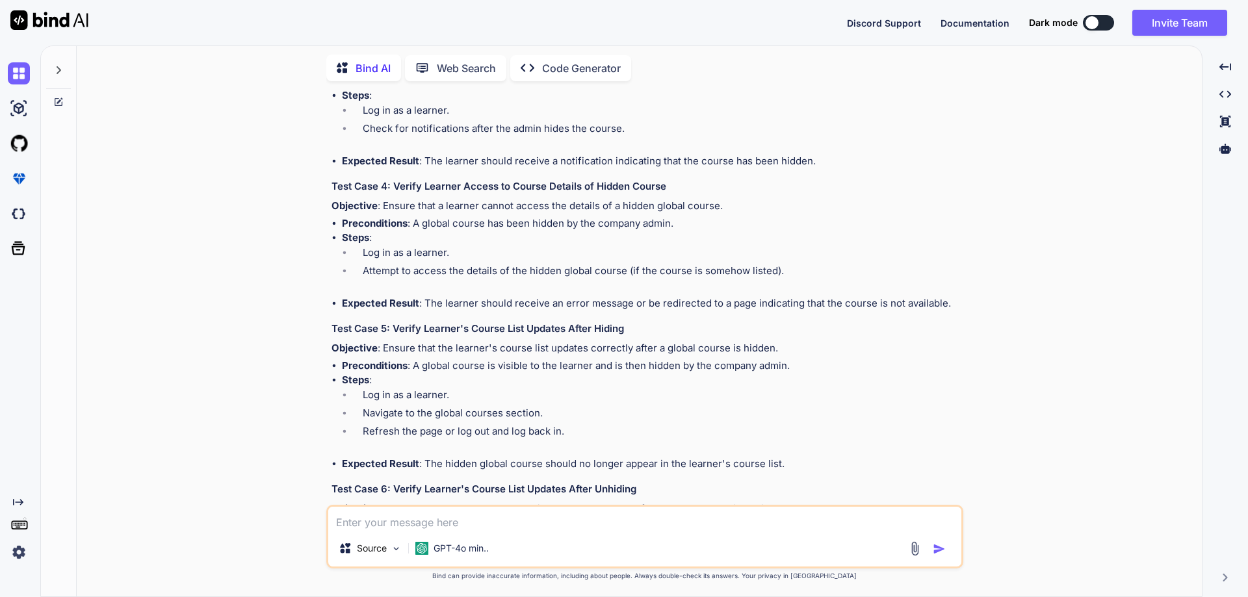
drag, startPoint x: 343, startPoint y: 377, endPoint x: 838, endPoint y: 455, distance: 500.8
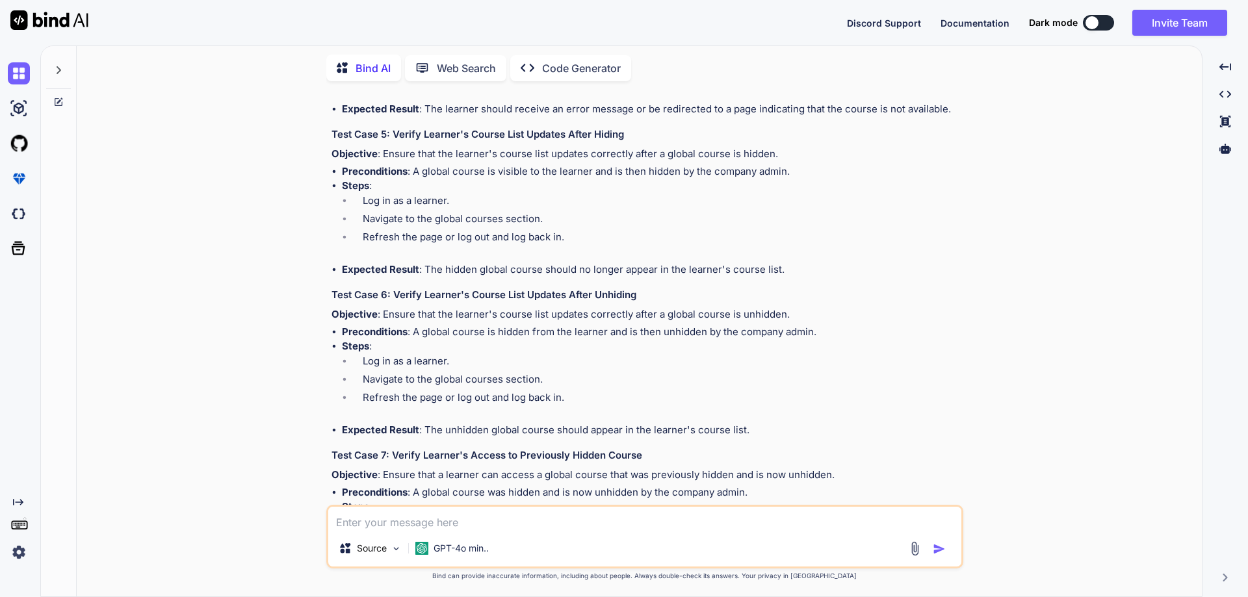
scroll to position [5632, 0]
drag, startPoint x: 391, startPoint y: 289, endPoint x: 652, endPoint y: 288, distance: 260.7
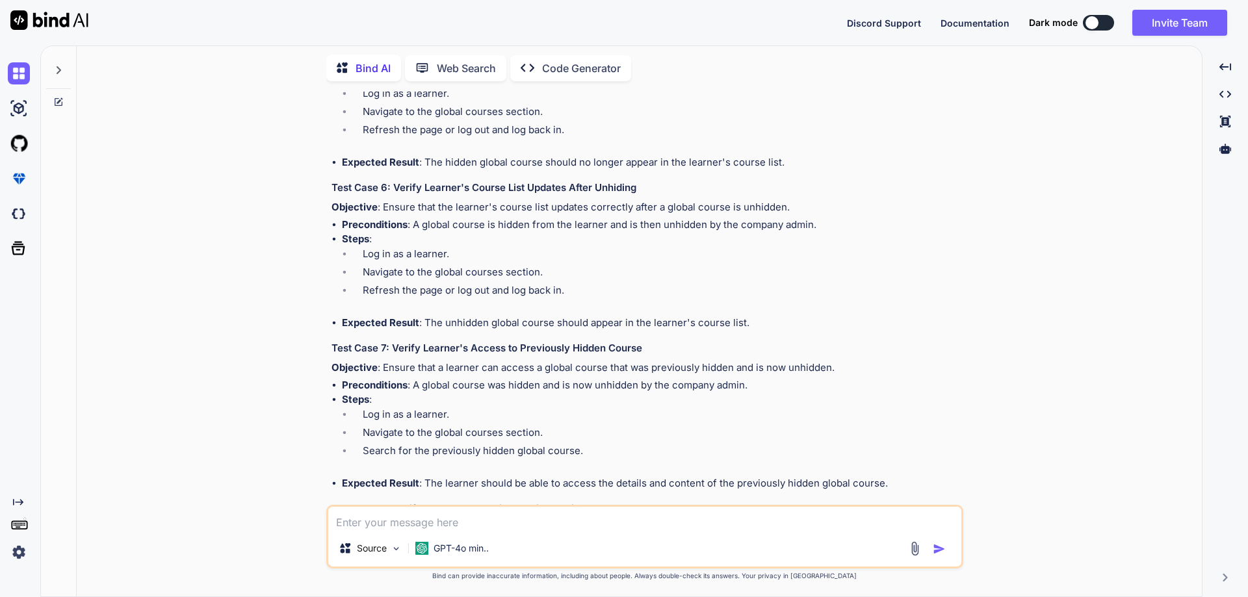
scroll to position [5762, 0]
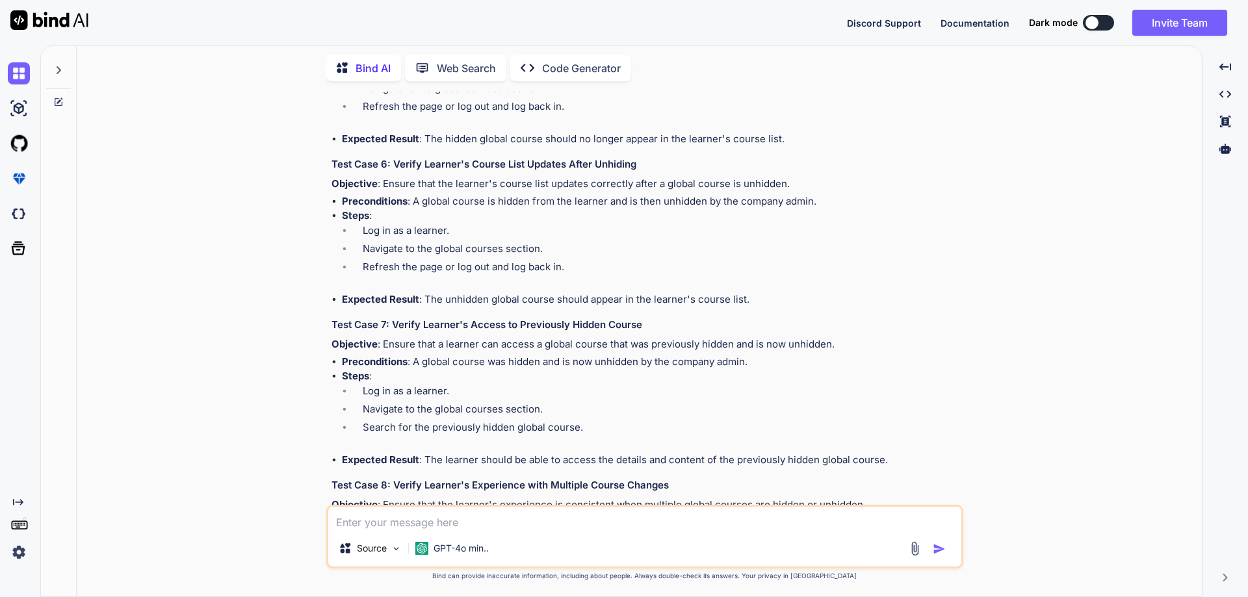
drag, startPoint x: 394, startPoint y: 299, endPoint x: 690, endPoint y: 303, distance: 296.5
drag, startPoint x: 342, startPoint y: 354, endPoint x: 1026, endPoint y: 415, distance: 686.6
click at [1026, 415] on div "You // Online Java Compiler // Use this editor to write, compile and run your J…" at bounding box center [644, 344] width 1115 height 505
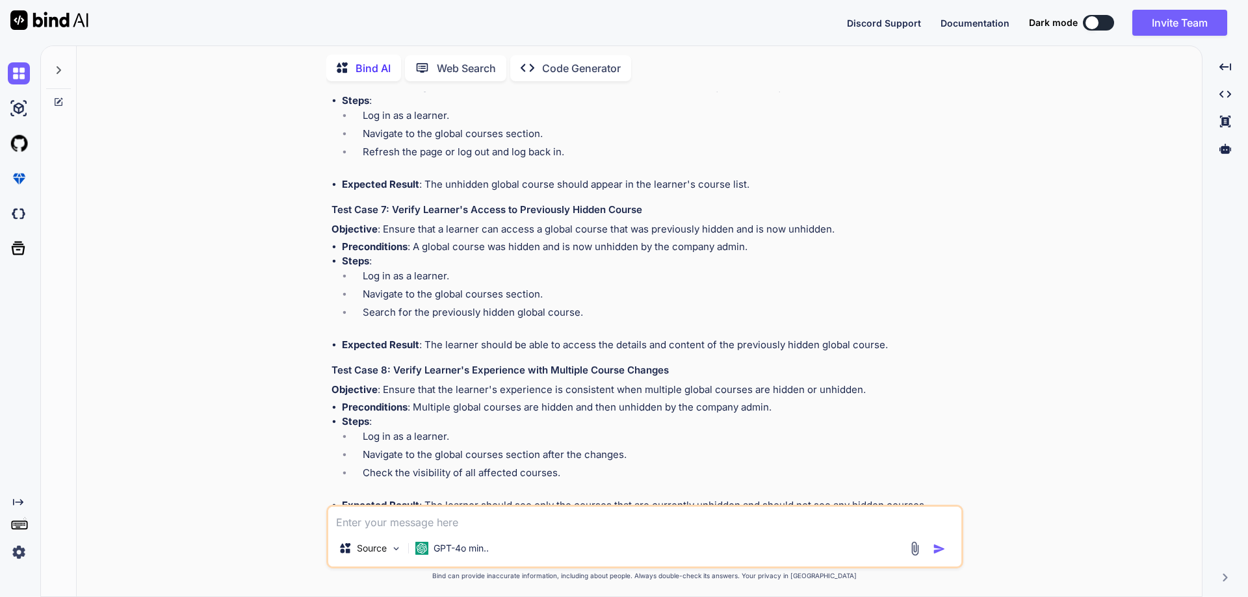
scroll to position [5892, 0]
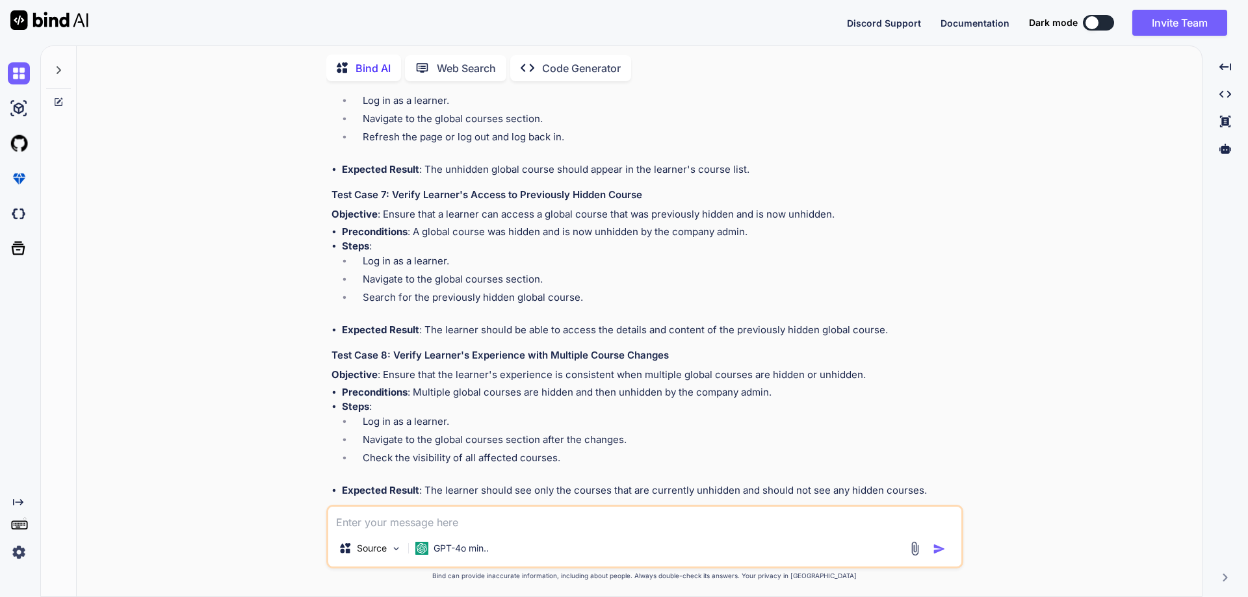
drag, startPoint x: 392, startPoint y: 313, endPoint x: 640, endPoint y: 317, distance: 248.4
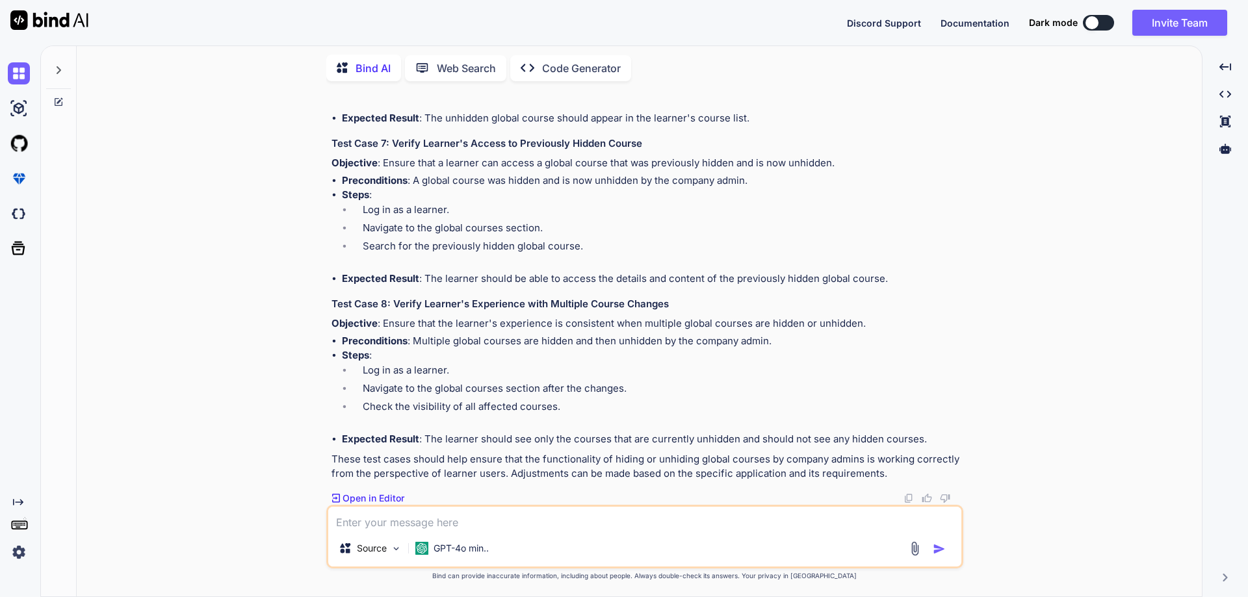
scroll to position [5957, 0]
drag, startPoint x: 345, startPoint y: 298, endPoint x: 903, endPoint y: 380, distance: 563.7
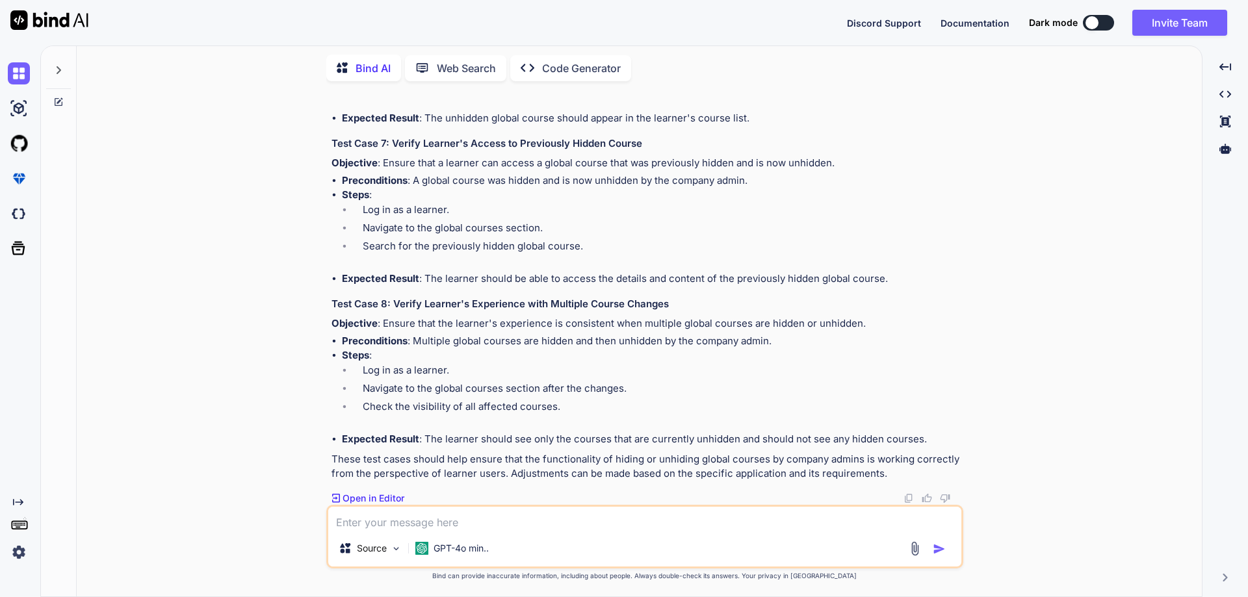
drag, startPoint x: 392, startPoint y: 214, endPoint x: 642, endPoint y: 212, distance: 250.3
drag, startPoint x: 339, startPoint y: 265, endPoint x: 752, endPoint y: 348, distance: 421.2
click at [752, 126] on ul "Preconditions : A global course is hidden from the learner and is then unhidden…" at bounding box center [646, 69] width 629 height 113
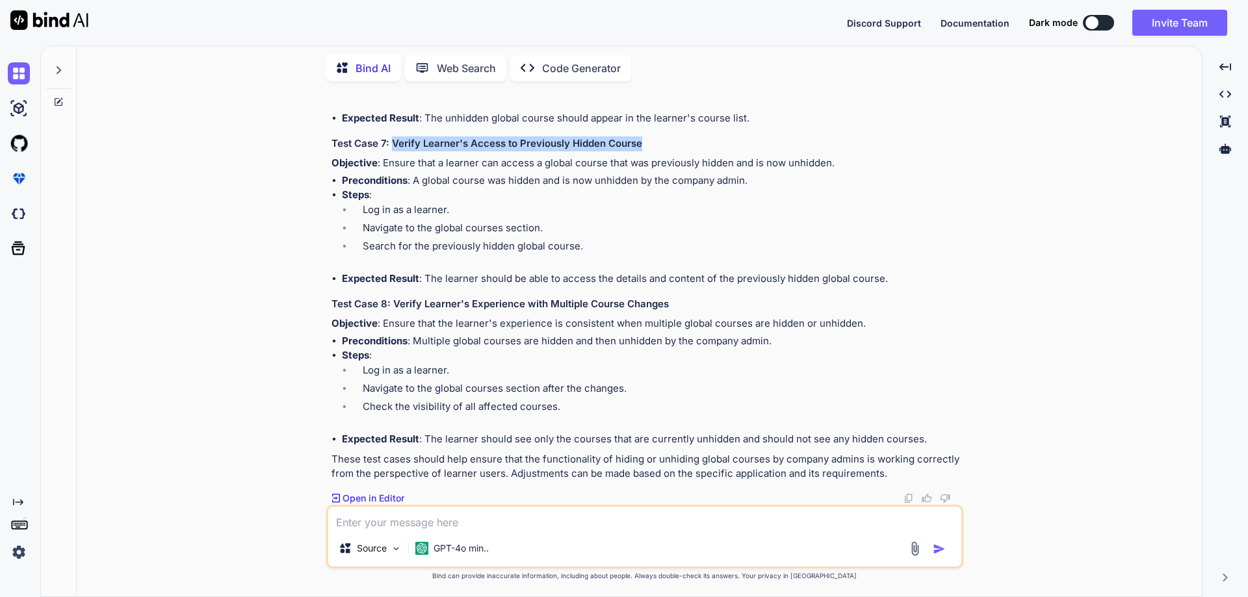
drag, startPoint x: 392, startPoint y: 246, endPoint x: 640, endPoint y: 238, distance: 248.5
click at [448, 272] on li "Steps : Log in as a learner. Navigate to the global courses section. Search for…" at bounding box center [651, 230] width 619 height 84
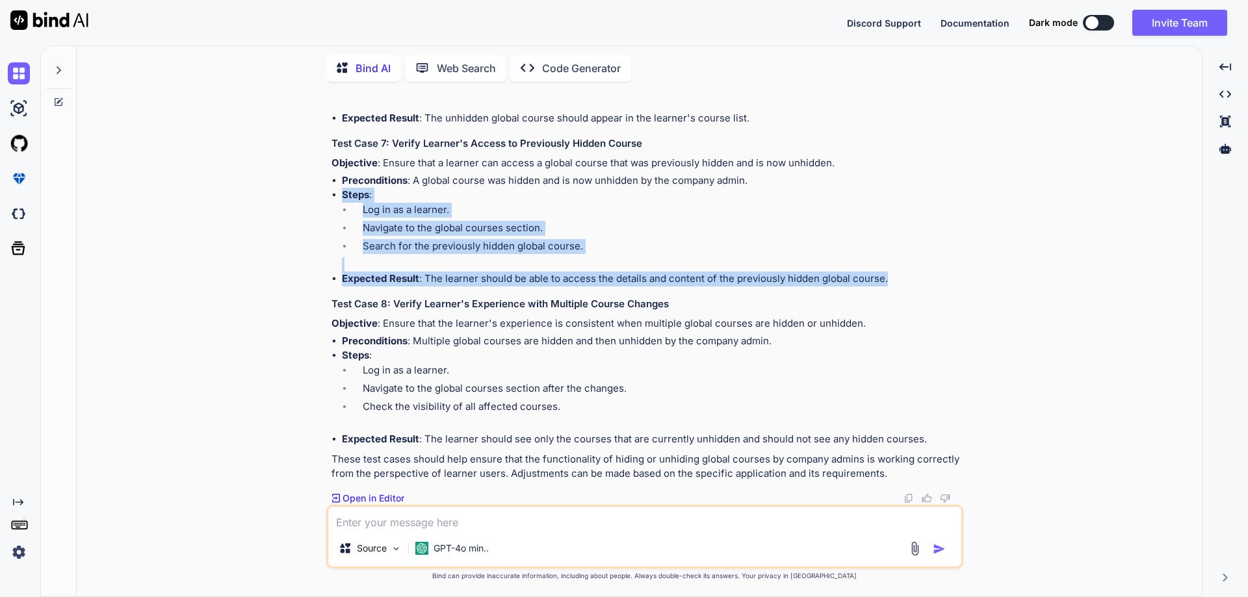
drag, startPoint x: 342, startPoint y: 296, endPoint x: 937, endPoint y: 378, distance: 600.4
click at [937, 287] on ul "Preconditions : A global course was hidden and is now unhidden by the company a…" at bounding box center [646, 230] width 629 height 113
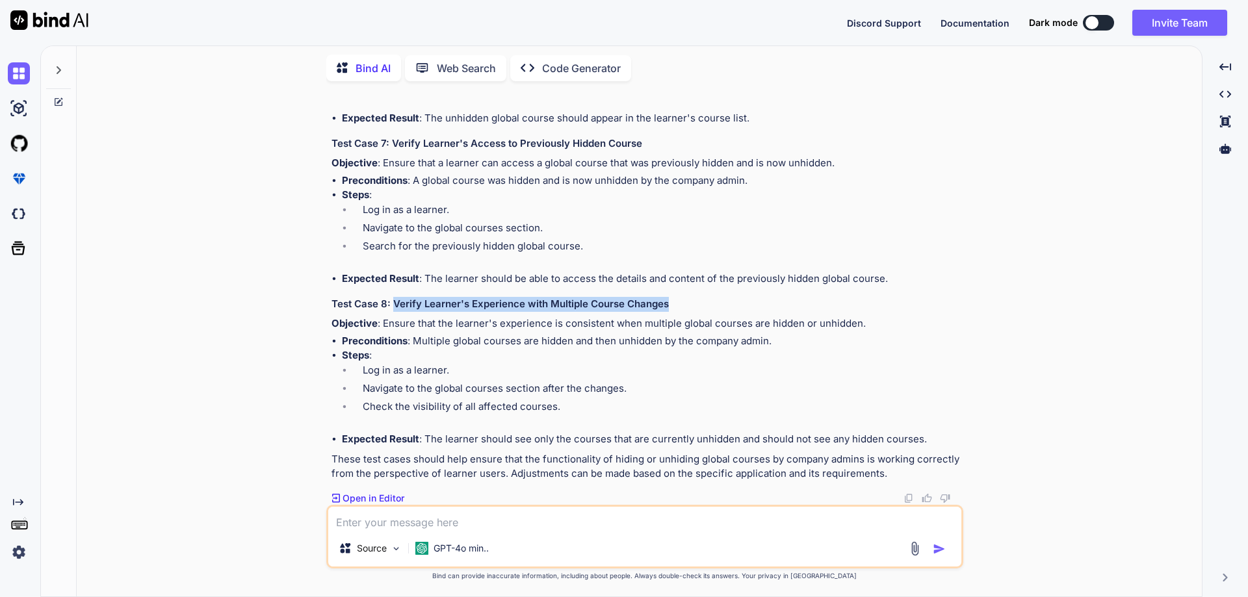
drag, startPoint x: 393, startPoint y: 406, endPoint x: 680, endPoint y: 404, distance: 286.7
click at [680, 312] on h3 "Test Case 8: Verify Learner's Experience with Multiple Course Changes" at bounding box center [646, 304] width 629 height 15
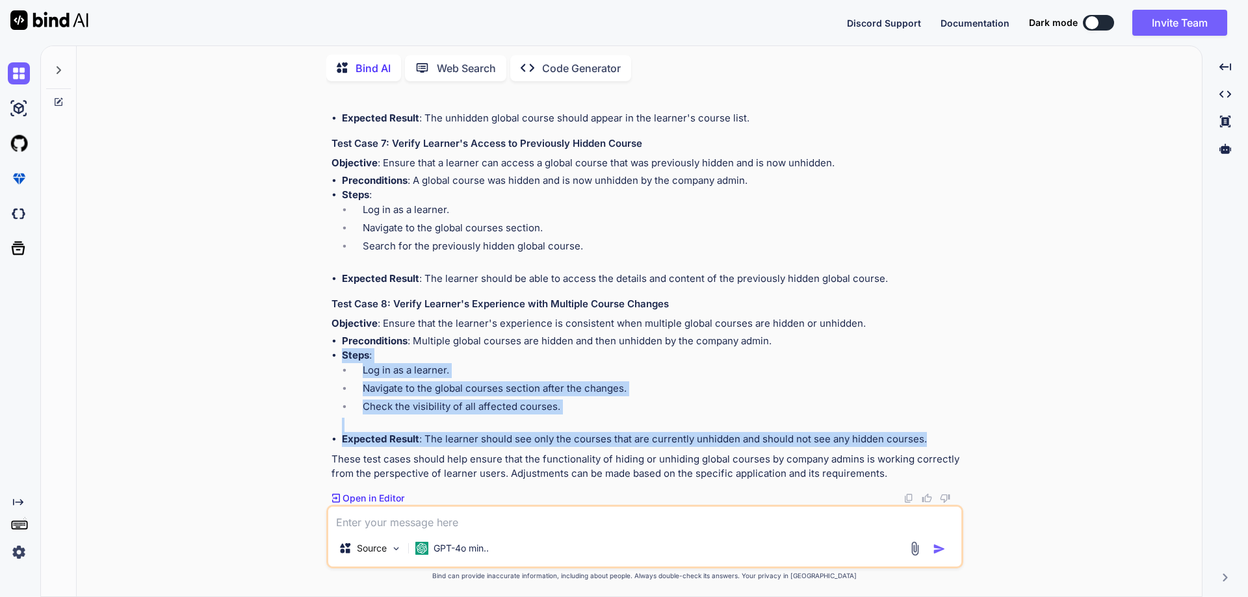
drag, startPoint x: 343, startPoint y: 357, endPoint x: 982, endPoint y: 438, distance: 644.2
click at [982, 438] on div "You // Online Java Compiler // Use this editor to write, compile and run your J…" at bounding box center [644, 344] width 1115 height 505
click at [560, 421] on li "Steps : Log in as a learner. Navigate to the global courses section after the c…" at bounding box center [651, 390] width 619 height 84
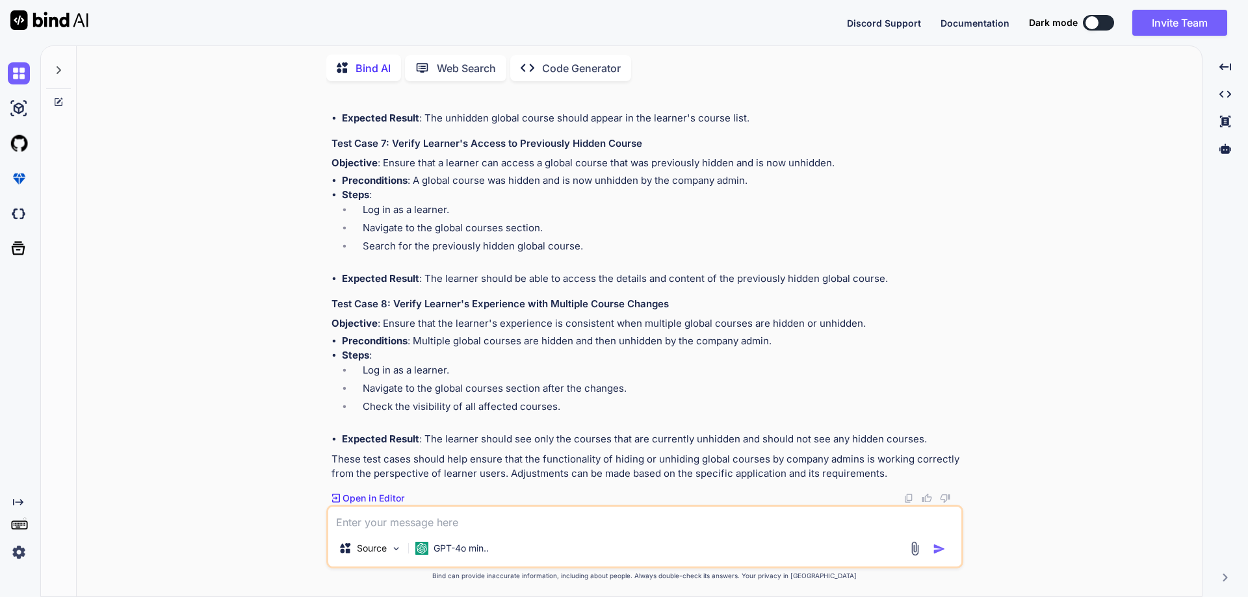
click at [410, 459] on p "These test cases should help ensure that the functionality of hiding or unhidin…" at bounding box center [646, 466] width 629 height 29
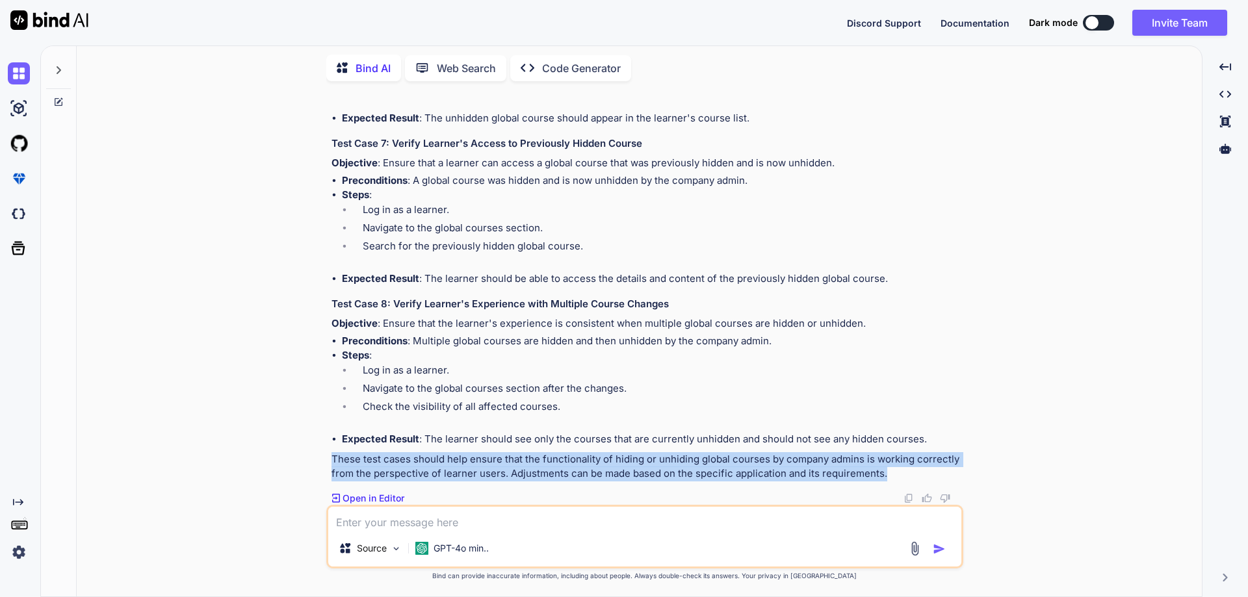
drag, startPoint x: 327, startPoint y: 459, endPoint x: 889, endPoint y: 475, distance: 562.5
click at [889, 475] on div "You // Online Java Compiler // Use this editor to write, compile and run your J…" at bounding box center [644, 344] width 637 height 505
click at [908, 499] on img at bounding box center [909, 498] width 10 height 10
click at [906, 462] on p "These test cases should help ensure that the functionality of hiding or unhidin…" at bounding box center [646, 466] width 629 height 29
click at [856, 456] on p "These test cases should help ensure that the functionality of hiding or unhidin…" at bounding box center [646, 466] width 629 height 29
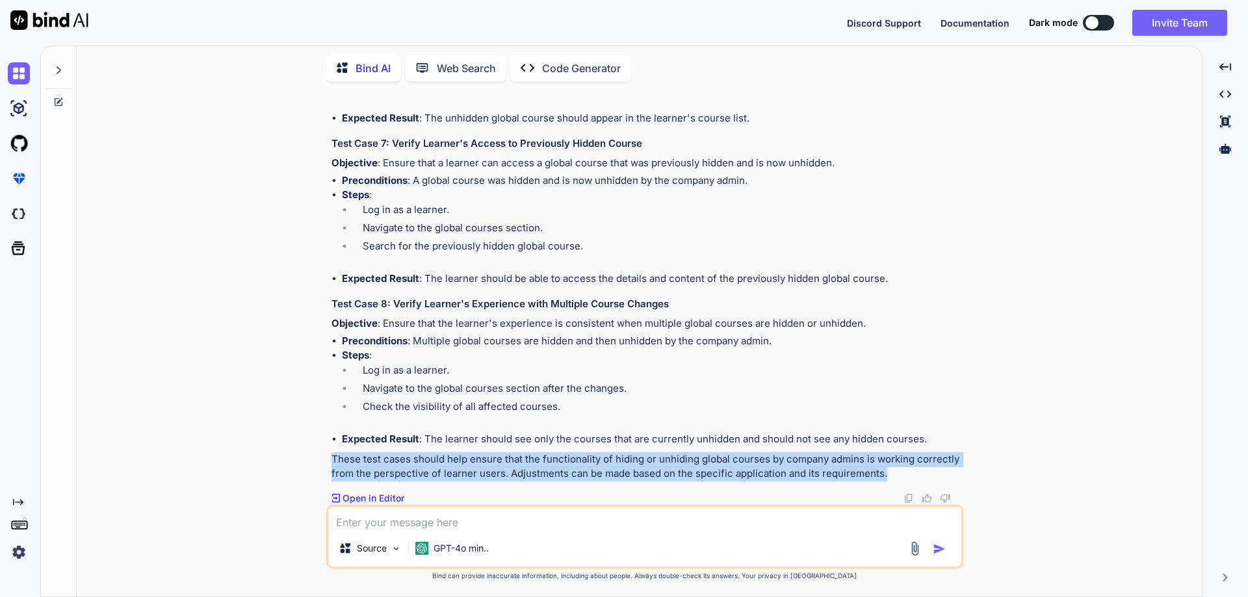
drag, startPoint x: 893, startPoint y: 473, endPoint x: 324, endPoint y: 460, distance: 568.3
click at [324, 460] on div "You // Online Java Compiler // Use this editor to write, compile and run your J…" at bounding box center [644, 344] width 1115 height 505
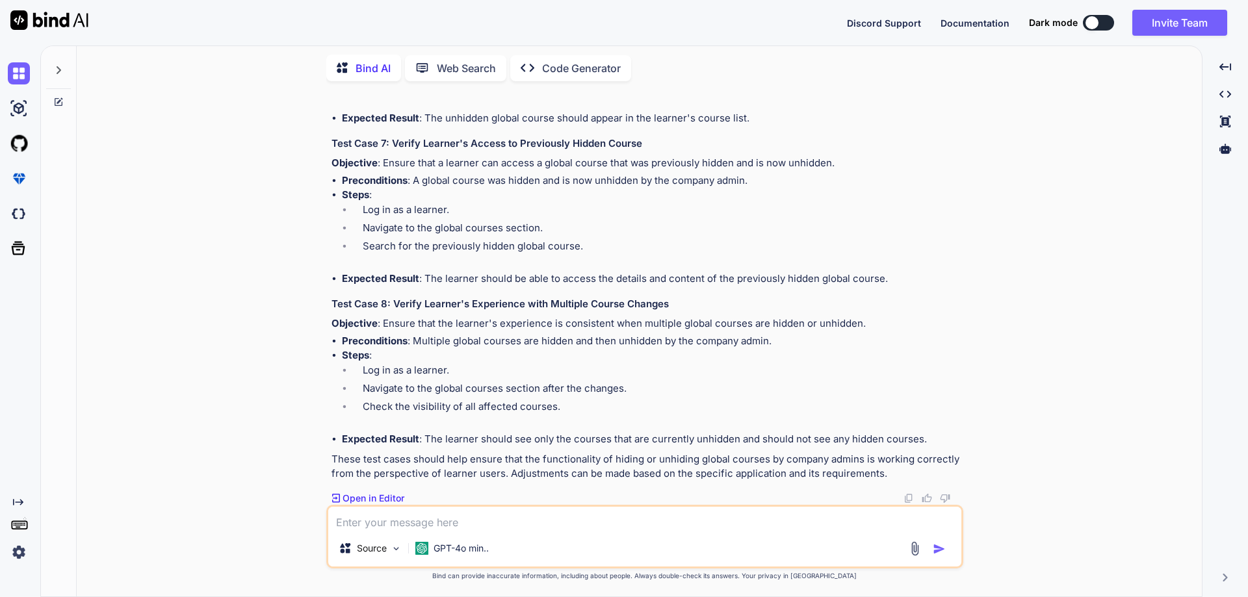
click at [437, 410] on li "Check the visibility of all affected courses." at bounding box center [656, 409] width 608 height 18
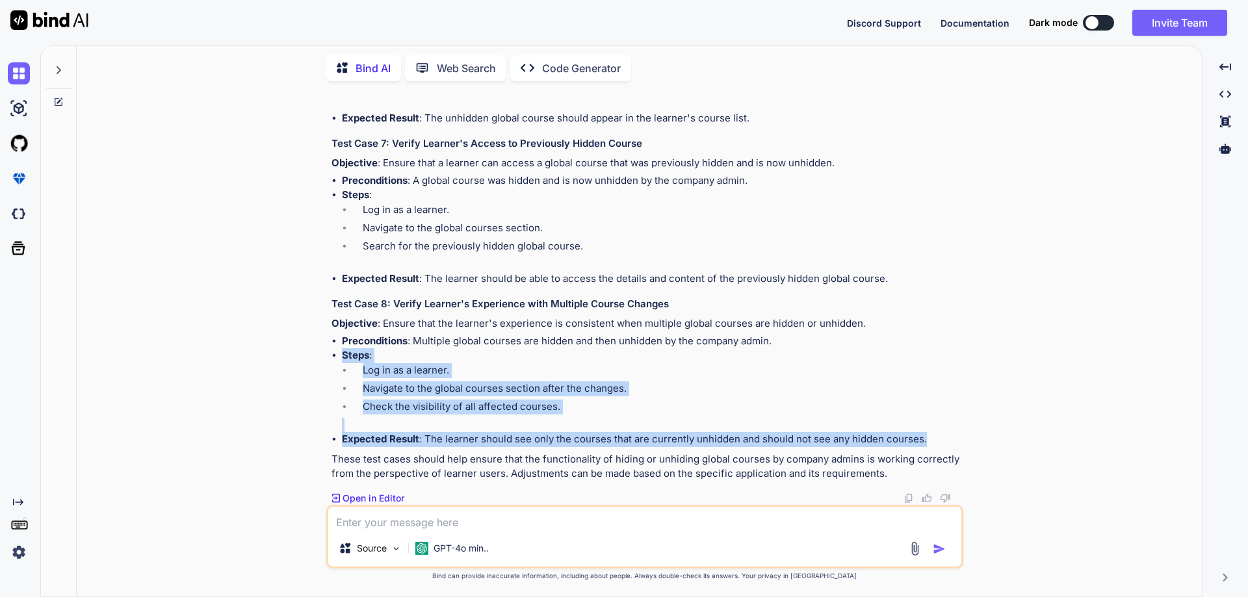
drag, startPoint x: 341, startPoint y: 356, endPoint x: 976, endPoint y: 441, distance: 640.2
click at [976, 441] on div "You // Online Java Compiler // Use this editor to write, compile and run your J…" at bounding box center [644, 344] width 1115 height 505
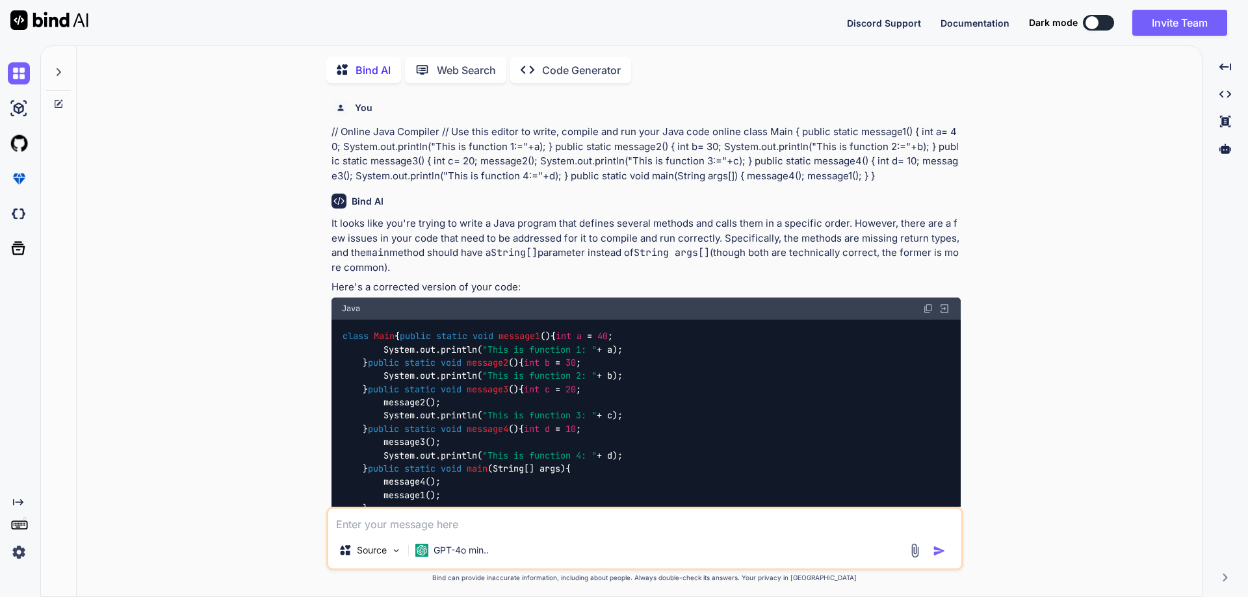
type textarea "x"
